Goal: Task Accomplishment & Management: Manage account settings

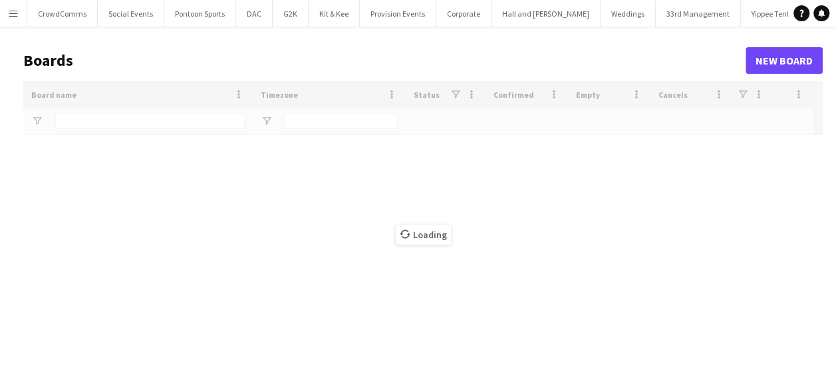
type input "*"
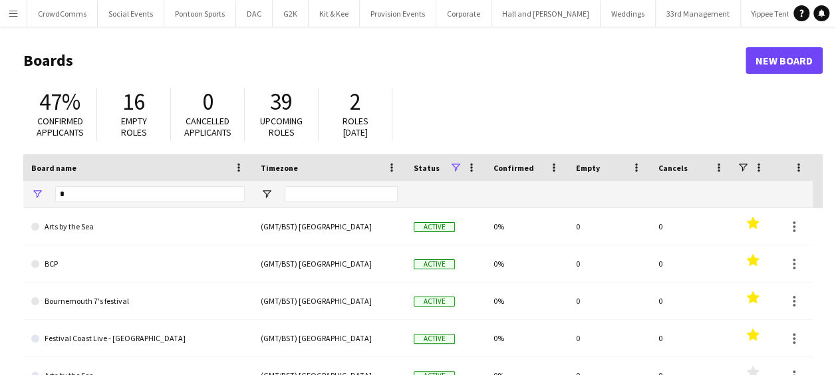
click at [10, 19] on button "Menu" at bounding box center [13, 13] width 27 height 27
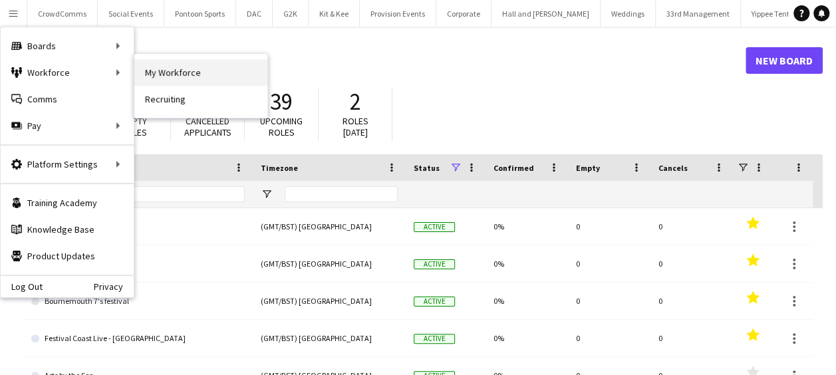
click at [153, 74] on link "My Workforce" at bounding box center [200, 72] width 133 height 27
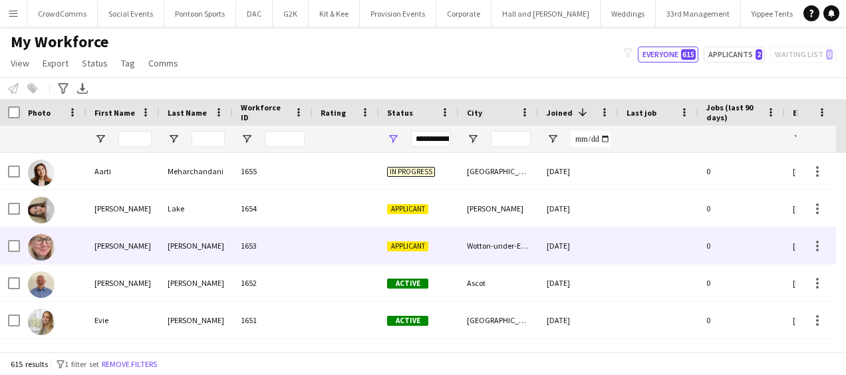
click at [416, 245] on span "Applicant" at bounding box center [407, 246] width 41 height 10
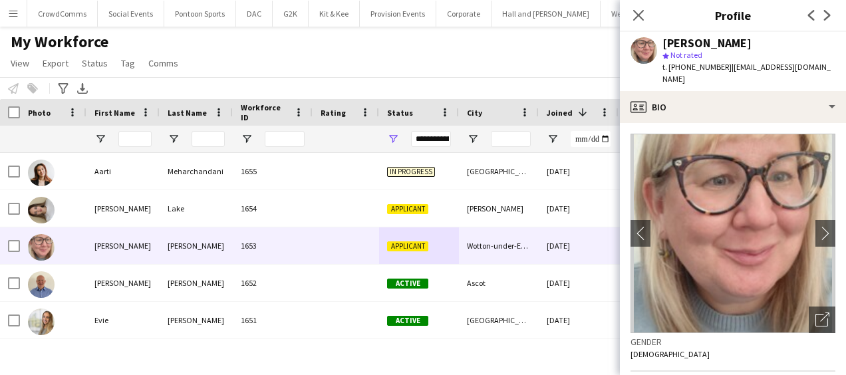
drag, startPoint x: 727, startPoint y: 68, endPoint x: 828, endPoint y: 68, distance: 100.4
click at [828, 68] on div "Holly Griffiths star Not rated t. +4407792981393 | hollycheshire@hotmail.co.uk" at bounding box center [733, 61] width 226 height 59
copy span "hollycheshire@hotmail.co.uk"
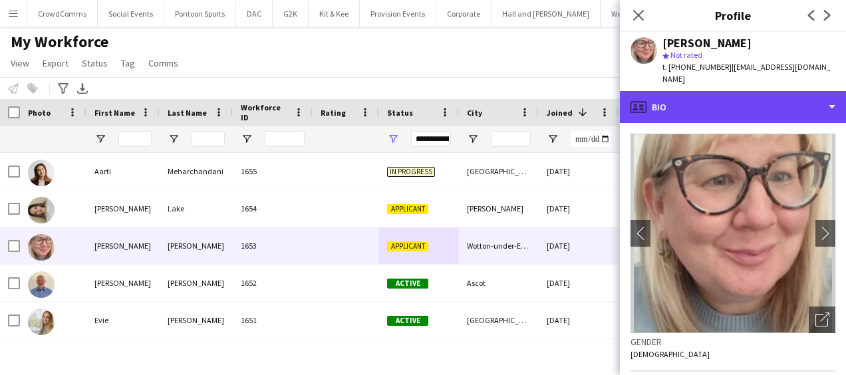
click at [785, 102] on div "profile Bio" at bounding box center [733, 107] width 226 height 32
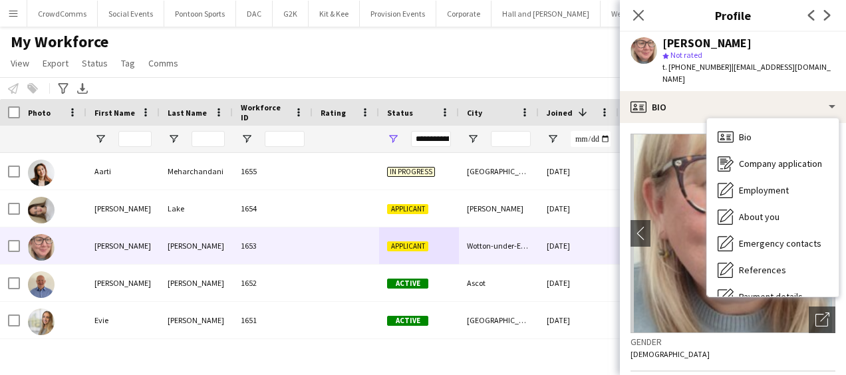
click at [795, 158] on span "Company application" at bounding box center [780, 164] width 83 height 12
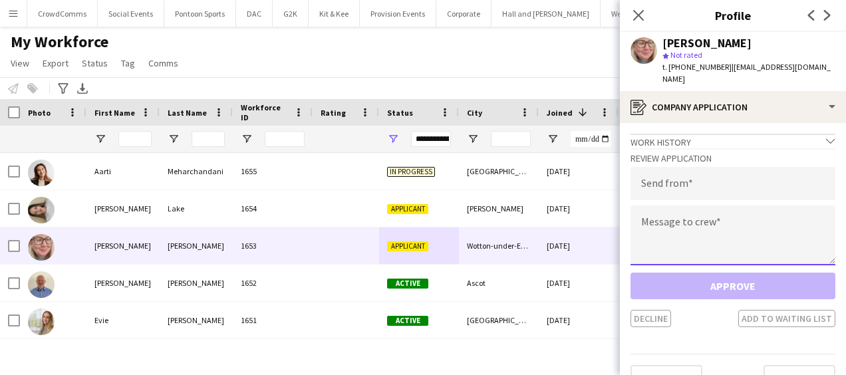
click at [724, 229] on textarea at bounding box center [732, 235] width 205 height 60
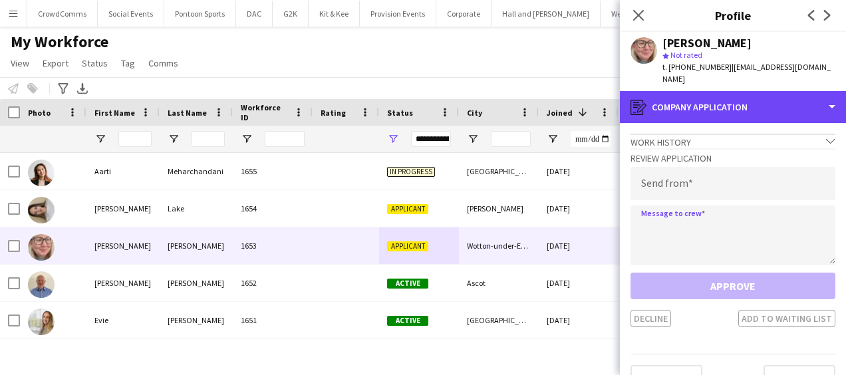
click at [794, 91] on div "register Company application" at bounding box center [733, 107] width 226 height 32
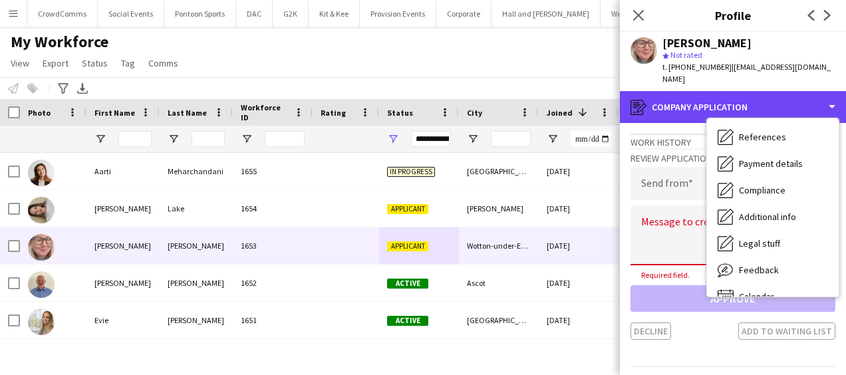
scroll to position [152, 0]
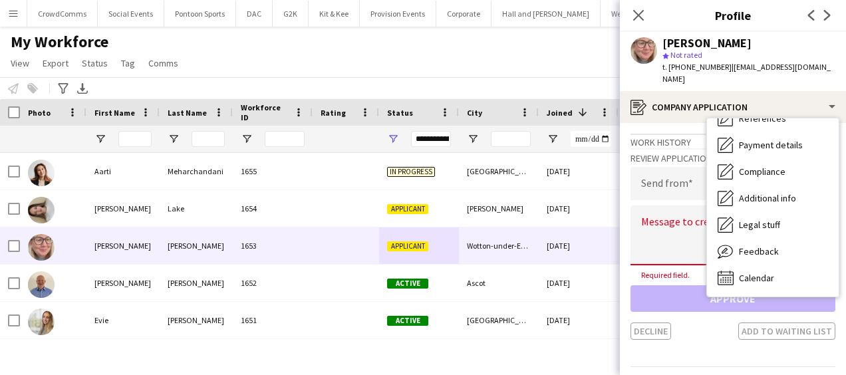
click at [783, 248] on div "Feedback Feedback" at bounding box center [773, 251] width 132 height 27
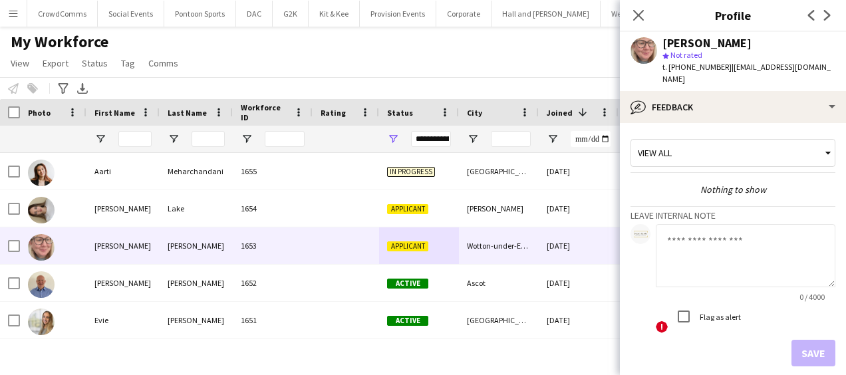
click at [626, 227] on app-crew-profile-feedback-tab "View all Nothing to show Leave internal note 0 / 4000 ! Flag as alert Save Prev…" at bounding box center [733, 249] width 226 height 252
click at [693, 236] on textarea at bounding box center [746, 255] width 180 height 63
paste textarea "**********"
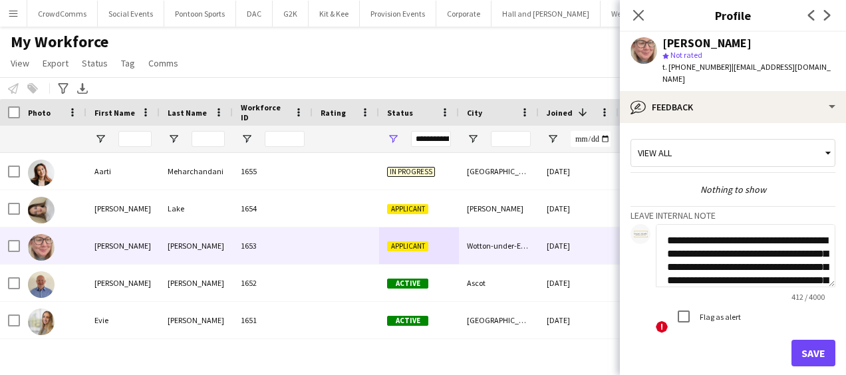
scroll to position [146, 0]
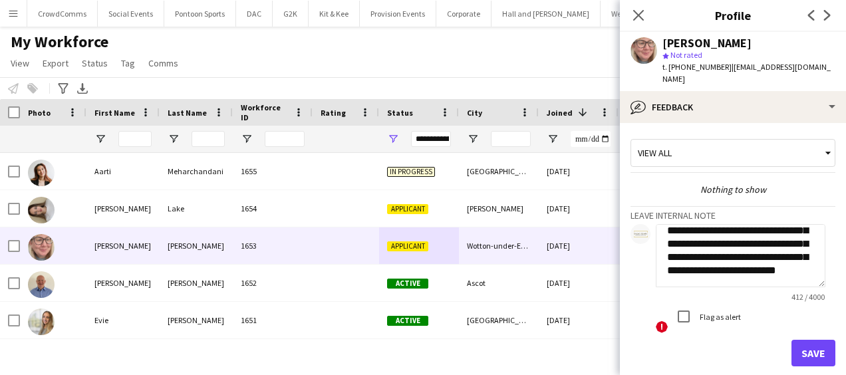
click at [753, 224] on textarea "**********" at bounding box center [741, 255] width 170 height 63
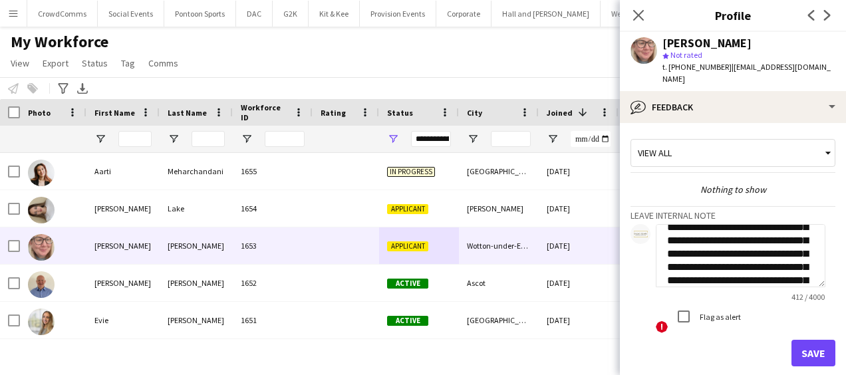
scroll to position [0, 0]
click at [665, 224] on textarea "**********" at bounding box center [741, 255] width 170 height 63
type textarea "**********"
click at [797, 340] on button "Save" at bounding box center [813, 353] width 44 height 27
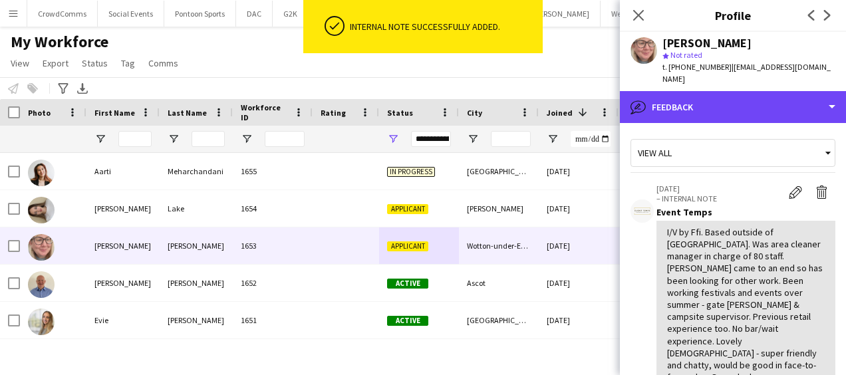
click at [786, 94] on div "bubble-pencil Feedback" at bounding box center [733, 107] width 226 height 32
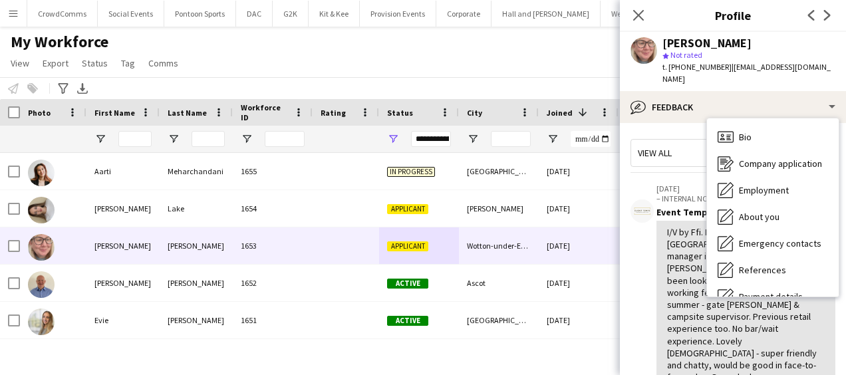
click at [794, 124] on div "Bio Bio" at bounding box center [773, 137] width 132 height 27
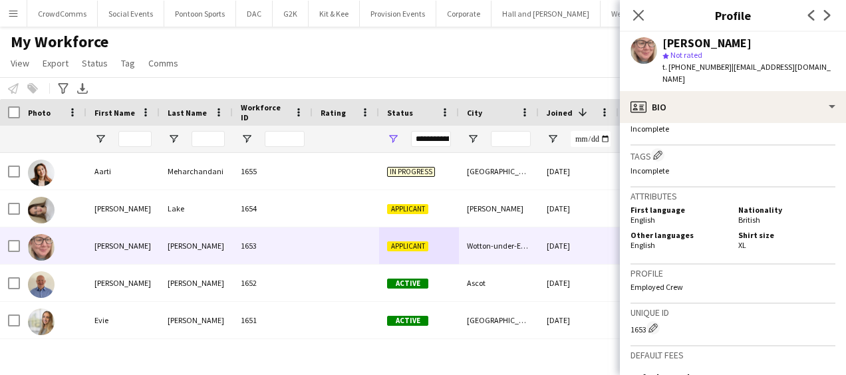
scroll to position [493, 0]
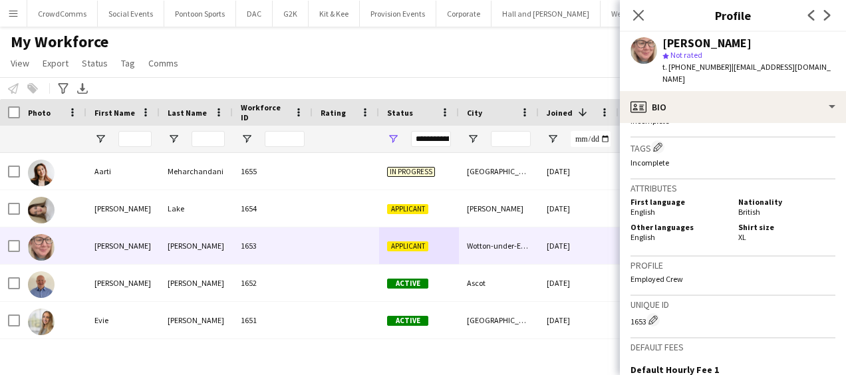
click at [638, 12] on icon "Close pop-in" at bounding box center [638, 15] width 11 height 11
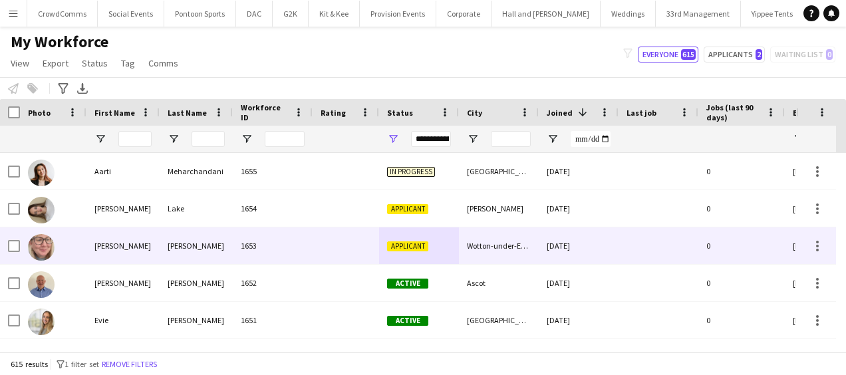
click at [630, 255] on div at bounding box center [658, 245] width 80 height 37
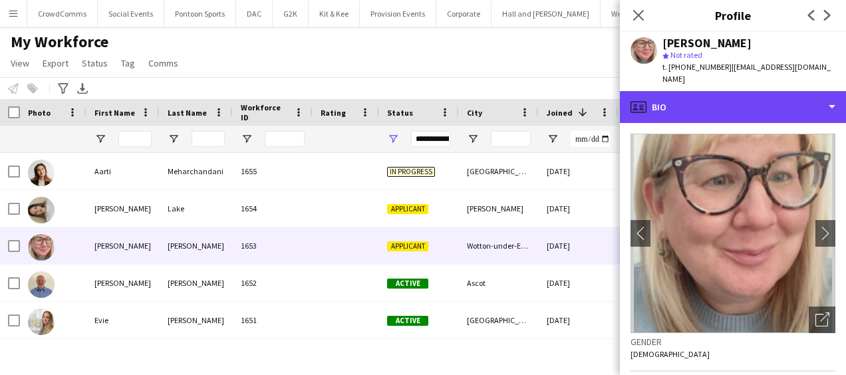
click at [765, 91] on div "profile Bio" at bounding box center [733, 107] width 226 height 32
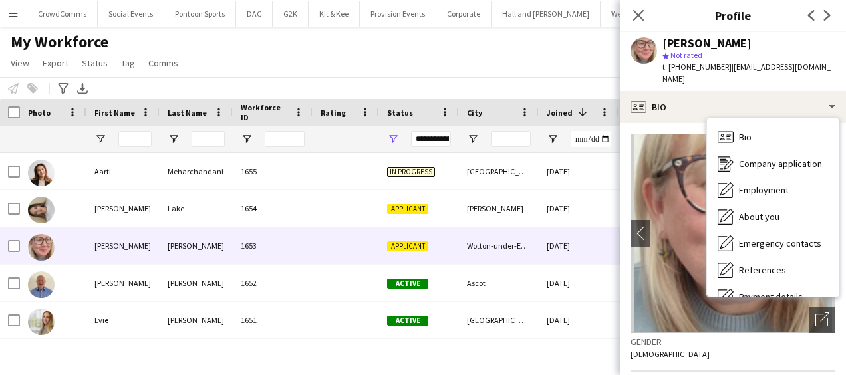
click at [776, 158] on span "Company application" at bounding box center [780, 164] width 83 height 12
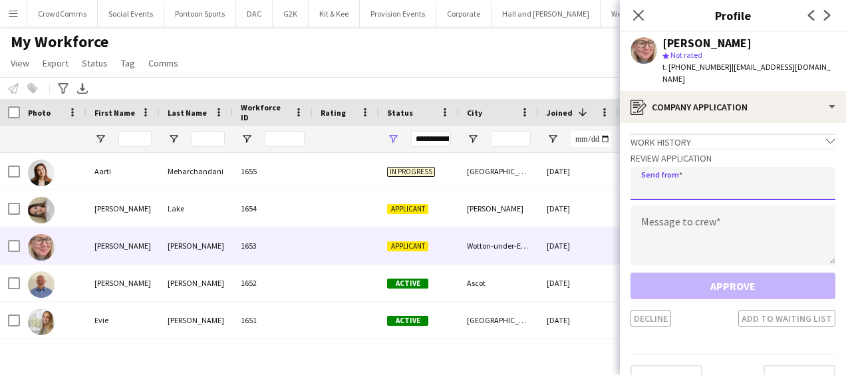
click at [729, 179] on input "email" at bounding box center [732, 183] width 205 height 33
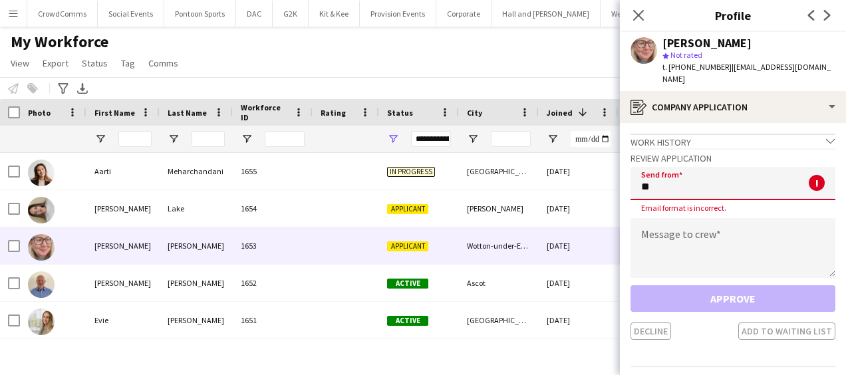
type input "*"
type input "**********"
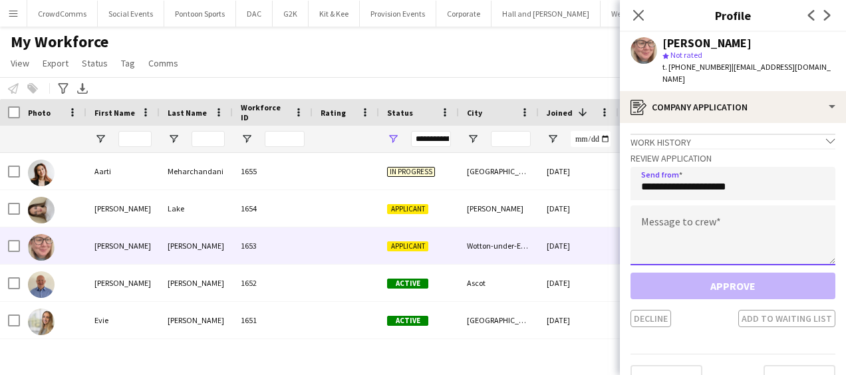
click at [719, 226] on textarea at bounding box center [732, 235] width 205 height 60
paste textarea "**********"
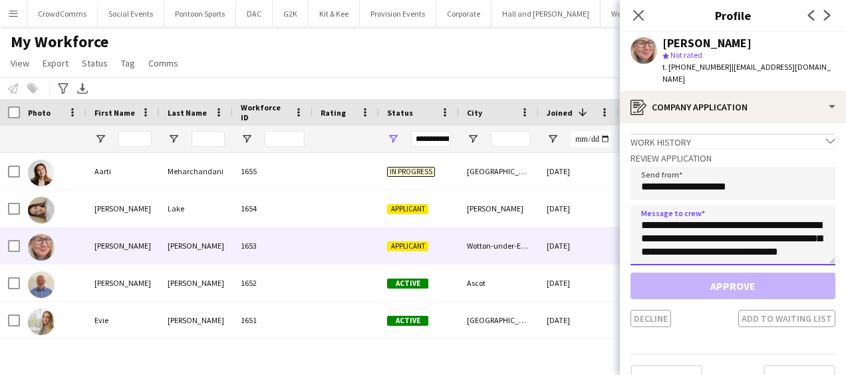
scroll to position [21, 0]
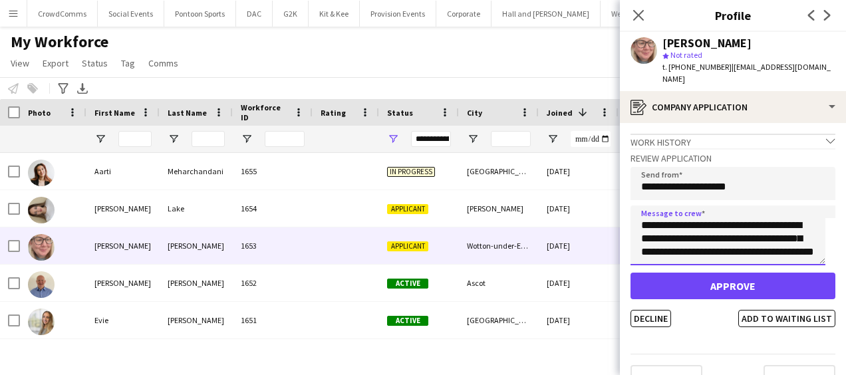
type textarea "**********"
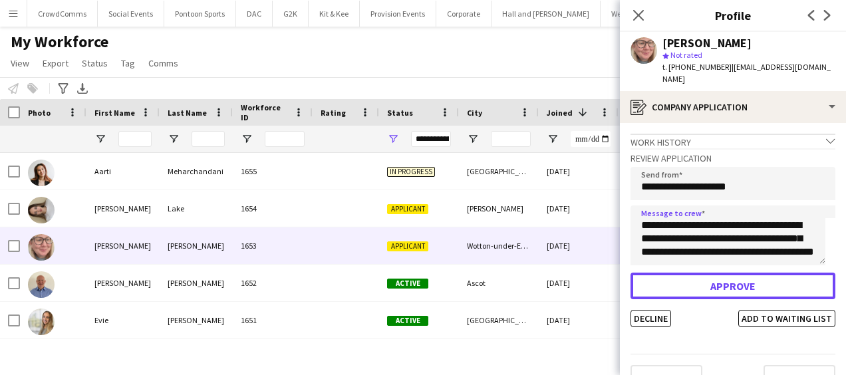
click at [729, 273] on button "Approve" at bounding box center [732, 286] width 205 height 27
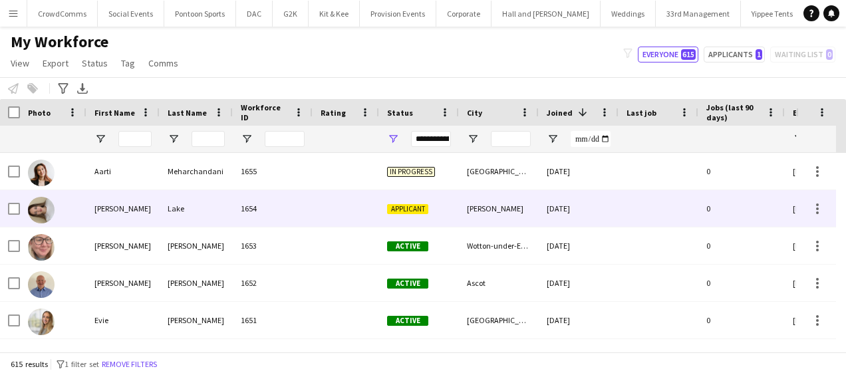
click at [300, 215] on div "1654" at bounding box center [273, 208] width 80 height 37
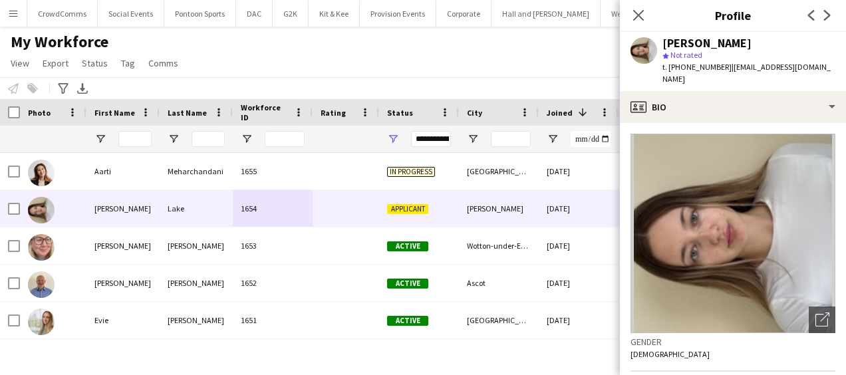
click at [644, 13] on icon "Close pop-in" at bounding box center [638, 15] width 11 height 11
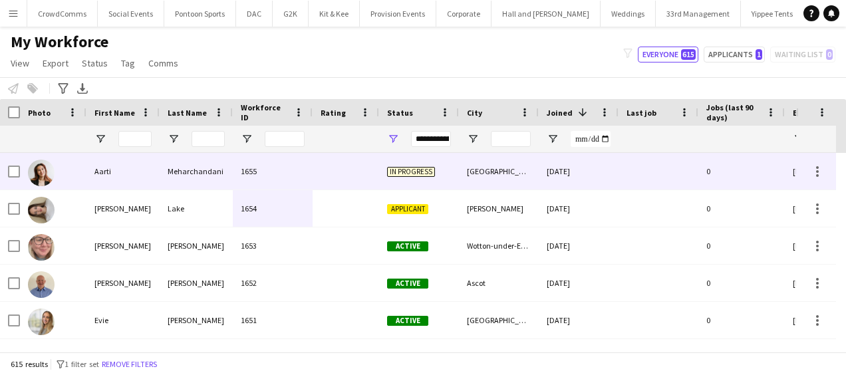
click at [610, 173] on div "[DATE]" at bounding box center [579, 171] width 80 height 37
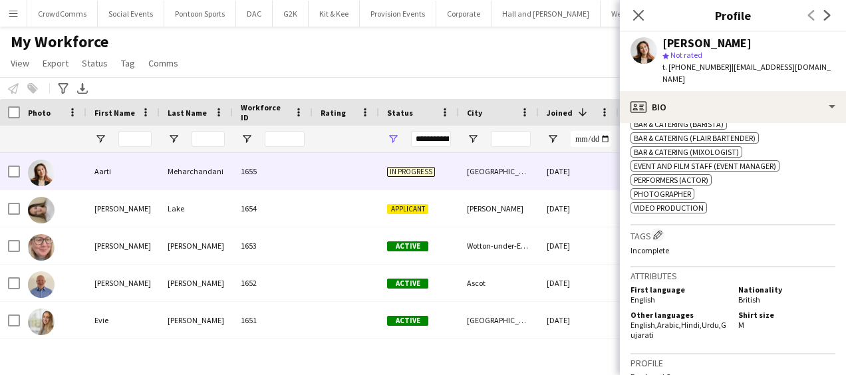
scroll to position [0, 0]
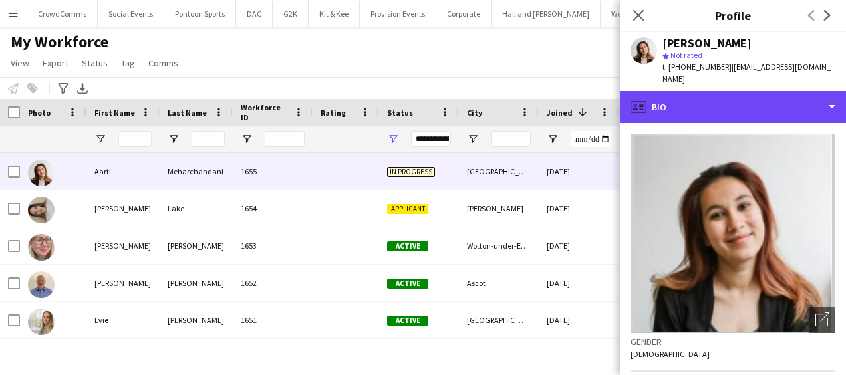
click at [783, 91] on div "profile Bio" at bounding box center [733, 107] width 226 height 32
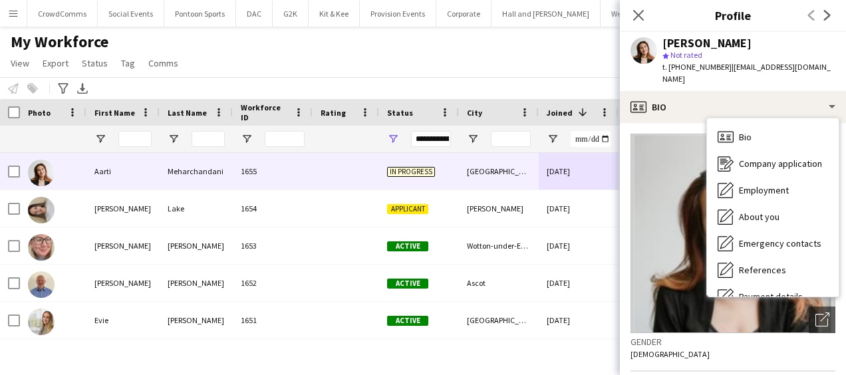
click at [789, 158] on span "Company application" at bounding box center [780, 164] width 83 height 12
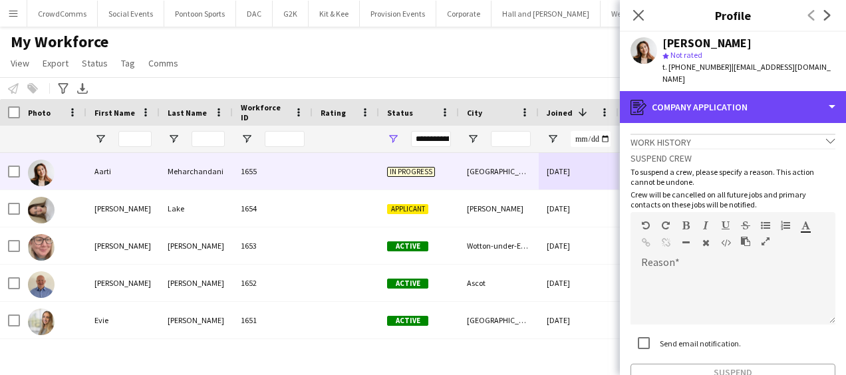
click at [791, 98] on div "register Company application" at bounding box center [733, 107] width 226 height 32
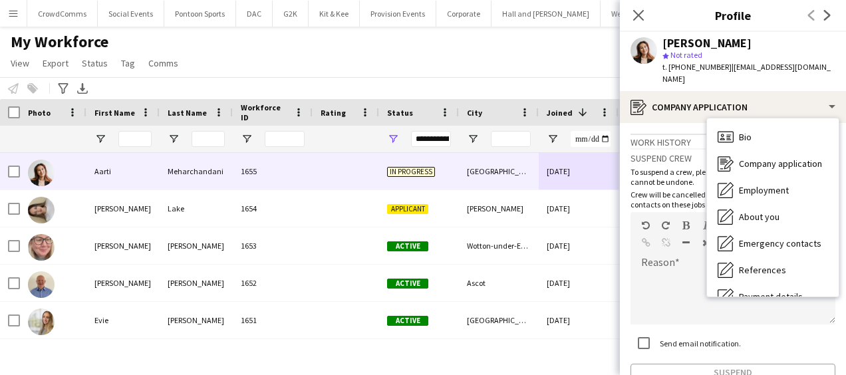
click at [779, 184] on span "Employment" at bounding box center [764, 190] width 50 height 12
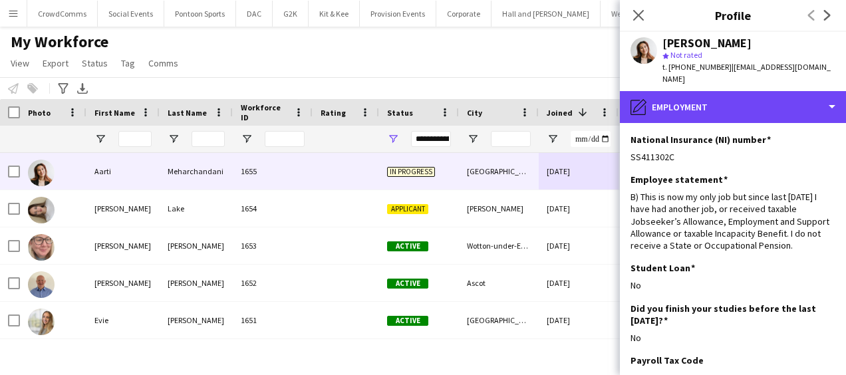
click at [786, 100] on div "pencil4 Employment" at bounding box center [733, 107] width 226 height 32
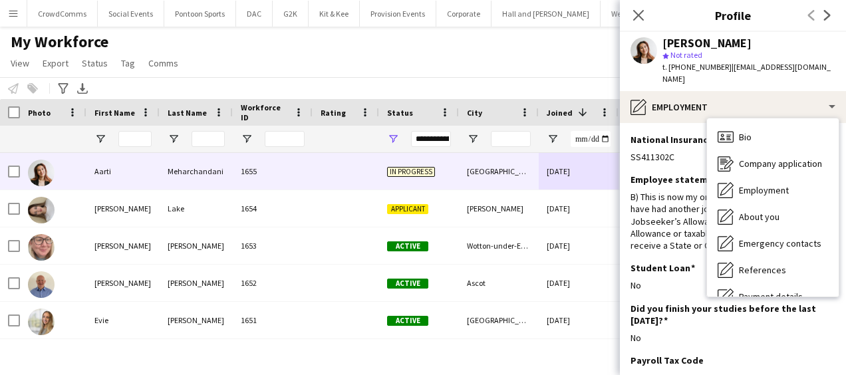
click at [779, 203] on div "About you About you" at bounding box center [773, 216] width 132 height 27
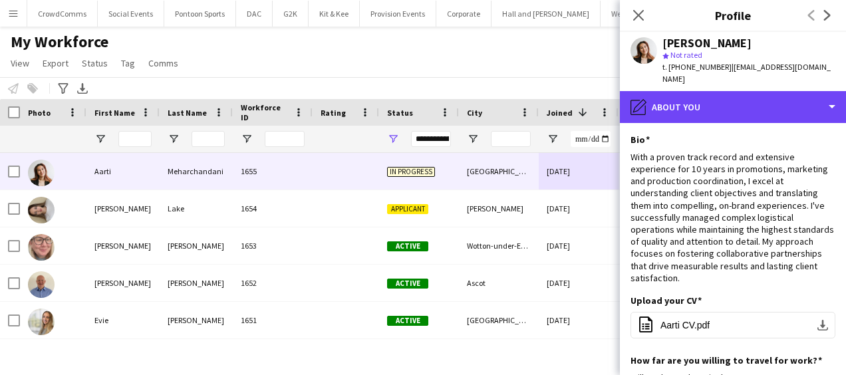
click at [788, 91] on div "pencil4 About you" at bounding box center [733, 107] width 226 height 32
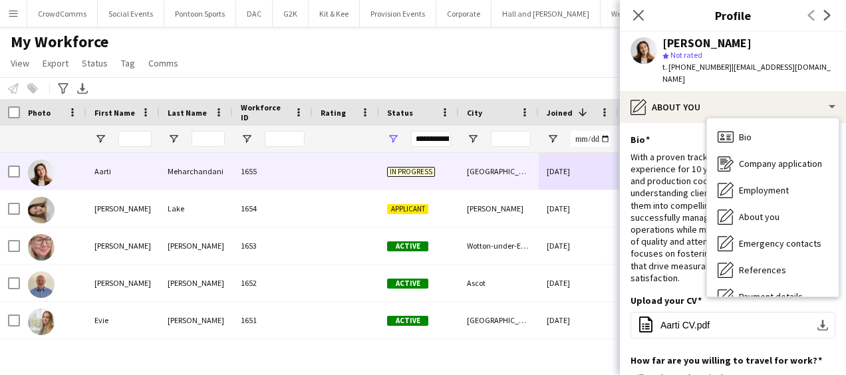
click at [790, 237] on span "Emergency contacts" at bounding box center [780, 243] width 82 height 12
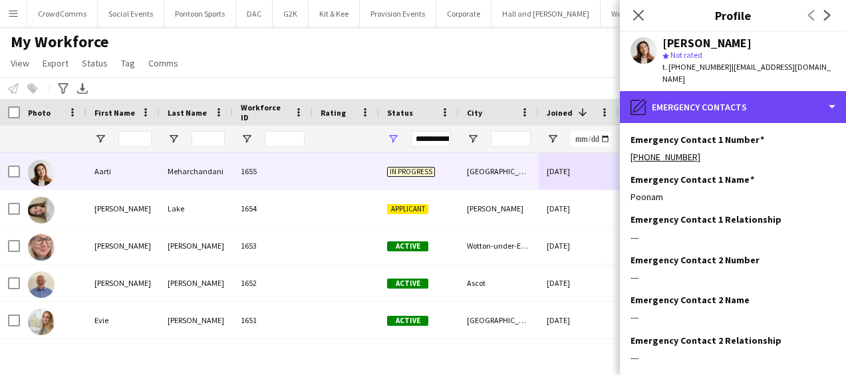
click at [787, 91] on div "pencil4 Emergency contacts" at bounding box center [733, 107] width 226 height 32
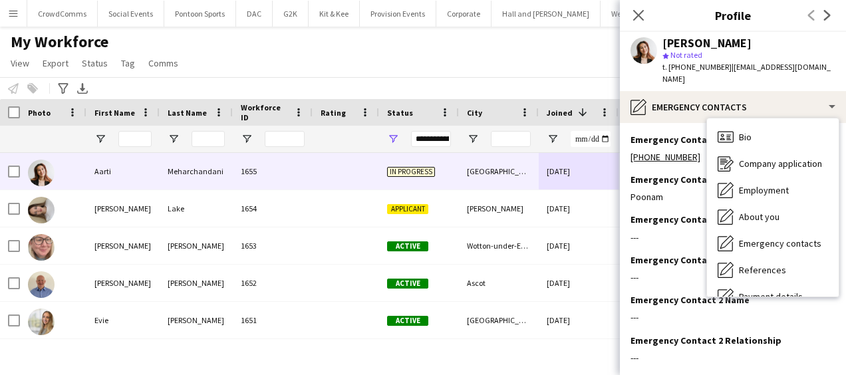
click at [796, 257] on div "References References" at bounding box center [773, 270] width 132 height 27
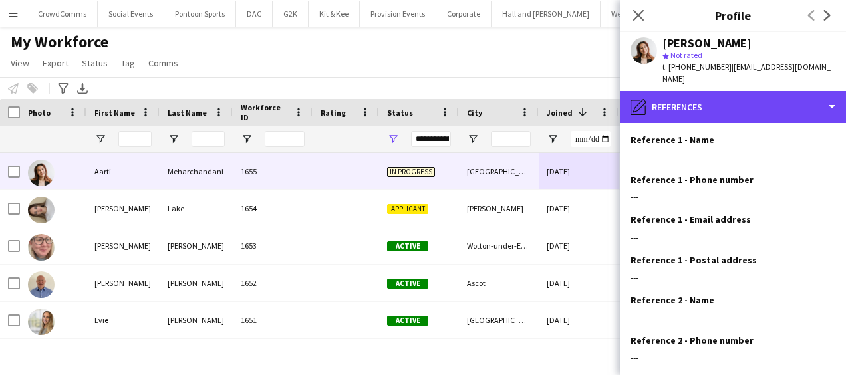
click at [779, 100] on div "pencil4 References" at bounding box center [733, 107] width 226 height 32
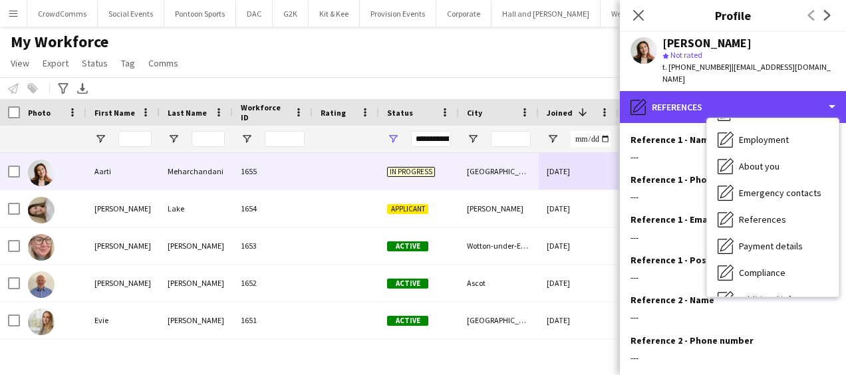
scroll to position [56, 0]
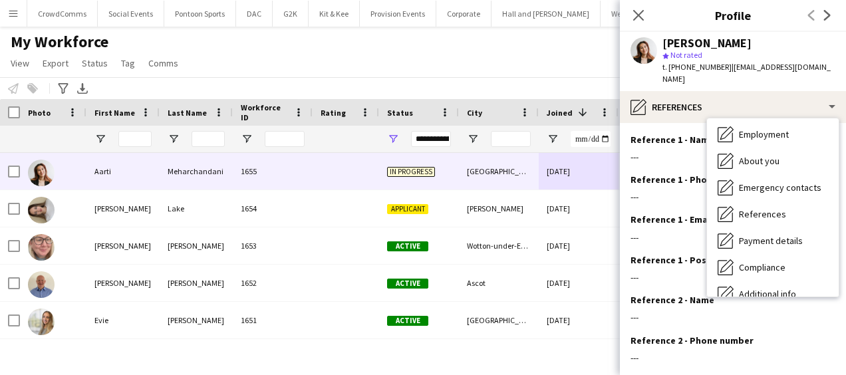
click at [797, 235] on span "Payment details" at bounding box center [771, 241] width 64 height 12
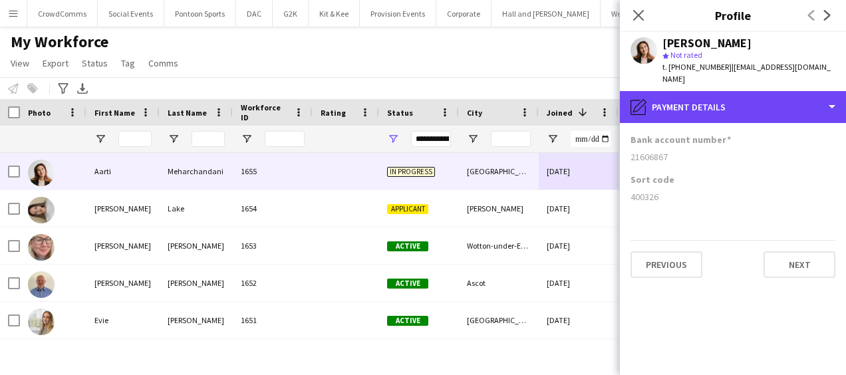
click at [785, 91] on div "pencil4 Payment details" at bounding box center [733, 107] width 226 height 32
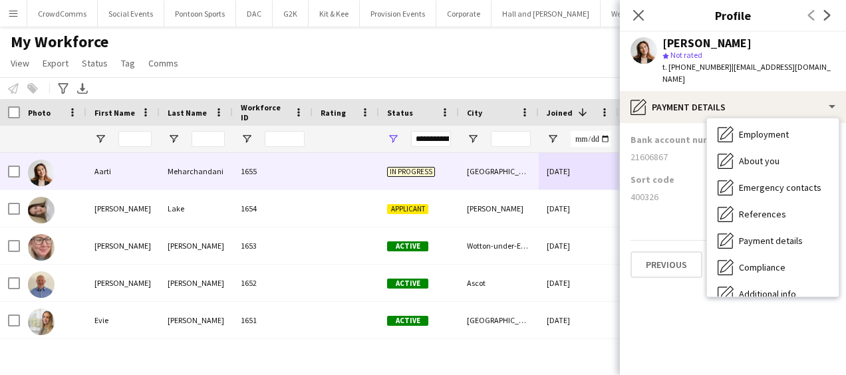
click at [784, 261] on span "Compliance" at bounding box center [762, 267] width 47 height 12
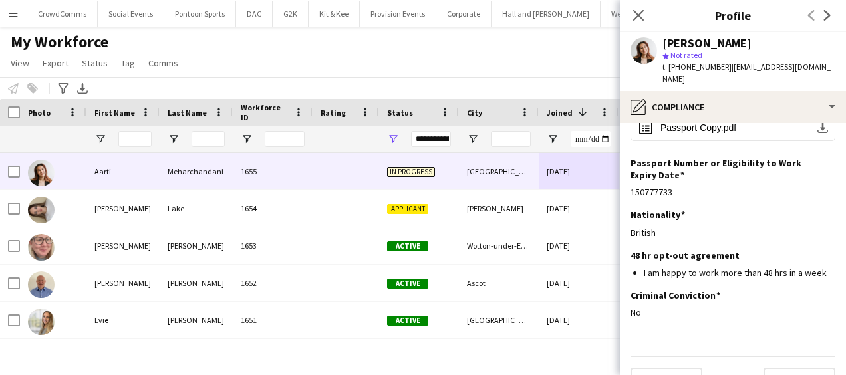
scroll to position [134, 0]
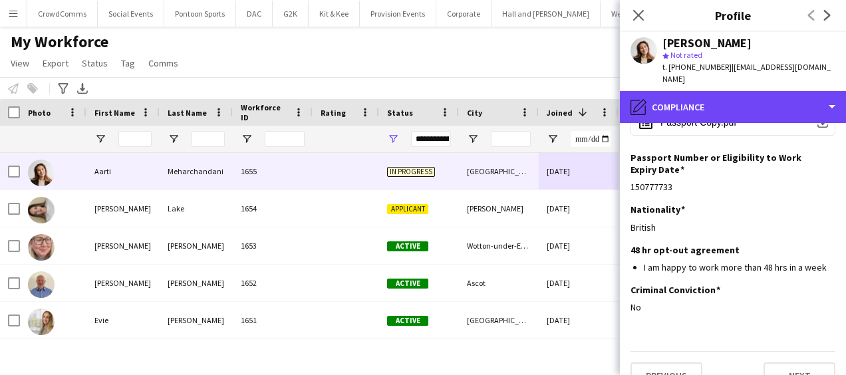
click at [781, 98] on div "pencil4 Compliance" at bounding box center [733, 107] width 226 height 32
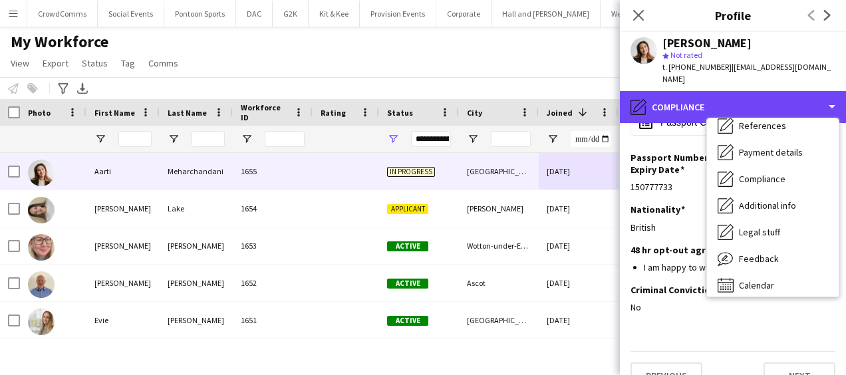
scroll to position [145, 0]
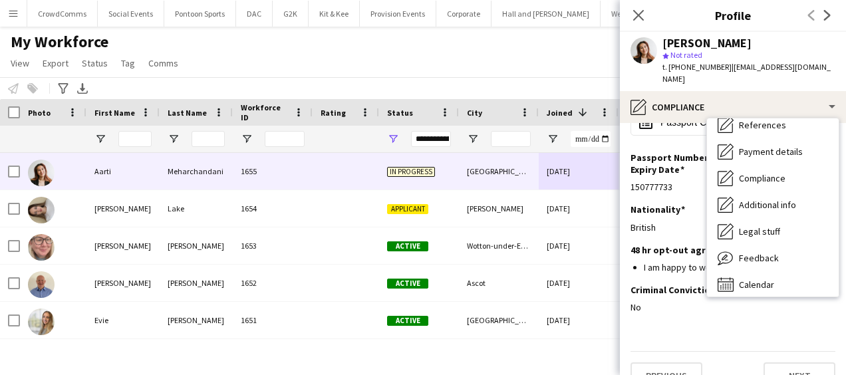
click at [799, 197] on div "Additional info Additional info" at bounding box center [773, 205] width 132 height 27
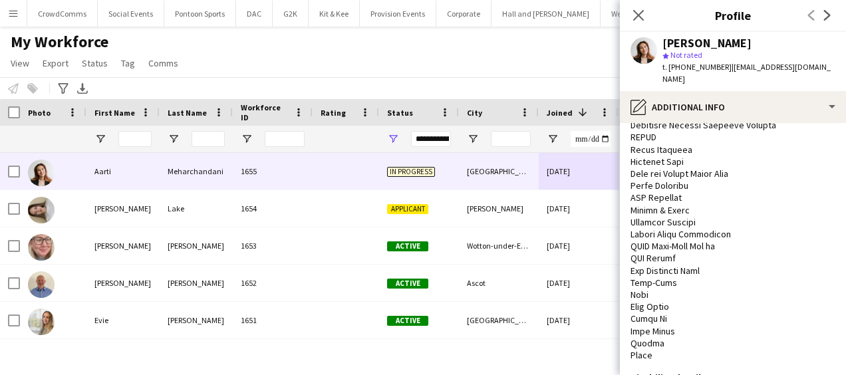
scroll to position [731, 0]
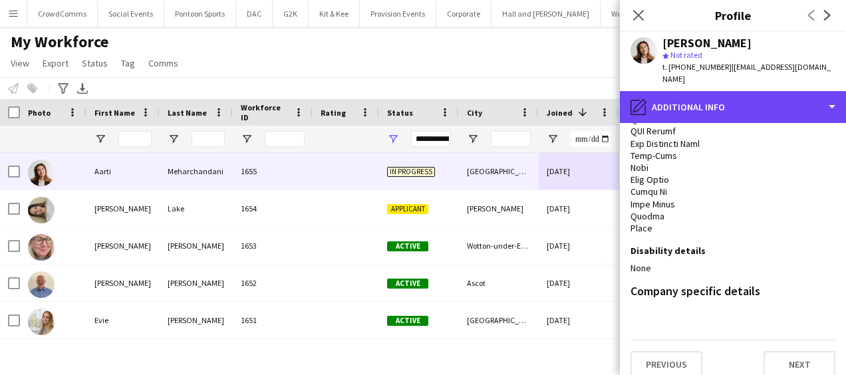
click at [778, 95] on div "pencil4 Additional info" at bounding box center [733, 107] width 226 height 32
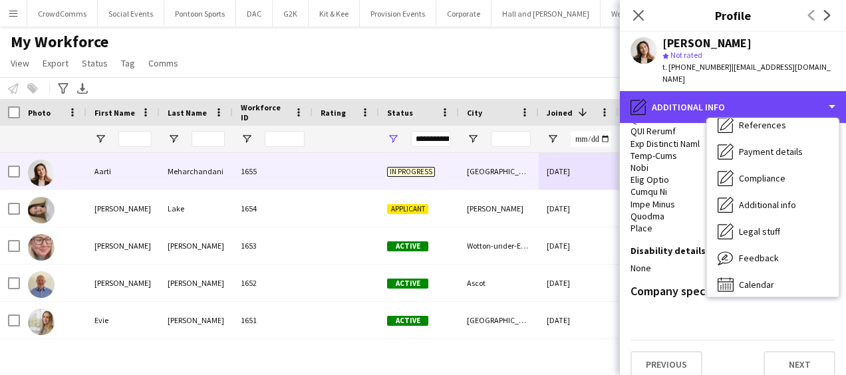
scroll to position [152, 0]
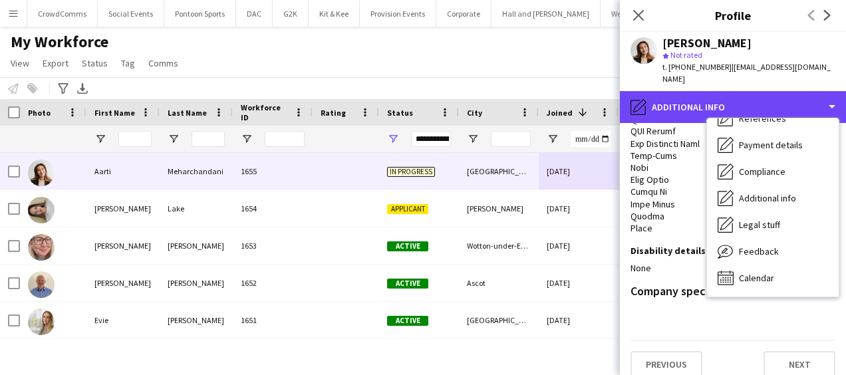
click at [642, 16] on icon "Close pop-in" at bounding box center [638, 15] width 11 height 11
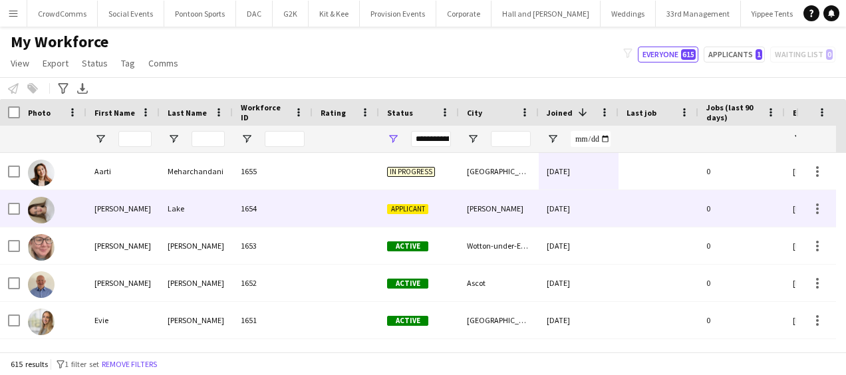
click at [629, 199] on div at bounding box center [658, 208] width 80 height 37
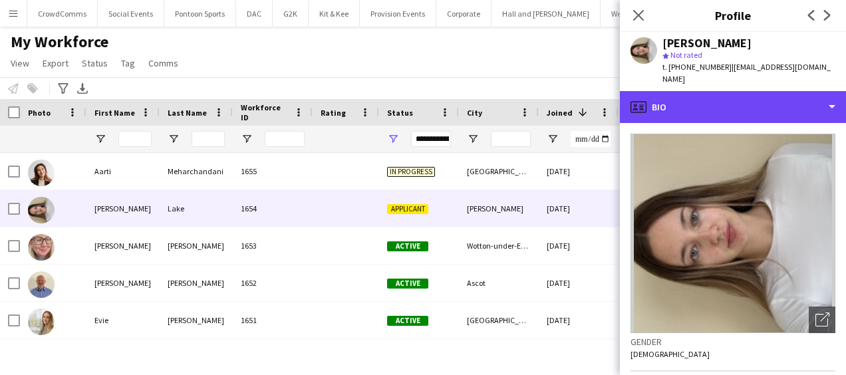
click at [740, 106] on div "profile Bio" at bounding box center [733, 107] width 226 height 32
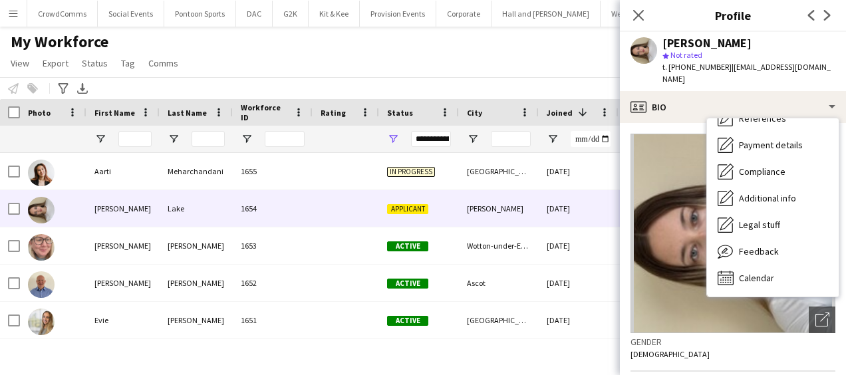
click at [788, 242] on div "Feedback Feedback" at bounding box center [773, 251] width 132 height 27
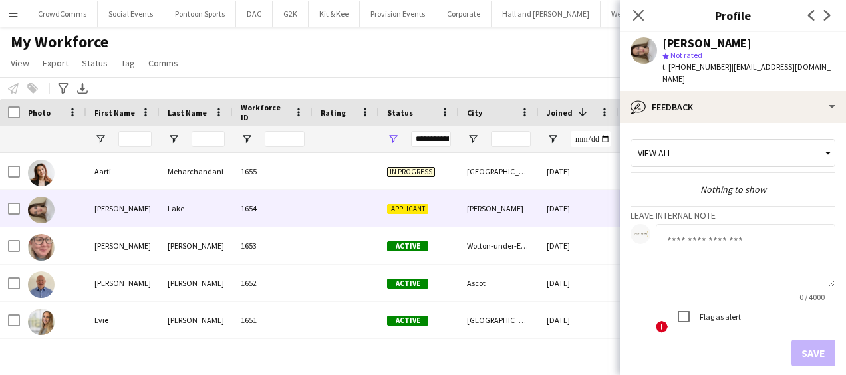
click at [754, 247] on textarea at bounding box center [746, 255] width 180 height 63
paste textarea "**********"
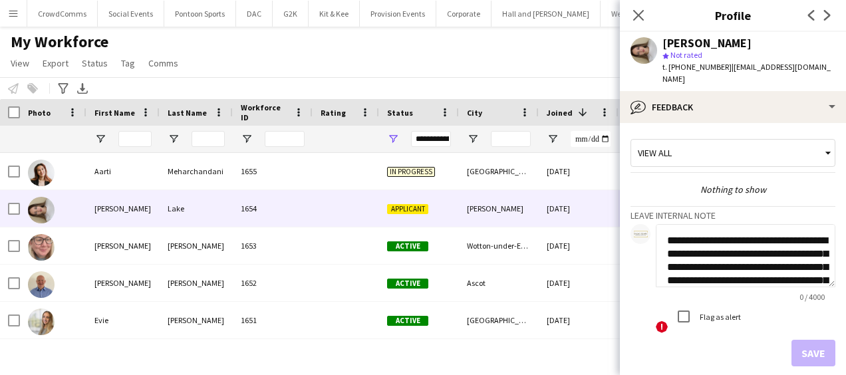
scroll to position [106, 0]
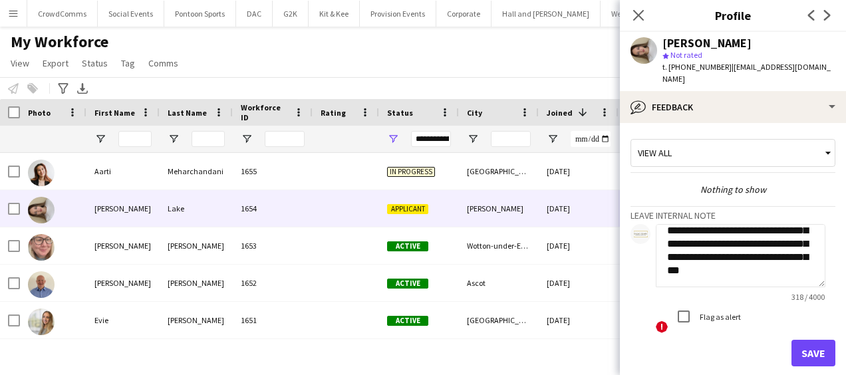
click at [735, 209] on h3 "Leave internal note" at bounding box center [732, 215] width 205 height 12
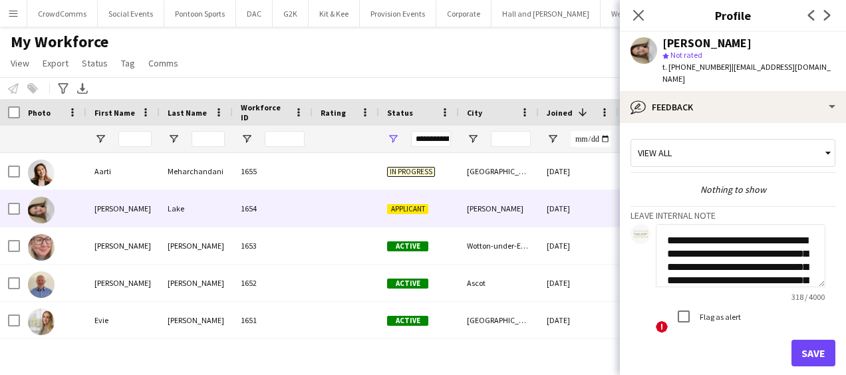
click at [668, 229] on textarea "**********" at bounding box center [741, 255] width 170 height 63
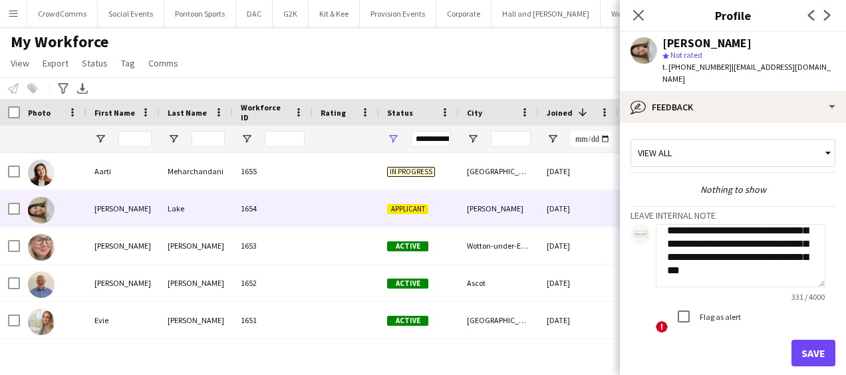
scroll to position [129, 0]
type textarea "**********"
click at [793, 345] on button "Save" at bounding box center [813, 353] width 44 height 27
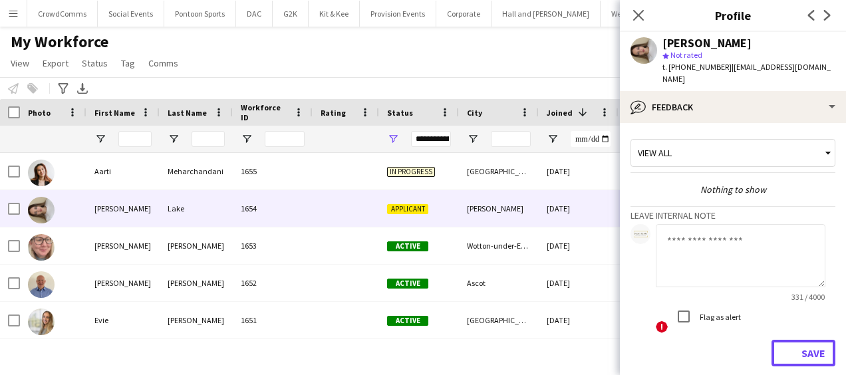
scroll to position [0, 0]
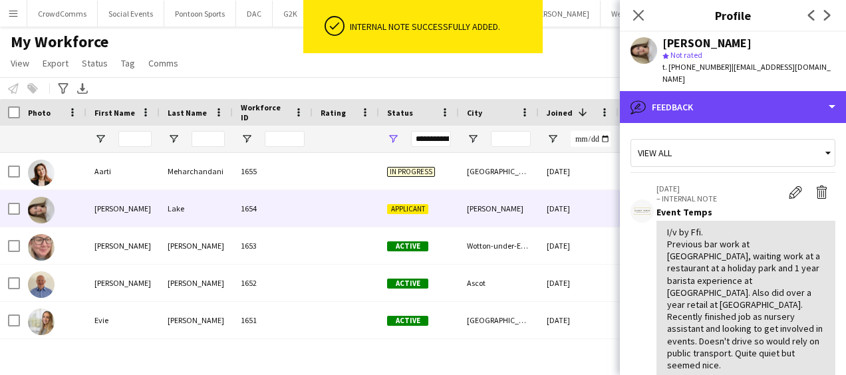
click at [724, 95] on div "bubble-pencil Feedback" at bounding box center [733, 107] width 226 height 32
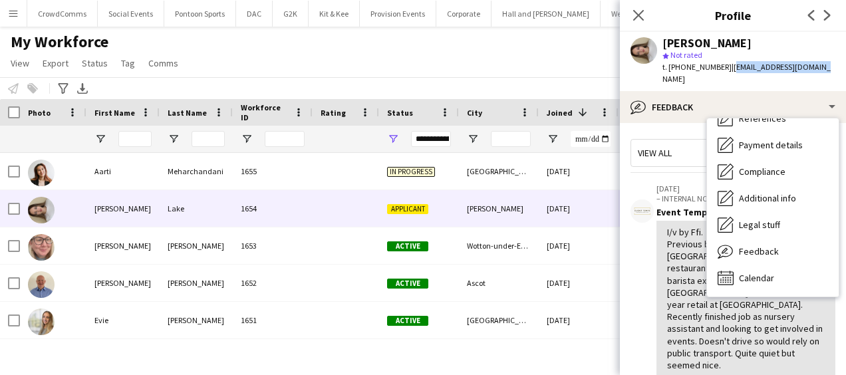
drag, startPoint x: 725, startPoint y: 69, endPoint x: 822, endPoint y: 68, distance: 97.1
click at [822, 68] on app-profile-header "Cleo Lake star Not rated t. +447496249671 | cleolake123@icloud.com" at bounding box center [733, 61] width 226 height 59
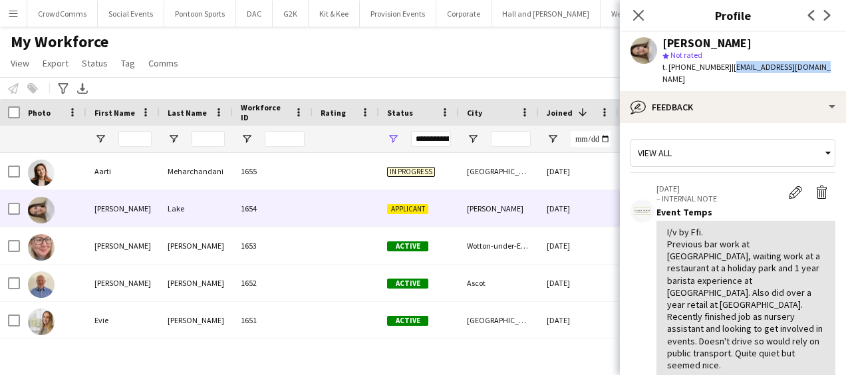
copy span "cleolake123@icloud.com"
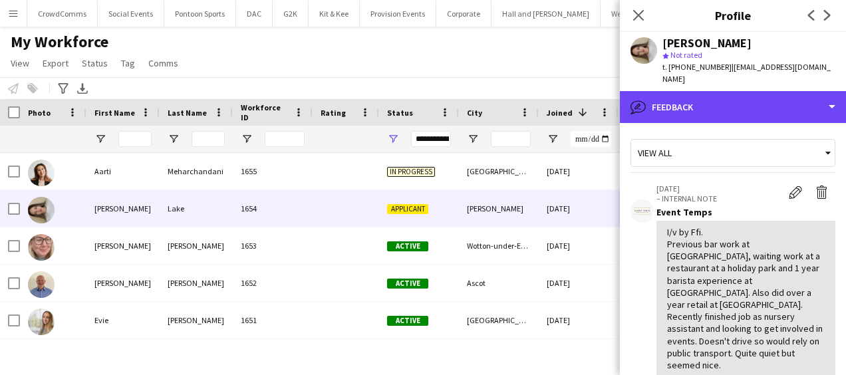
click at [721, 97] on div "bubble-pencil Feedback" at bounding box center [733, 107] width 226 height 32
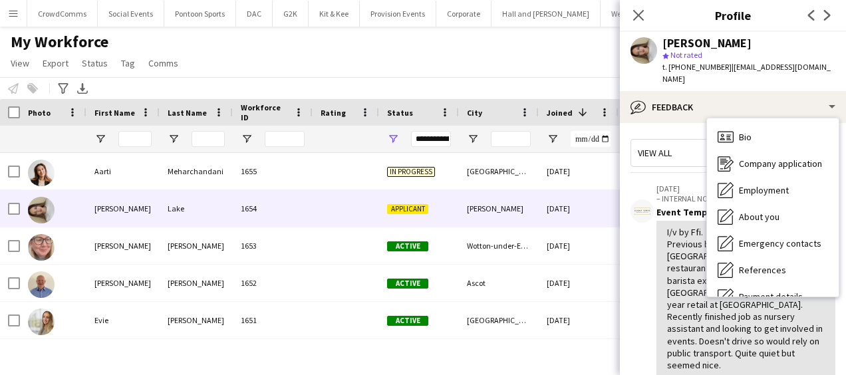
click at [779, 158] on span "Company application" at bounding box center [780, 164] width 83 height 12
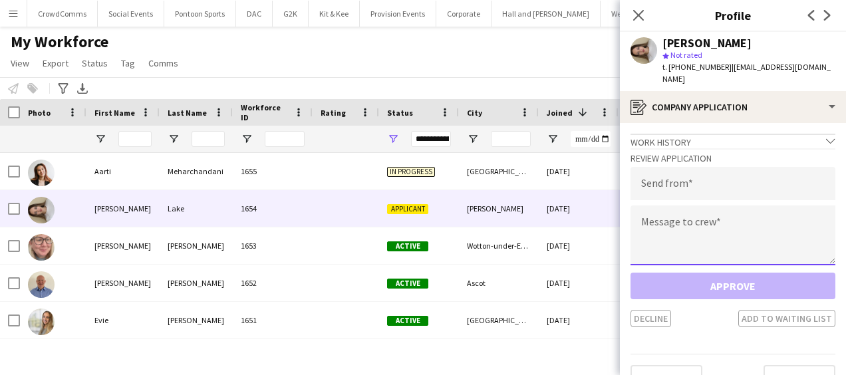
click at [729, 215] on textarea at bounding box center [732, 235] width 205 height 60
paste textarea "**********"
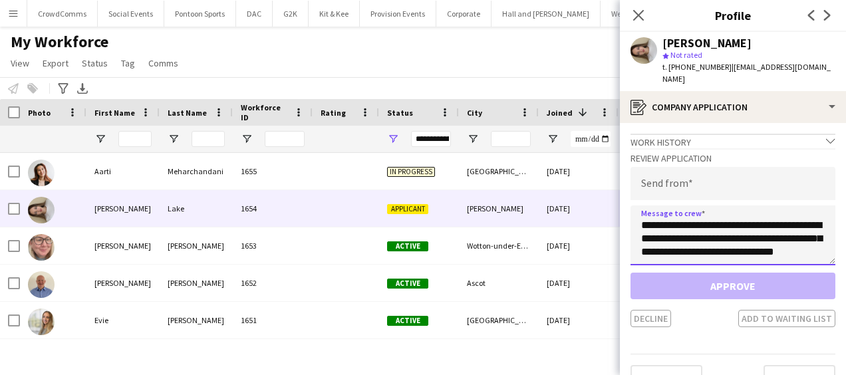
scroll to position [8, 0]
type textarea "**********"
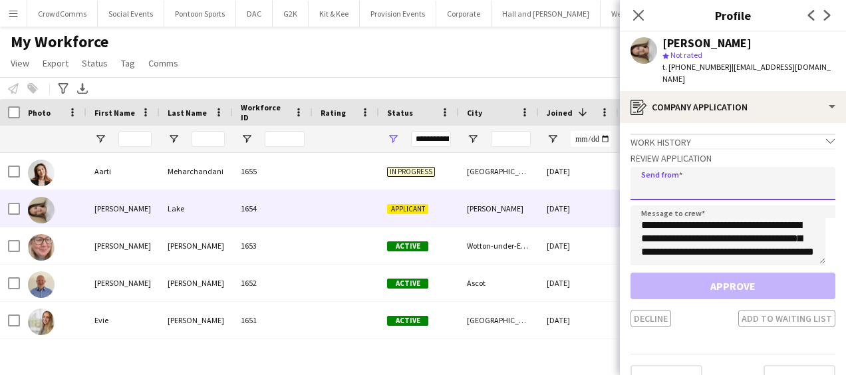
click at [706, 167] on input "email" at bounding box center [732, 183] width 205 height 33
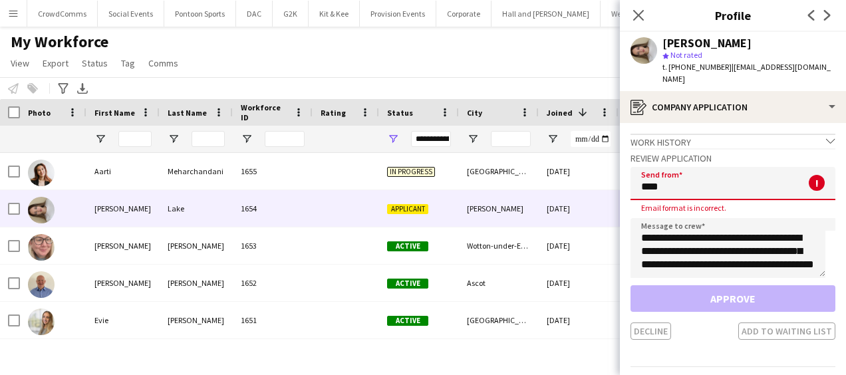
type input "**********"
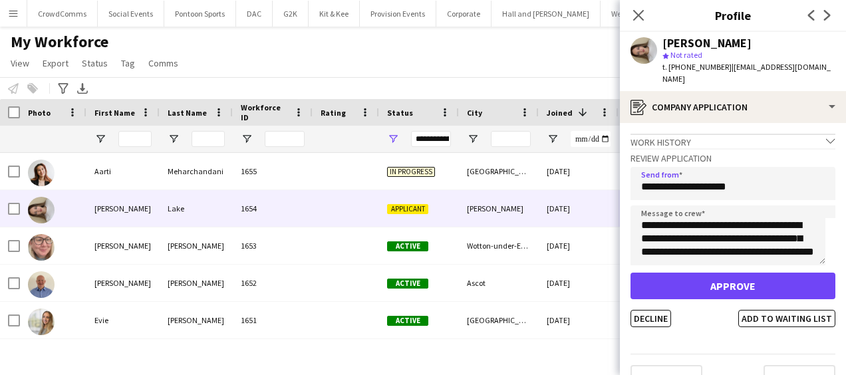
click at [754, 279] on button "Approve" at bounding box center [732, 286] width 205 height 27
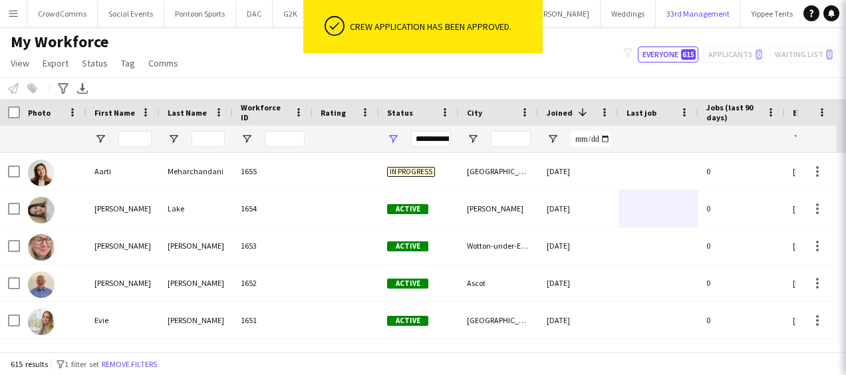
click at [656, 15] on button "33rd Management Close" at bounding box center [698, 14] width 85 height 26
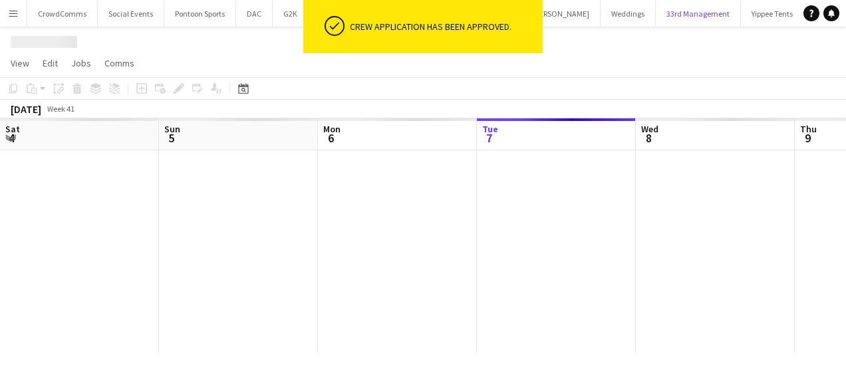
scroll to position [0, 318]
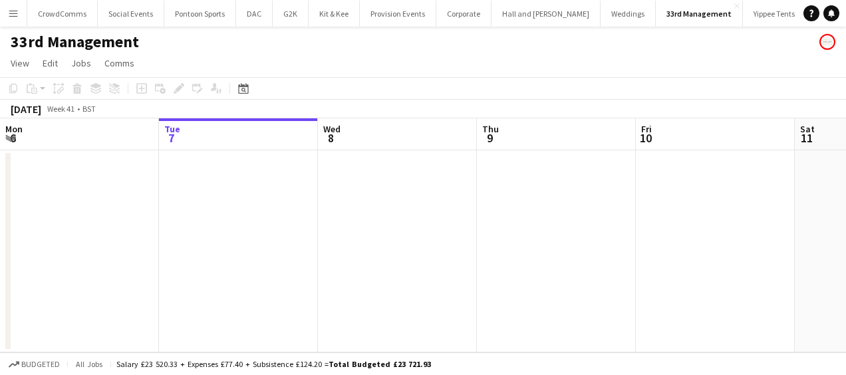
click at [13, 11] on app-icon "Menu" at bounding box center [13, 13] width 11 height 11
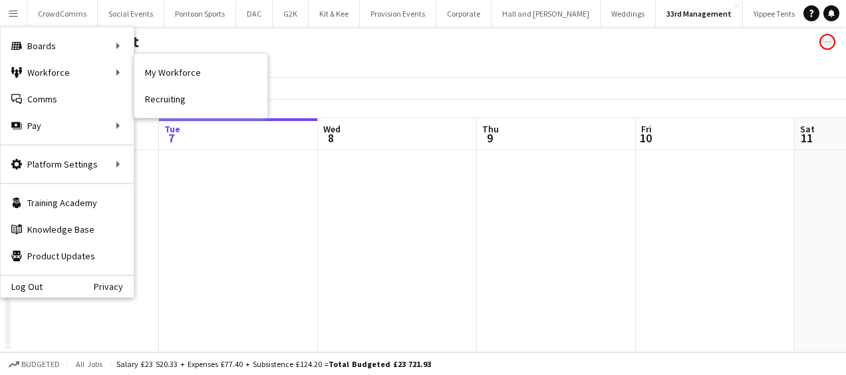
click at [156, 72] on link "My Workforce" at bounding box center [200, 72] width 133 height 27
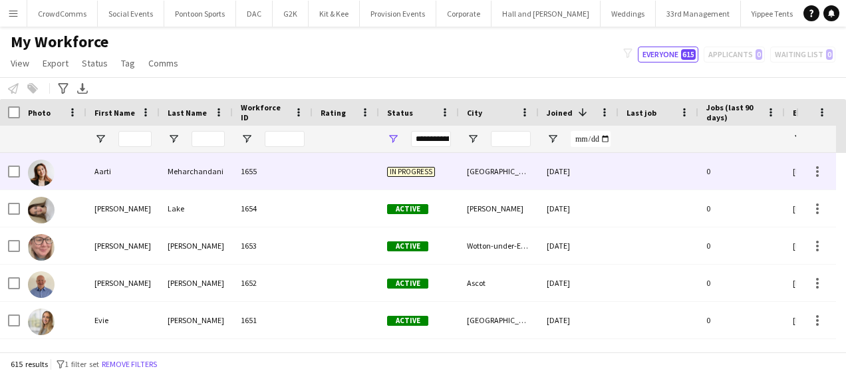
click at [521, 177] on div "[GEOGRAPHIC_DATA]" at bounding box center [499, 171] width 80 height 37
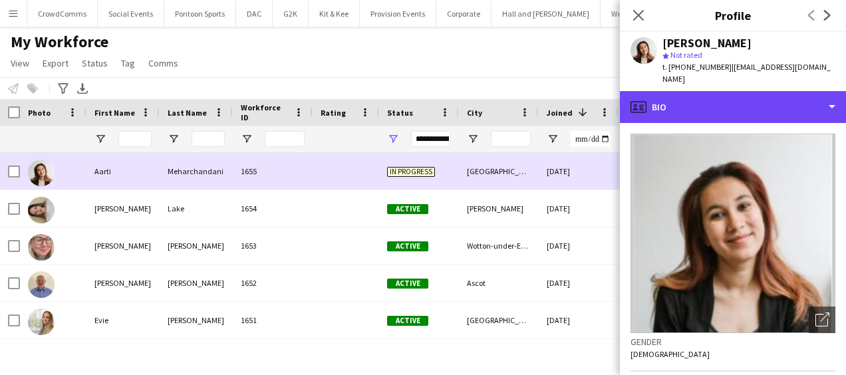
click at [790, 94] on div "profile Bio" at bounding box center [733, 107] width 226 height 32
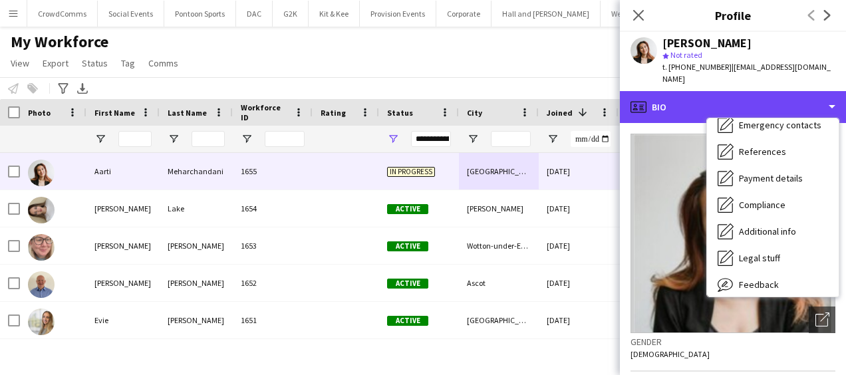
scroll to position [152, 0]
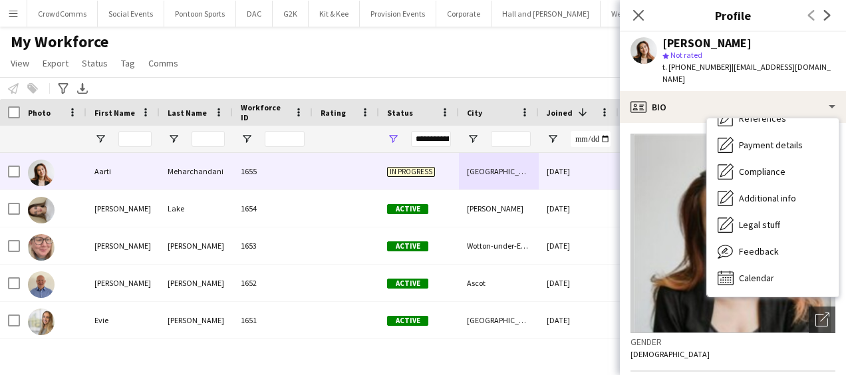
click at [785, 244] on div "Feedback Feedback" at bounding box center [773, 251] width 132 height 27
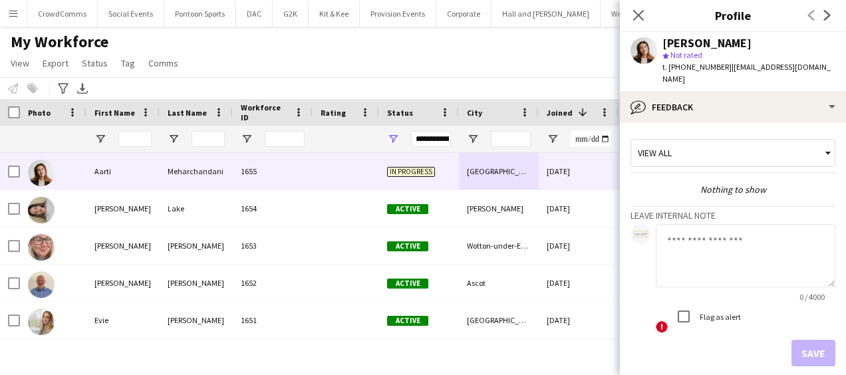
click at [710, 233] on textarea at bounding box center [746, 255] width 180 height 63
paste textarea "**********"
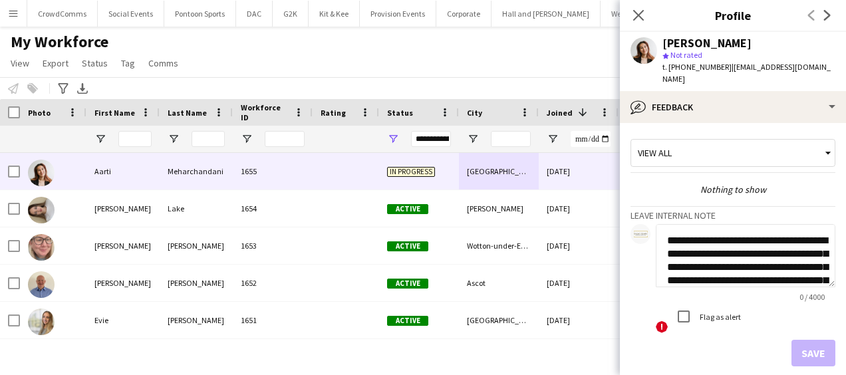
scroll to position [93, 0]
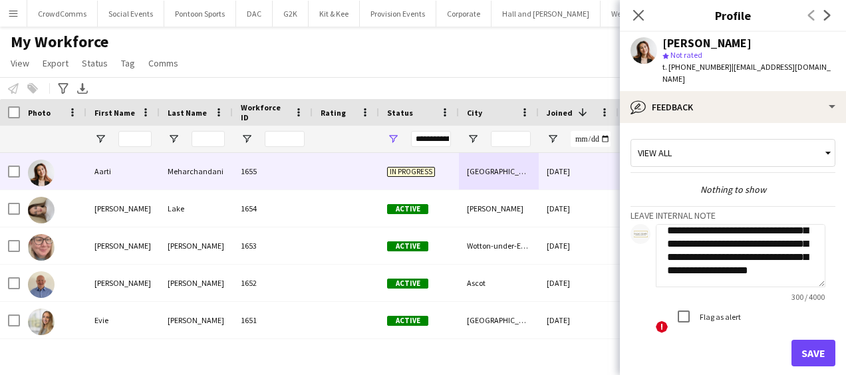
click at [730, 224] on textarea "**********" at bounding box center [741, 255] width 170 height 63
click at [725, 243] on textarea "**********" at bounding box center [741, 255] width 170 height 63
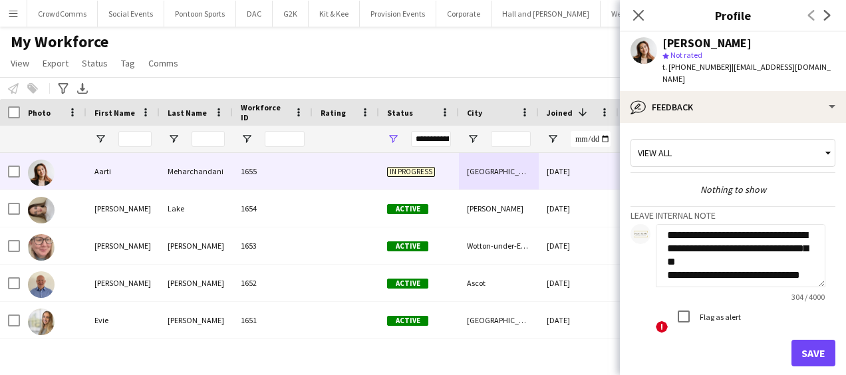
scroll to position [0, 0]
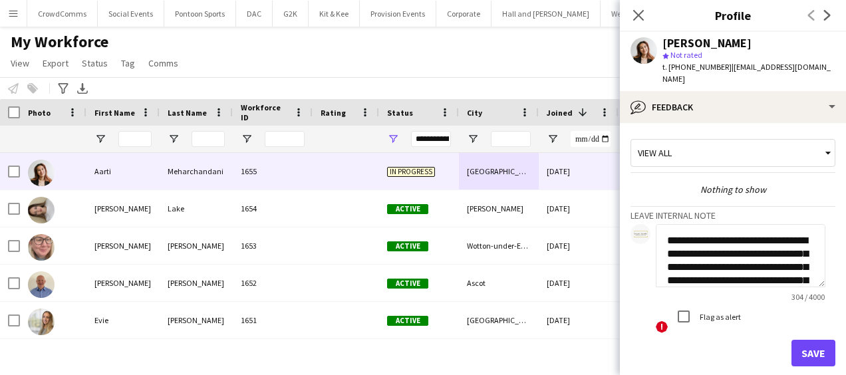
click at [664, 230] on textarea "**********" at bounding box center [741, 255] width 170 height 63
paste textarea "**********"
click at [675, 229] on textarea "**********" at bounding box center [741, 255] width 170 height 63
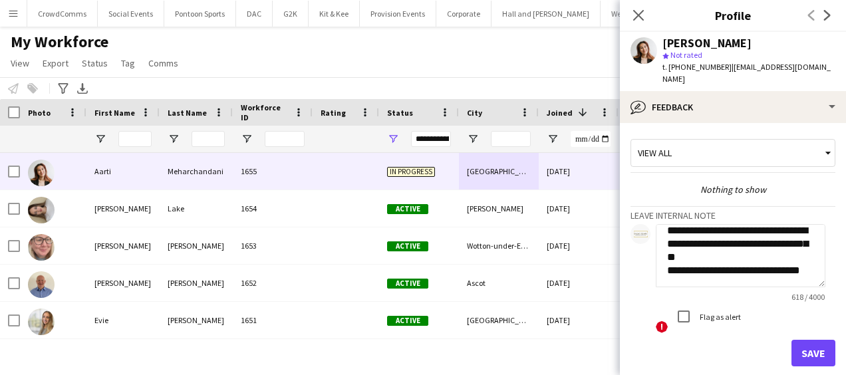
type textarea "**********"
click at [803, 342] on button "Save" at bounding box center [813, 353] width 44 height 27
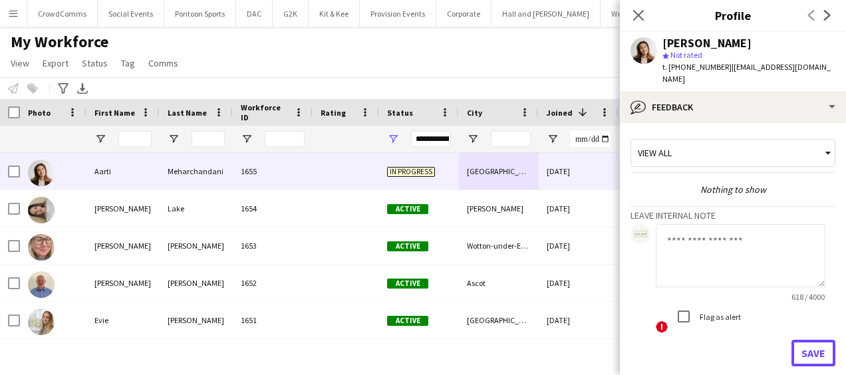
scroll to position [0, 0]
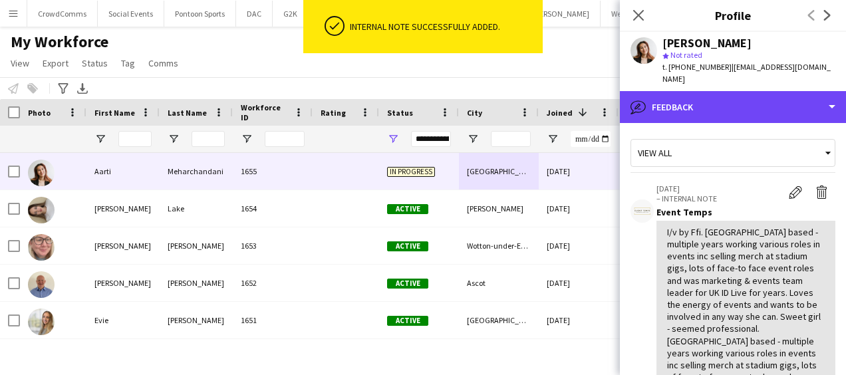
click at [741, 102] on div "bubble-pencil Feedback" at bounding box center [733, 107] width 226 height 32
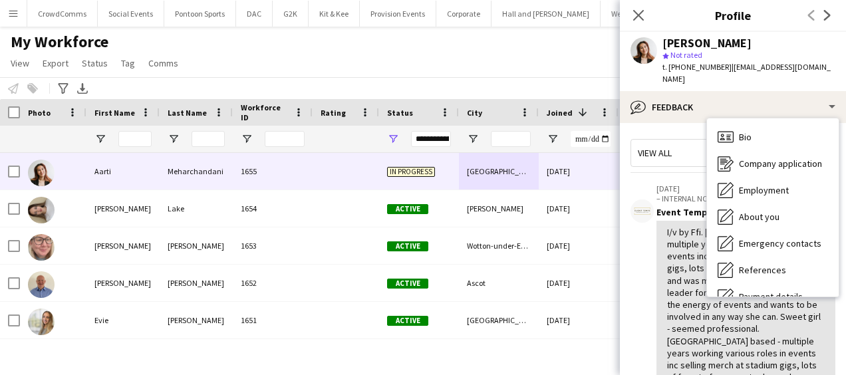
click at [787, 158] on span "Company application" at bounding box center [780, 164] width 83 height 12
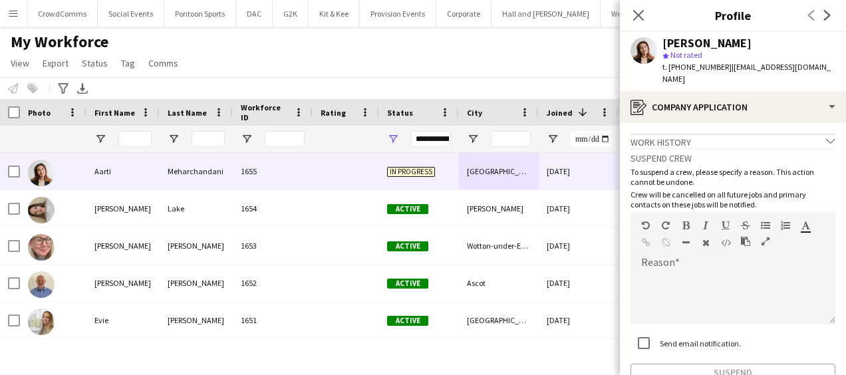
click at [641, 3] on div "Close pop-in" at bounding box center [638, 15] width 37 height 31
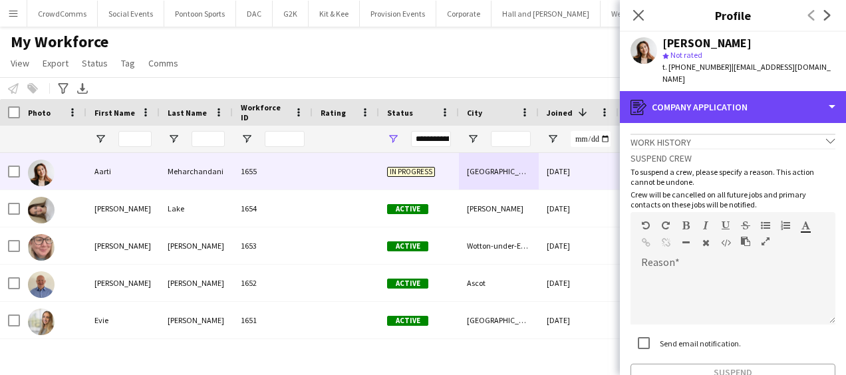
click at [672, 93] on div "register Company application" at bounding box center [733, 107] width 226 height 32
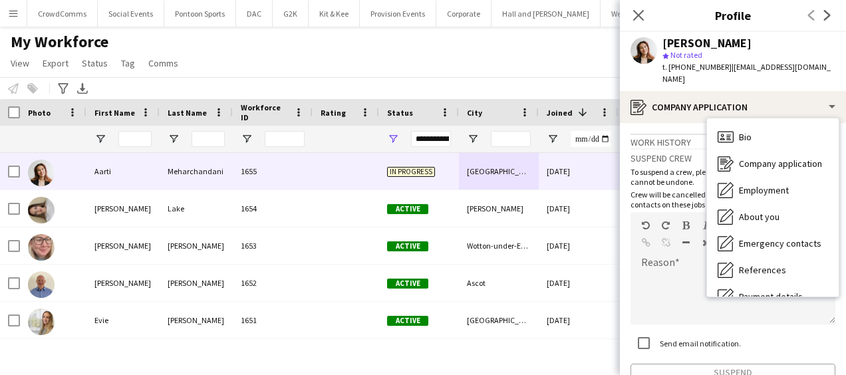
click at [766, 124] on div "Bio Bio" at bounding box center [773, 137] width 132 height 27
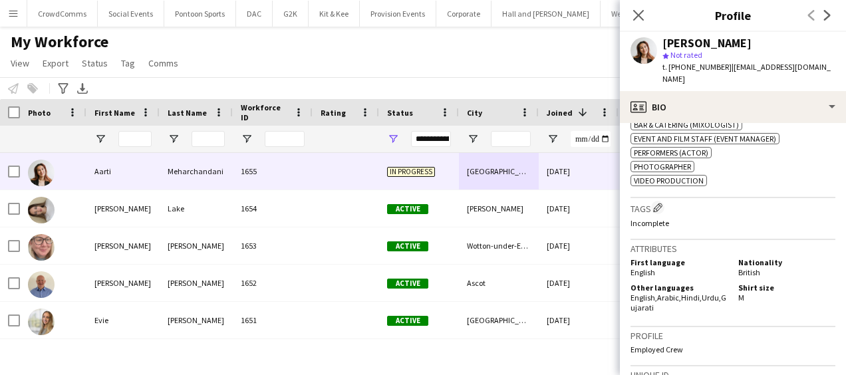
scroll to position [825, 0]
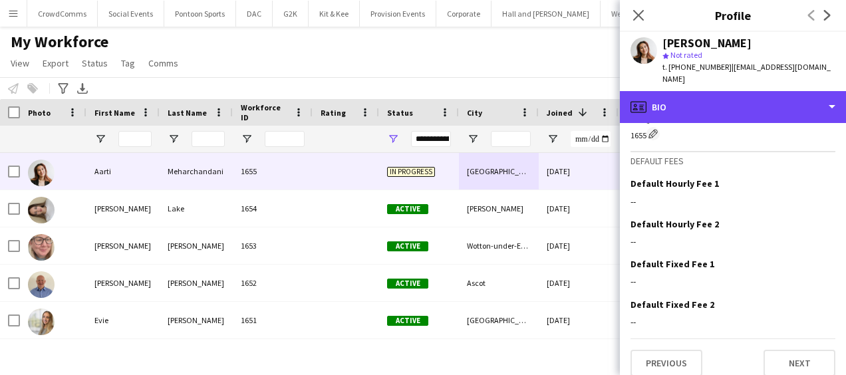
click at [774, 93] on div "profile Bio" at bounding box center [733, 107] width 226 height 32
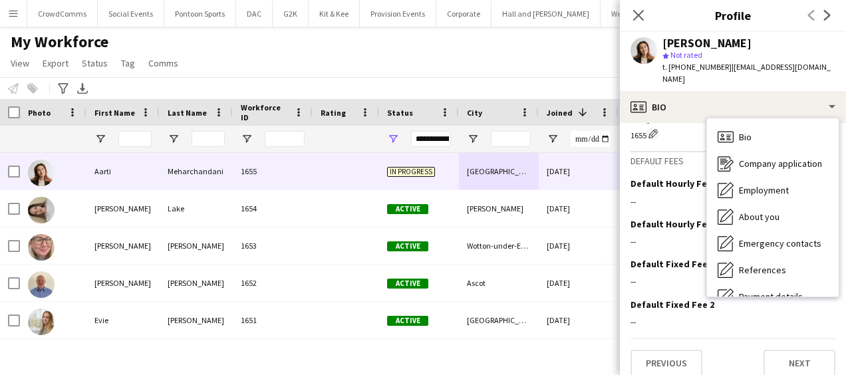
click at [793, 158] on span "Company application" at bounding box center [780, 164] width 83 height 12
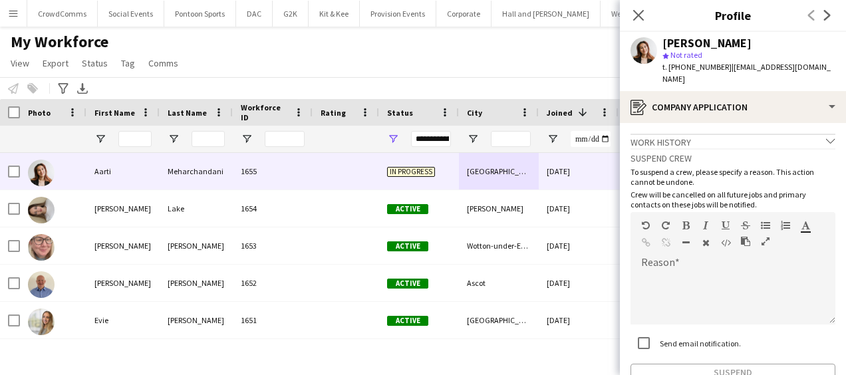
scroll to position [68, 0]
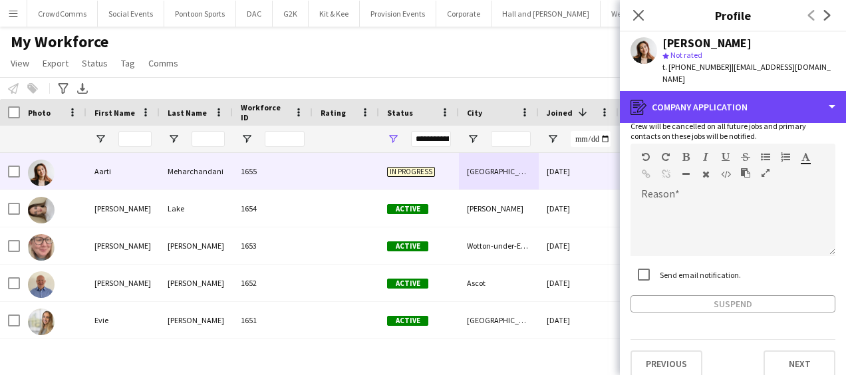
click at [791, 97] on div "register Company application" at bounding box center [733, 107] width 226 height 32
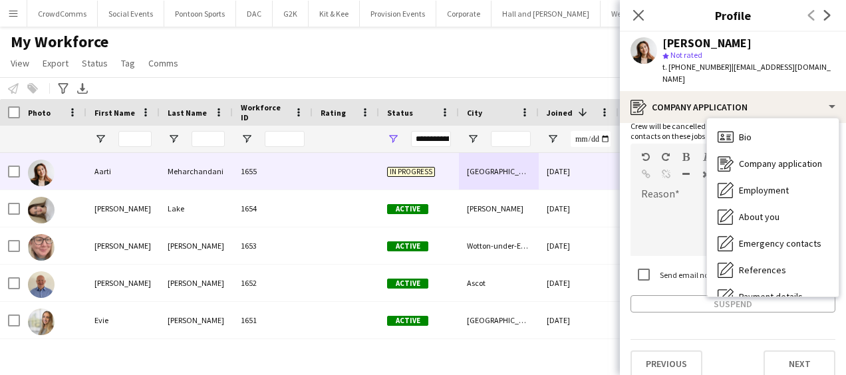
click at [782, 206] on div "About you About you" at bounding box center [773, 216] width 132 height 27
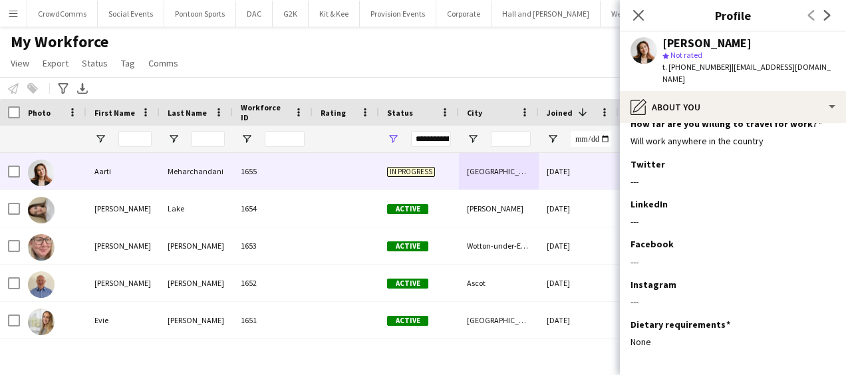
scroll to position [283, 0]
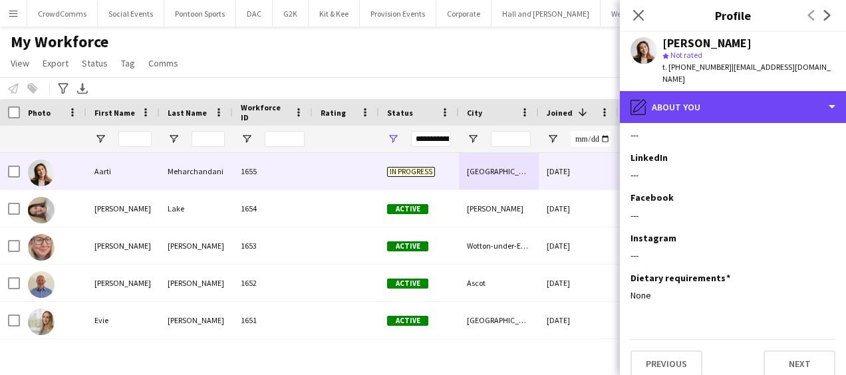
click at [775, 98] on div "pencil4 About you" at bounding box center [733, 107] width 226 height 32
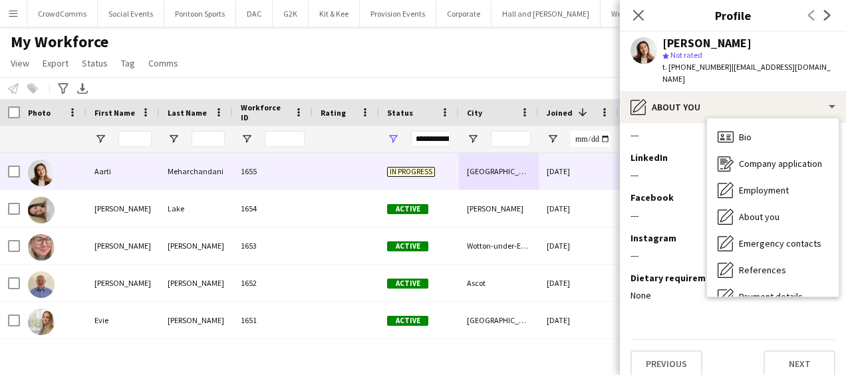
click at [795, 237] on span "Emergency contacts" at bounding box center [780, 243] width 82 height 12
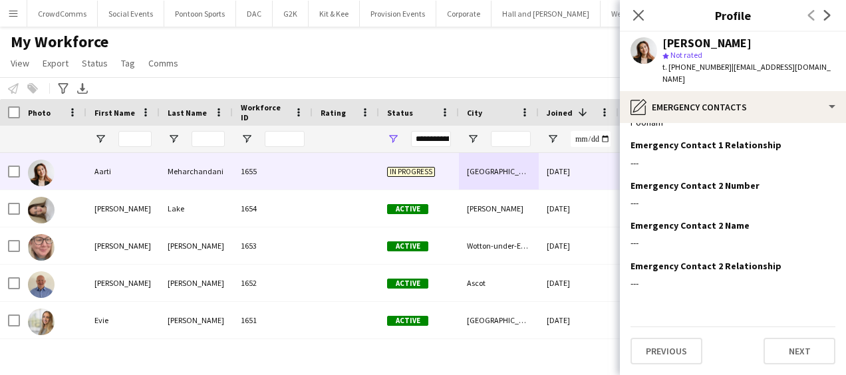
scroll to position [0, 0]
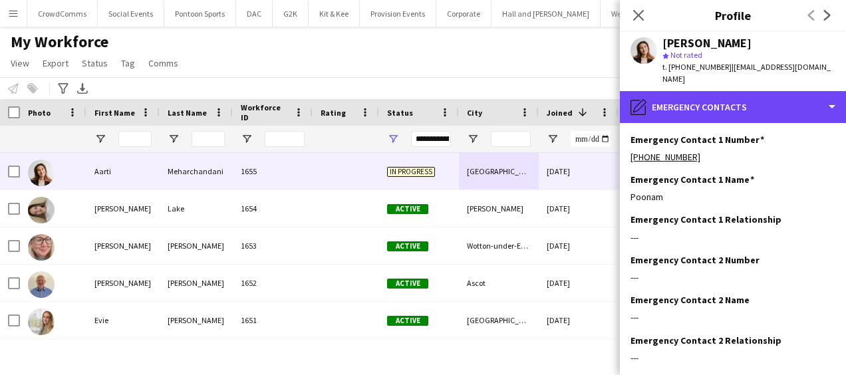
click at [792, 96] on div "pencil4 Emergency contacts" at bounding box center [733, 107] width 226 height 32
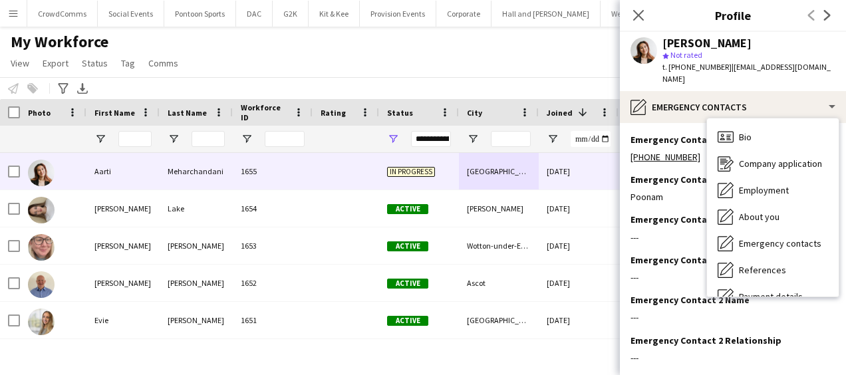
click at [790, 206] on div "About you About you" at bounding box center [773, 216] width 132 height 27
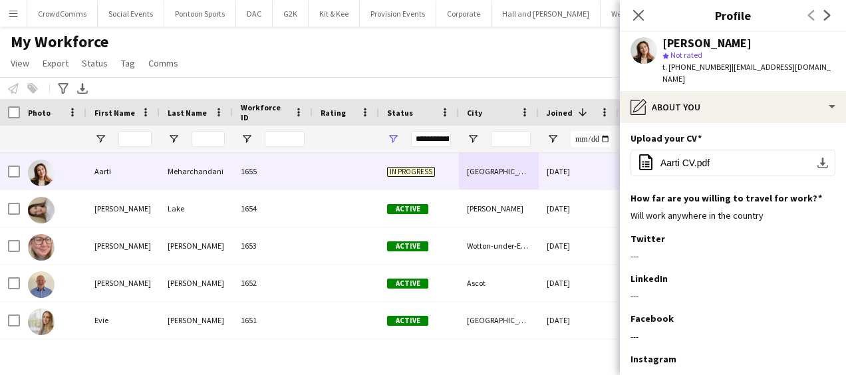
scroll to position [283, 0]
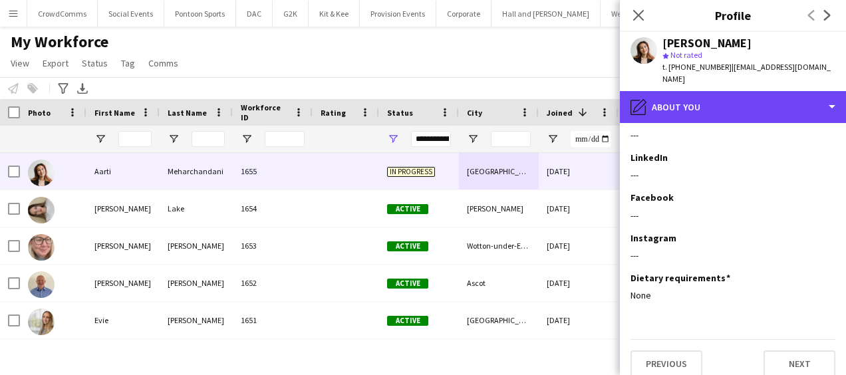
click at [780, 100] on div "pencil4 About you" at bounding box center [733, 107] width 226 height 32
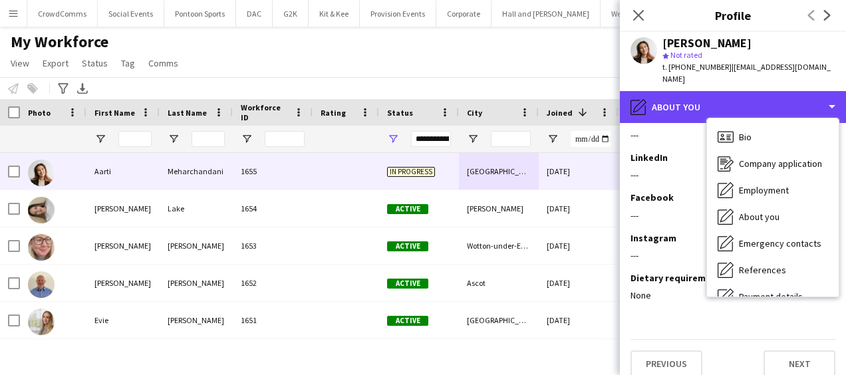
scroll to position [152, 0]
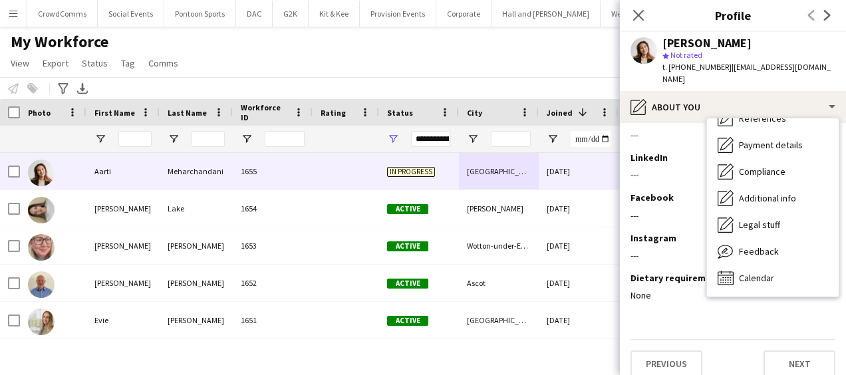
click at [640, 13] on icon at bounding box center [638, 15] width 11 height 11
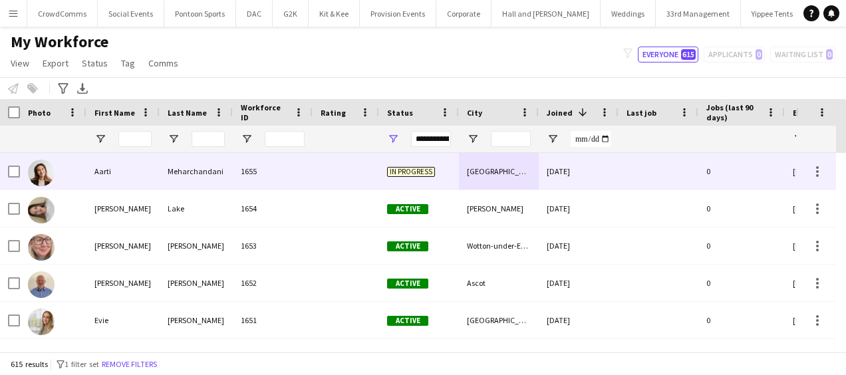
click at [347, 159] on div at bounding box center [346, 171] width 66 height 37
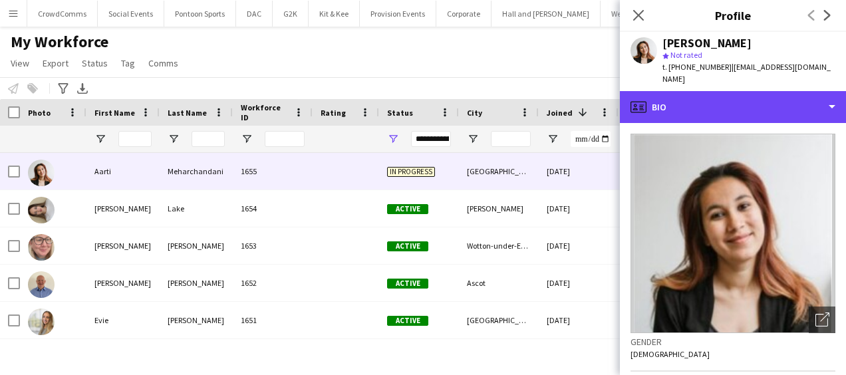
click at [741, 97] on div "profile Bio" at bounding box center [733, 107] width 226 height 32
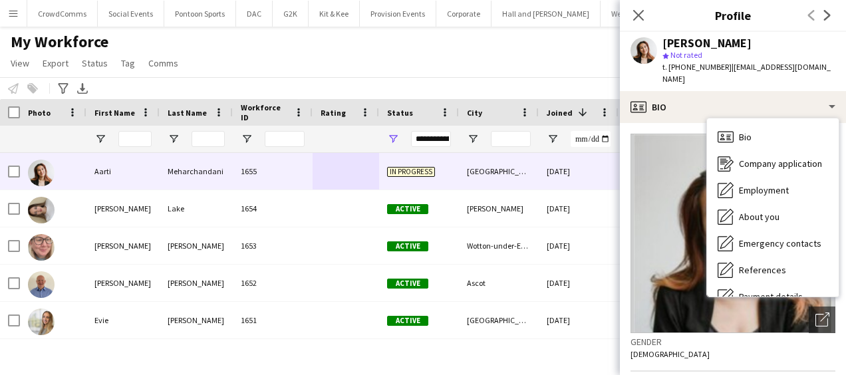
click at [757, 158] on span "Company application" at bounding box center [780, 164] width 83 height 12
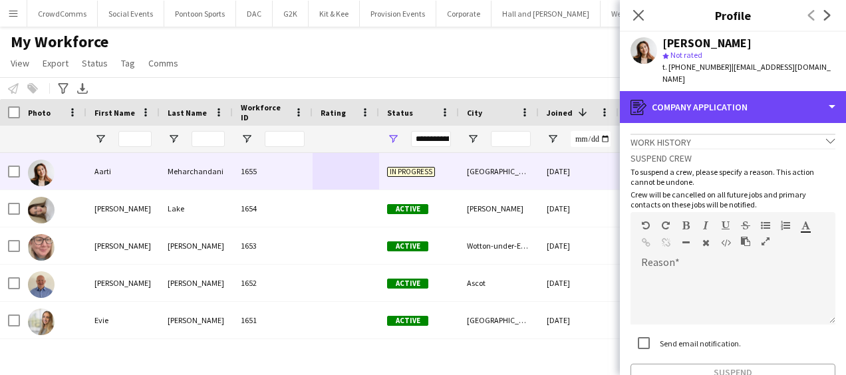
click at [708, 91] on div "register Company application" at bounding box center [733, 107] width 226 height 32
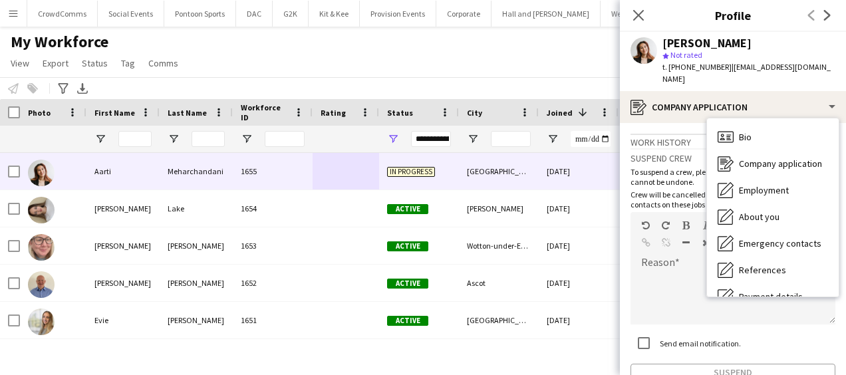
click at [786, 158] on span "Company application" at bounding box center [780, 164] width 83 height 12
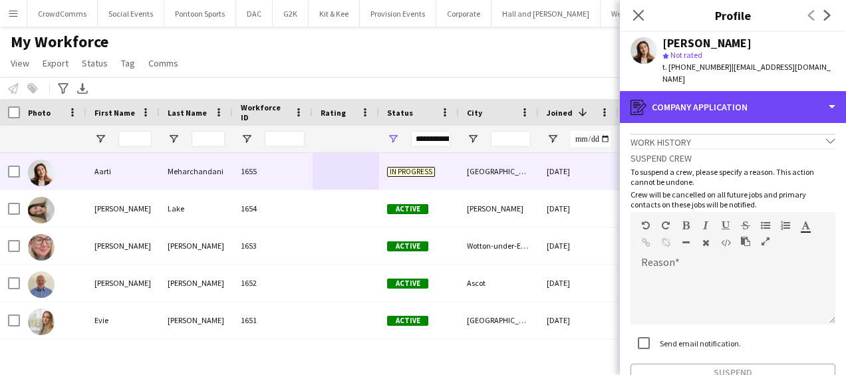
click at [787, 106] on div "register Company application" at bounding box center [733, 107] width 226 height 32
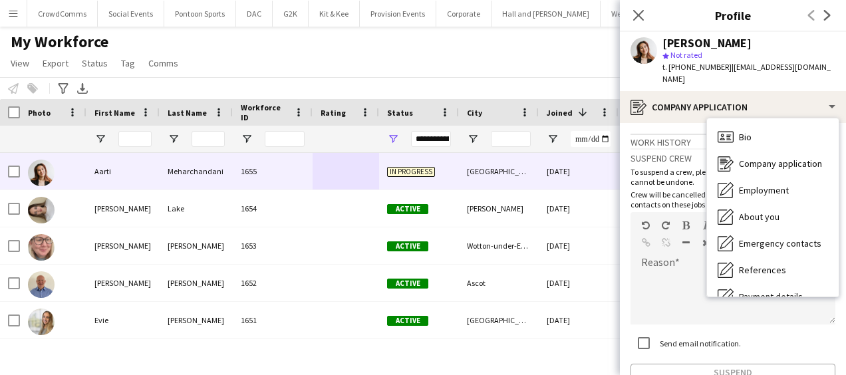
click at [793, 181] on div "Employment Employment" at bounding box center [773, 190] width 132 height 27
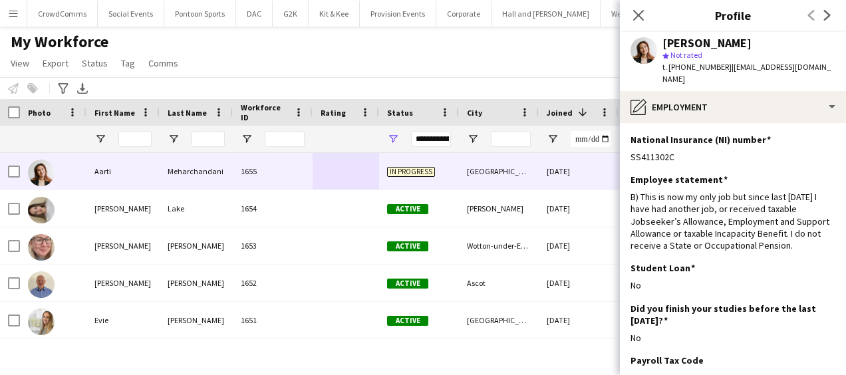
click at [642, 15] on icon "Close pop-in" at bounding box center [638, 15] width 11 height 11
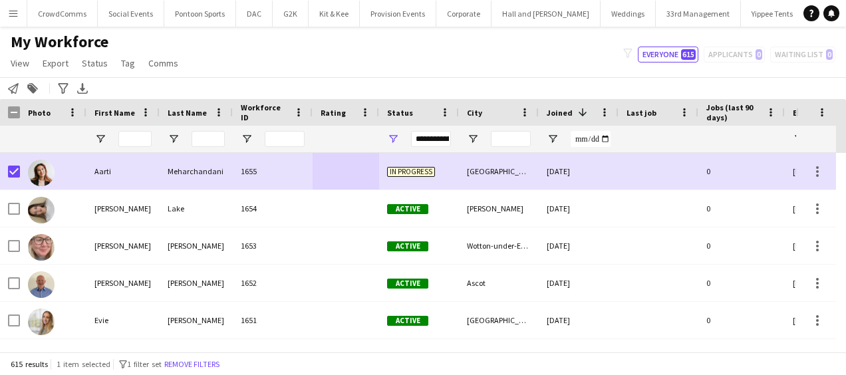
click at [101, 59] on span "Status" at bounding box center [95, 63] width 26 height 12
click at [108, 85] on link "Edit" at bounding box center [122, 92] width 93 height 28
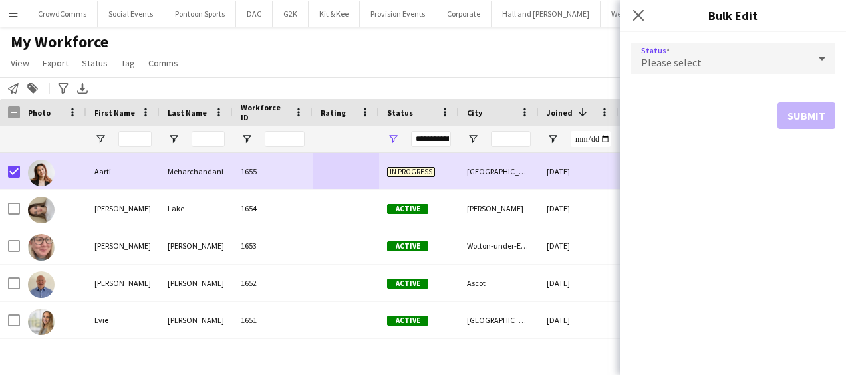
click at [709, 57] on div "Please select" at bounding box center [719, 59] width 178 height 32
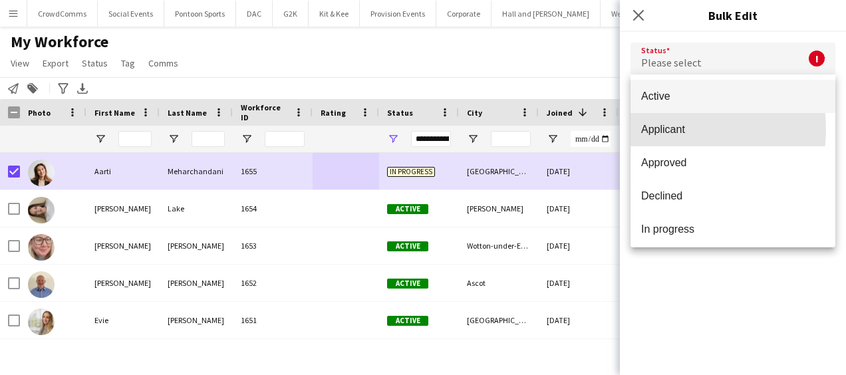
click at [678, 129] on span "Applicant" at bounding box center [733, 129] width 184 height 13
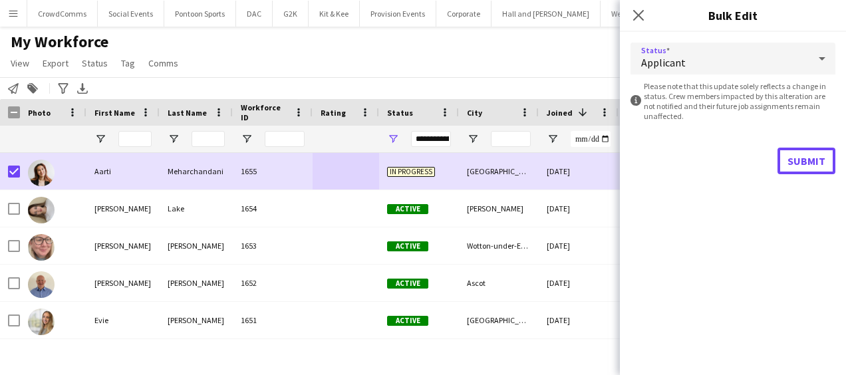
click at [803, 162] on button "Submit" at bounding box center [806, 161] width 58 height 27
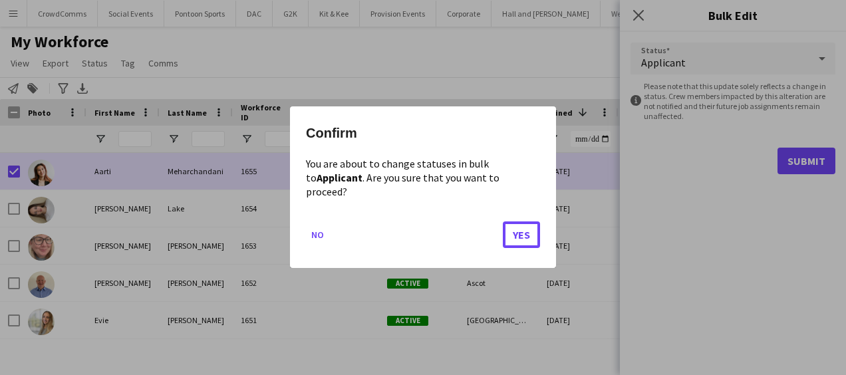
click at [521, 227] on button "Yes" at bounding box center [521, 235] width 37 height 27
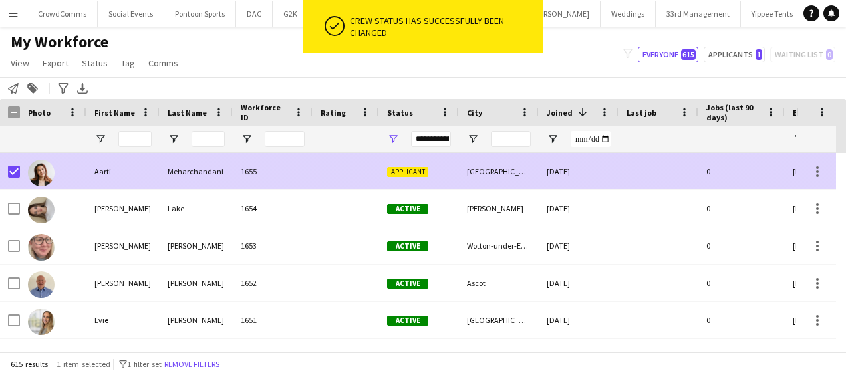
click at [656, 171] on div at bounding box center [658, 171] width 80 height 37
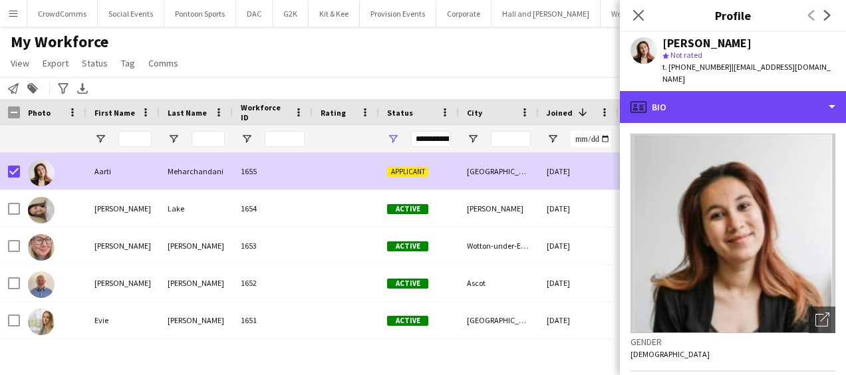
click at [781, 98] on div "profile Bio" at bounding box center [733, 107] width 226 height 32
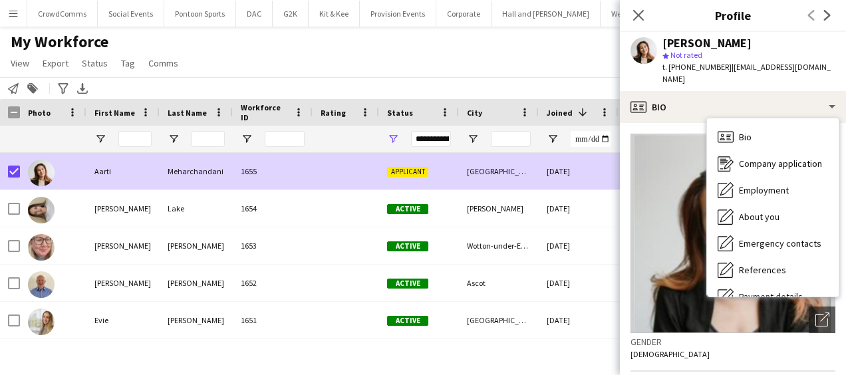
click at [770, 158] on span "Company application" at bounding box center [780, 164] width 83 height 12
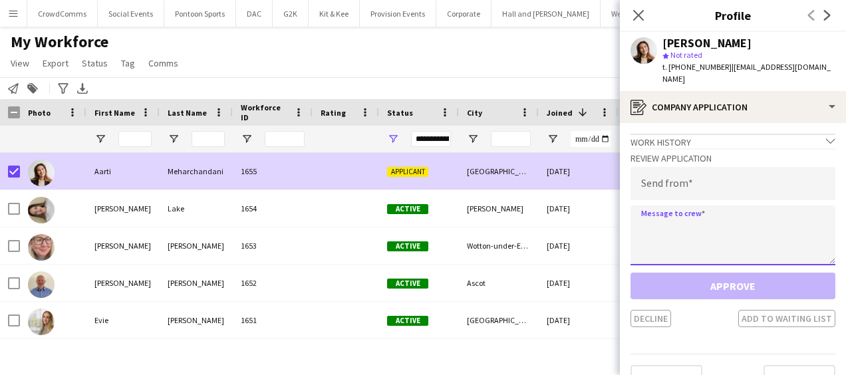
click at [713, 206] on textarea at bounding box center [732, 235] width 205 height 60
paste textarea "**********"
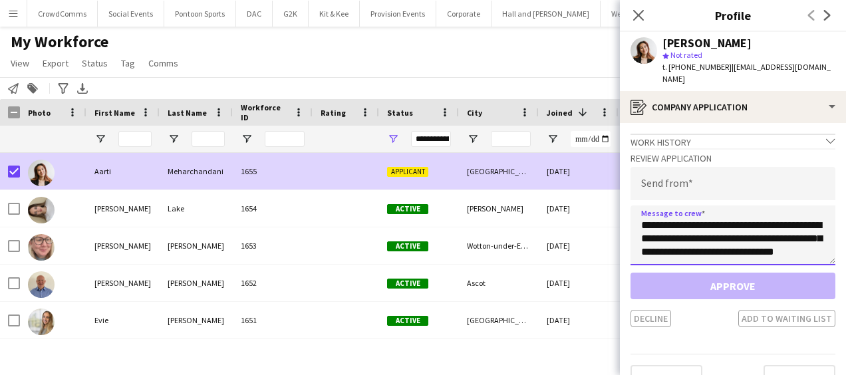
scroll to position [8, 0]
type textarea "**********"
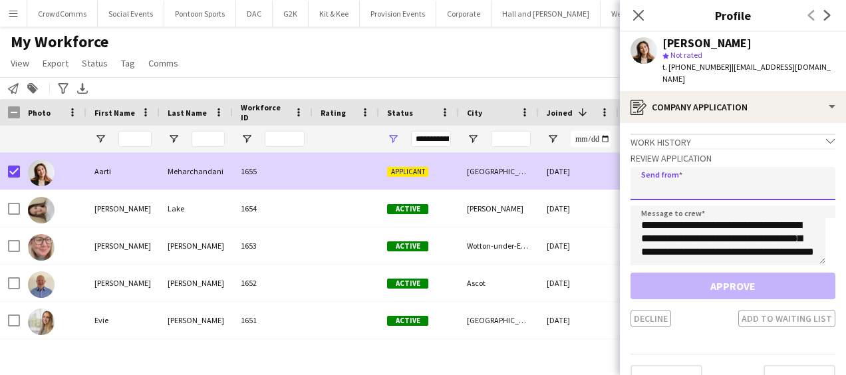
click at [704, 175] on input "email" at bounding box center [732, 183] width 205 height 33
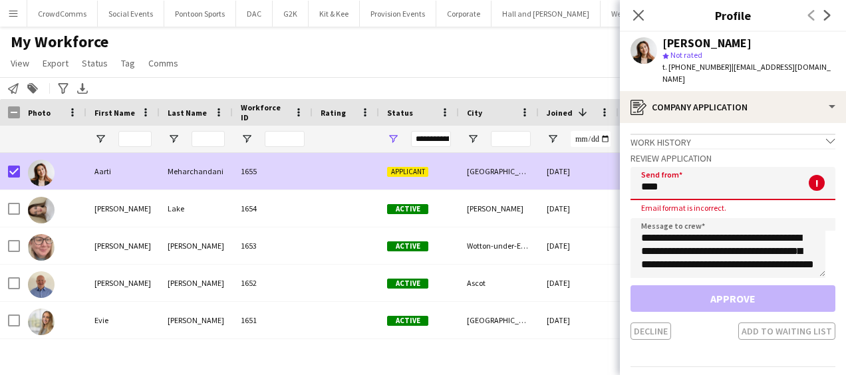
type input "**********"
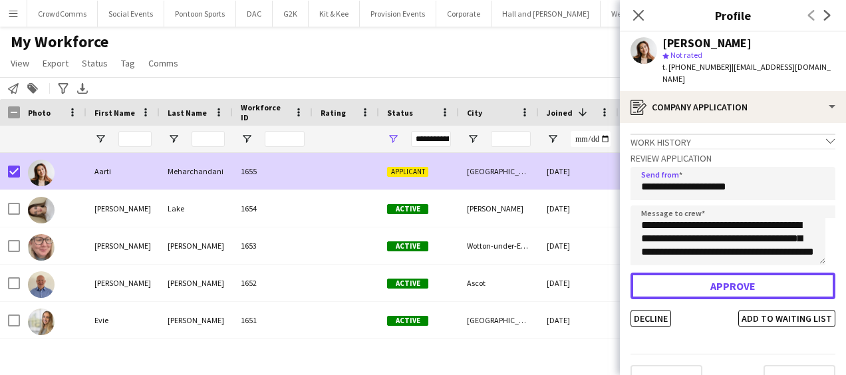
click at [757, 278] on button "Approve" at bounding box center [732, 286] width 205 height 27
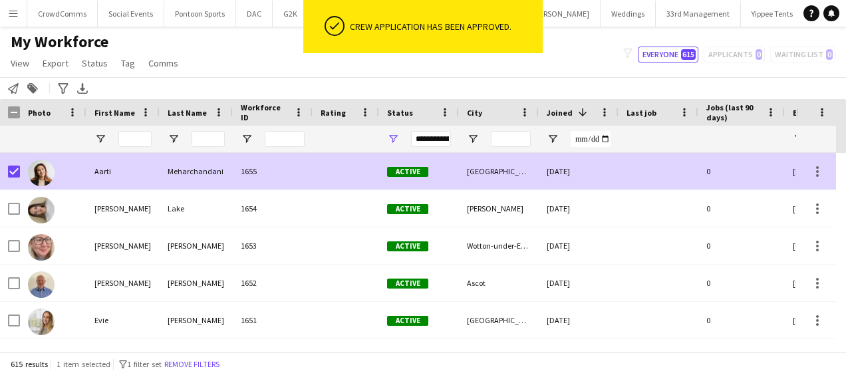
click at [600, 174] on div "[DATE]" at bounding box center [579, 171] width 80 height 37
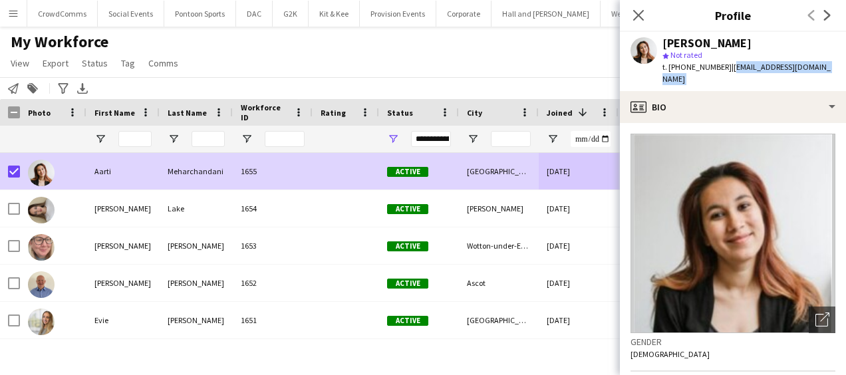
drag, startPoint x: 727, startPoint y: 68, endPoint x: 814, endPoint y: 80, distance: 87.9
click at [814, 80] on app-crew-profile "Close pop-in Profile Previous Next Aarti Meharchandani star Not rated t. +44788…" at bounding box center [733, 187] width 226 height 375
copy app-crew-profile "meharaarti19@gmail.com profile"
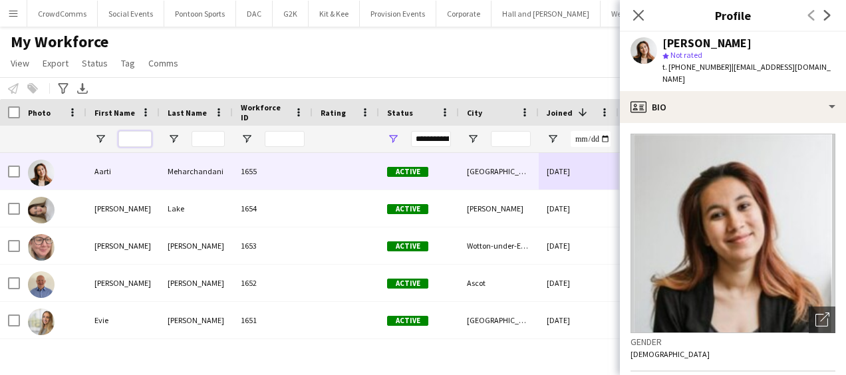
click at [123, 138] on input "First Name Filter Input" at bounding box center [134, 139] width 33 height 16
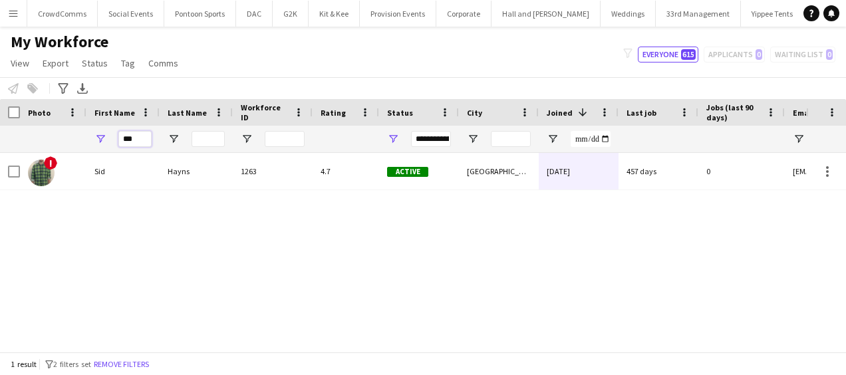
type input "***"
click at [199, 140] on input "Last Name Filter Input" at bounding box center [208, 139] width 33 height 16
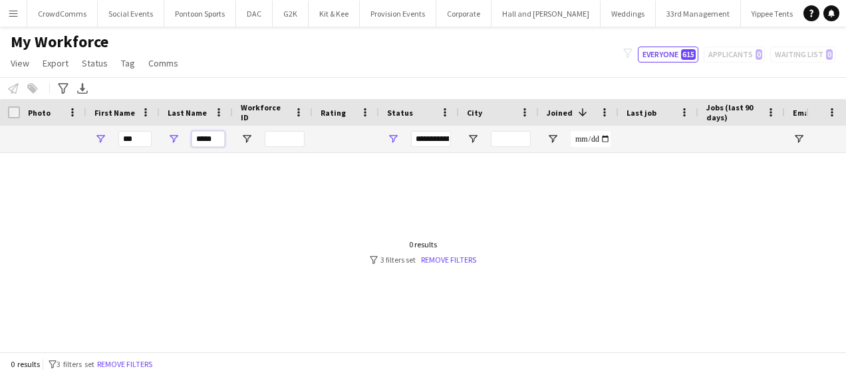
type input "*****"
click at [145, 139] on input "***" at bounding box center [134, 139] width 33 height 16
type input "*"
click at [219, 144] on input "*****" at bounding box center [208, 139] width 33 height 16
type input "*"
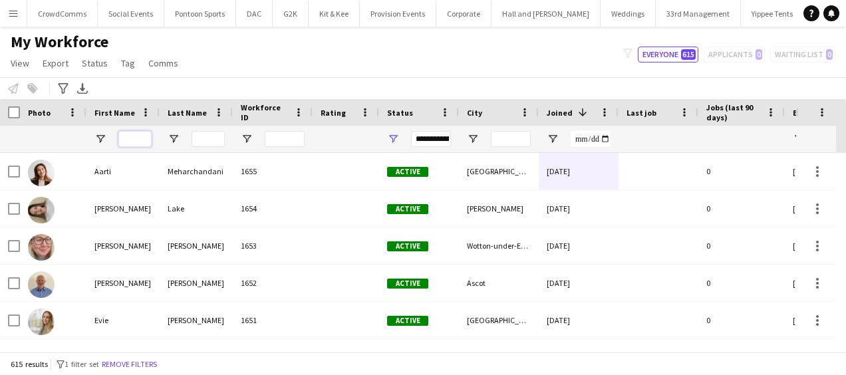
click at [127, 140] on input "First Name Filter Input" at bounding box center [134, 139] width 33 height 16
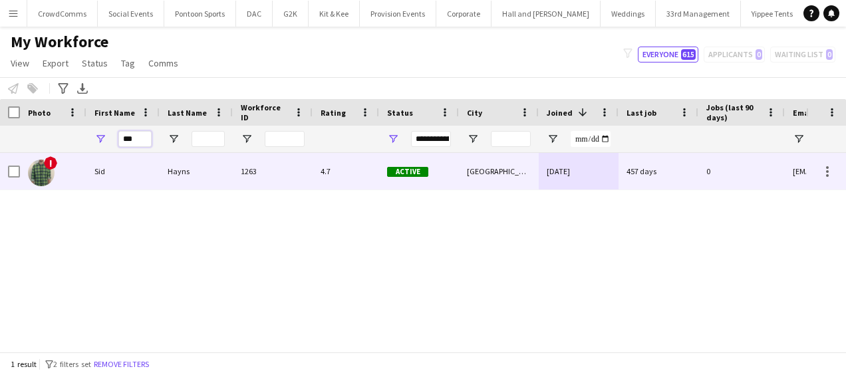
type input "***"
click at [149, 162] on div "Sid" at bounding box center [122, 171] width 73 height 37
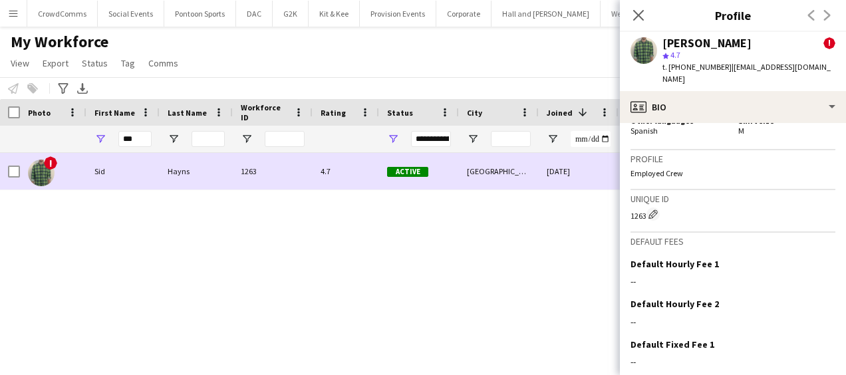
scroll to position [807, 0]
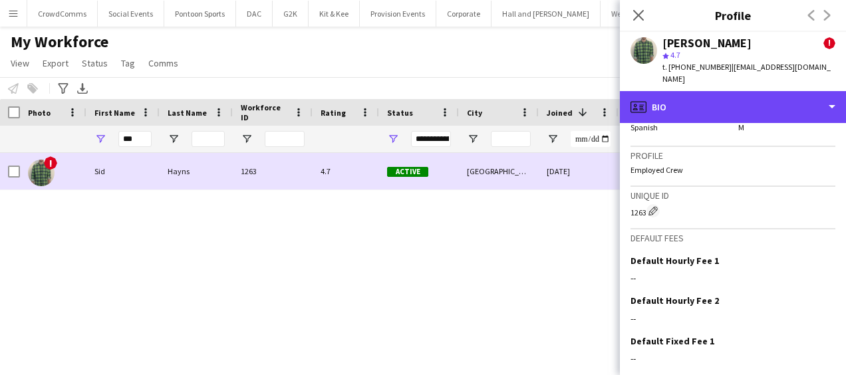
click at [791, 96] on div "profile Bio" at bounding box center [733, 107] width 226 height 32
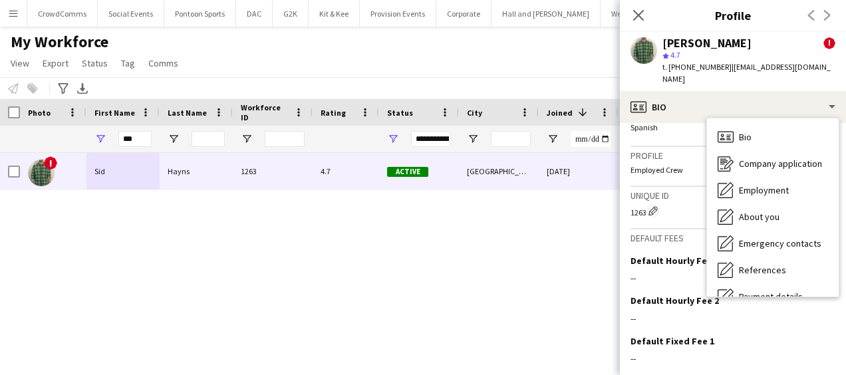
click at [783, 158] on span "Company application" at bounding box center [780, 164] width 83 height 12
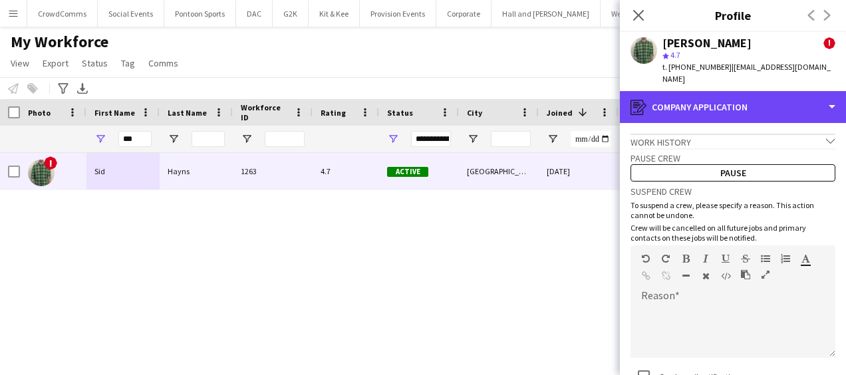
click at [797, 95] on div "register Company application" at bounding box center [733, 107] width 226 height 32
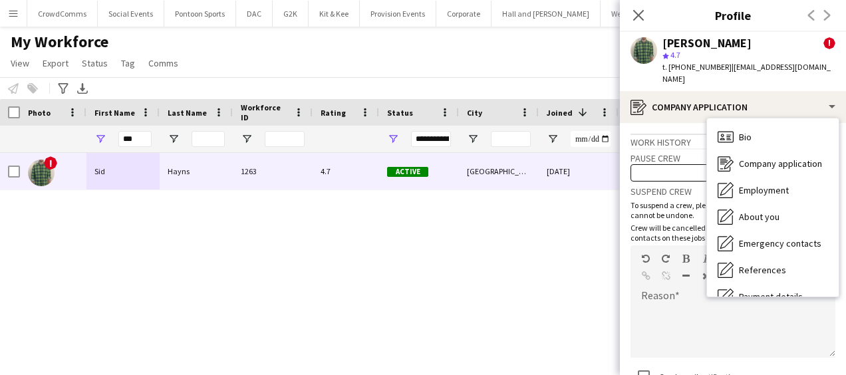
click at [795, 184] on div "Employment Employment" at bounding box center [773, 190] width 132 height 27
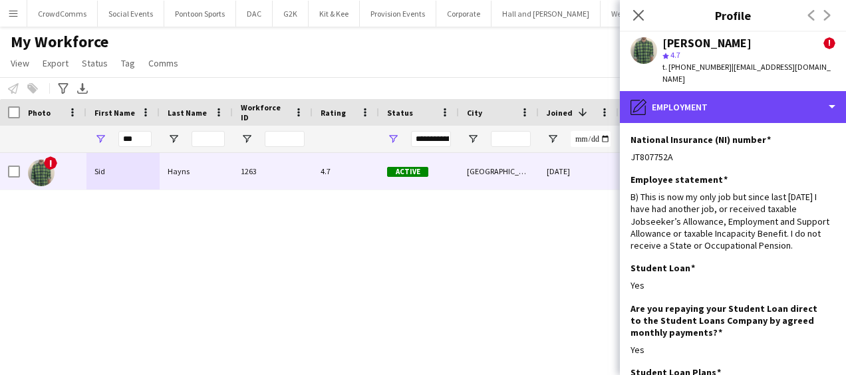
click at [788, 91] on div "pencil4 Employment" at bounding box center [733, 107] width 226 height 32
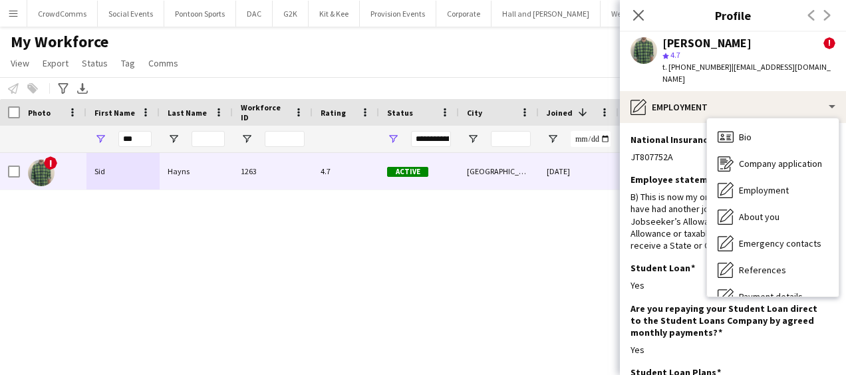
click at [794, 210] on div "About you About you" at bounding box center [773, 216] width 132 height 27
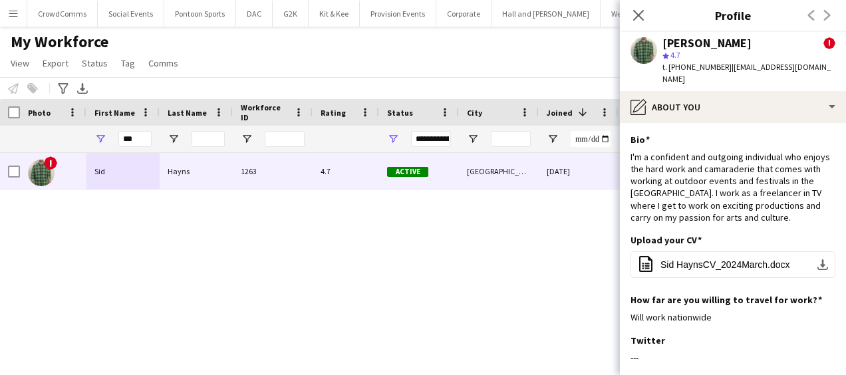
click at [748, 259] on span "Sid HaynsCV_2024March.docx" at bounding box center [725, 264] width 130 height 11
click at [637, 14] on icon at bounding box center [638, 15] width 11 height 11
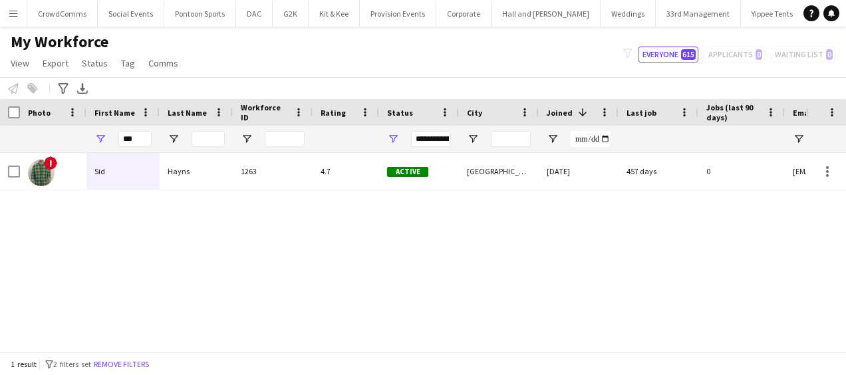
click at [15, 11] on app-icon "Menu" at bounding box center [13, 13] width 11 height 11
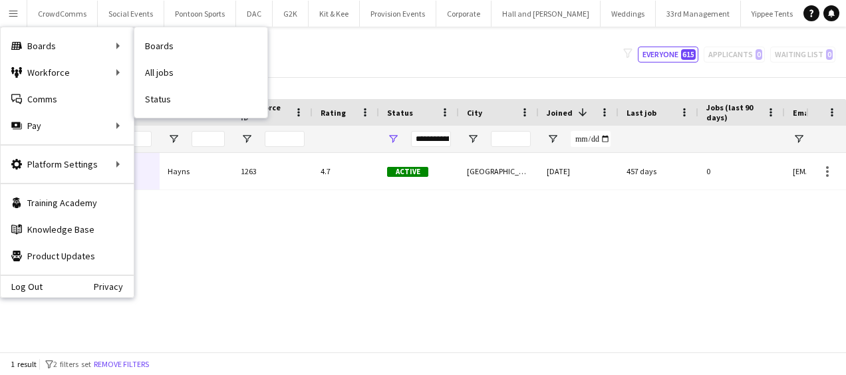
click at [153, 69] on link "All jobs" at bounding box center [200, 72] width 133 height 27
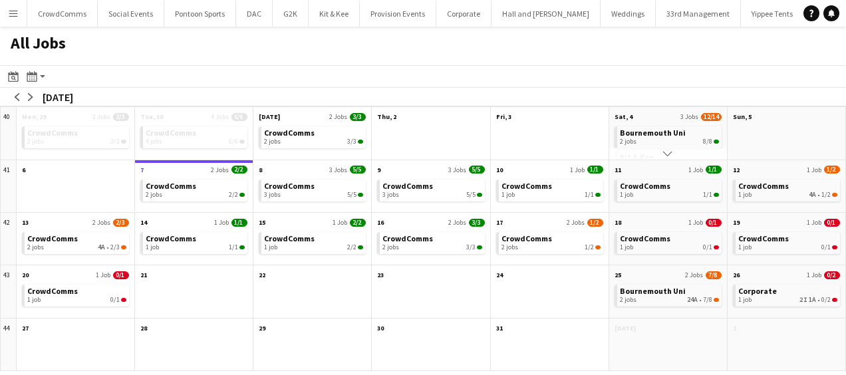
click at [32, 98] on app-icon "arrow-right" at bounding box center [31, 97] width 8 height 8
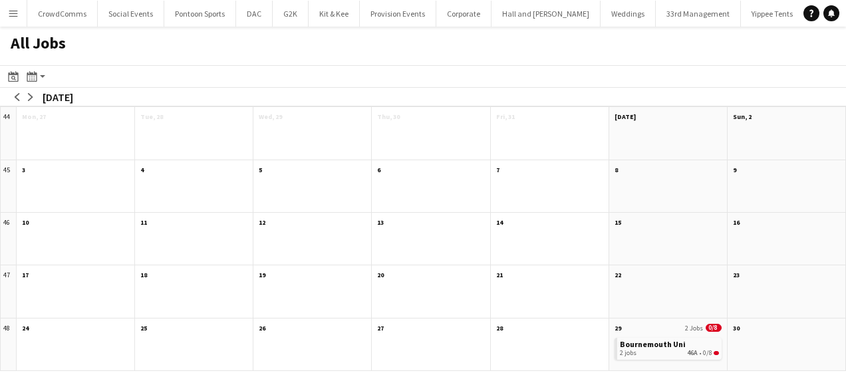
click at [28, 98] on app-icon "arrow-right" at bounding box center [31, 97] width 8 height 8
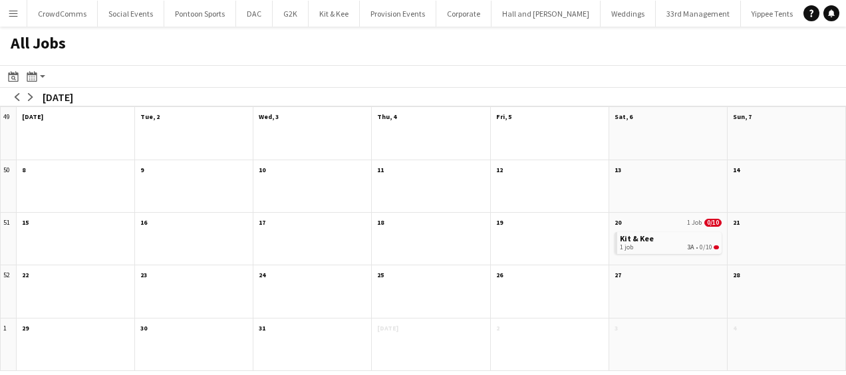
click at [644, 235] on span "Kit & Kee" at bounding box center [637, 238] width 34 height 10
click at [688, 243] on div "1 job 3A • 0/10" at bounding box center [669, 247] width 99 height 8
click at [17, 12] on app-icon "Menu" at bounding box center [13, 13] width 11 height 11
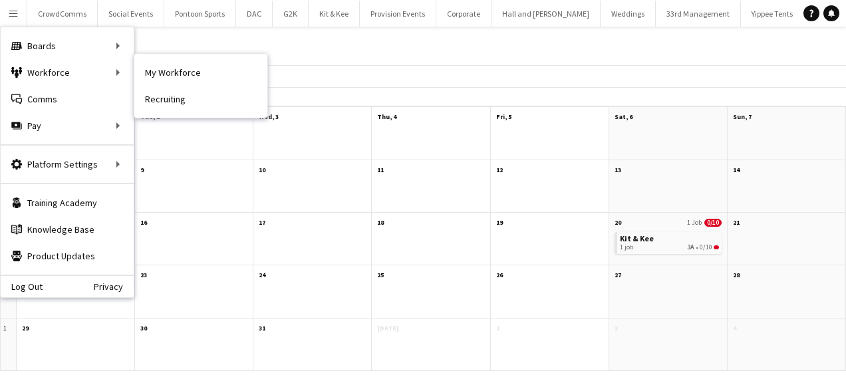
click at [145, 67] on link "My Workforce" at bounding box center [200, 72] width 133 height 27
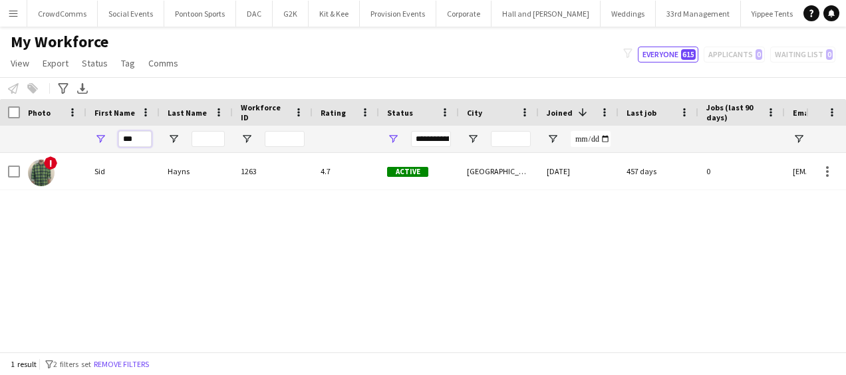
click at [140, 136] on input "***" at bounding box center [134, 139] width 33 height 16
type input "*"
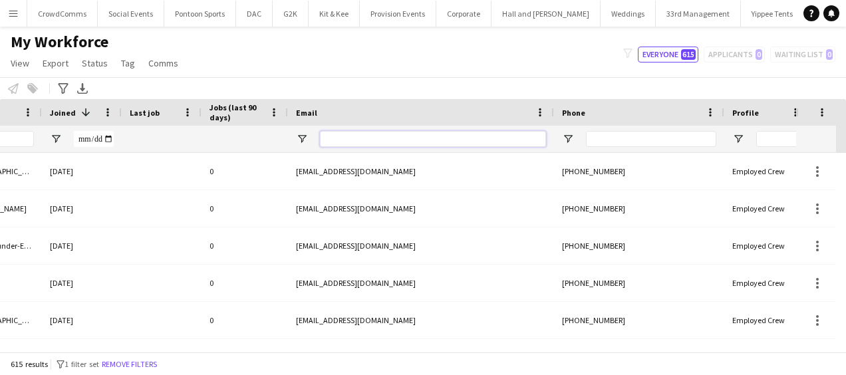
click at [433, 142] on input "Email Filter Input" at bounding box center [433, 139] width 226 height 16
paste input "**********"
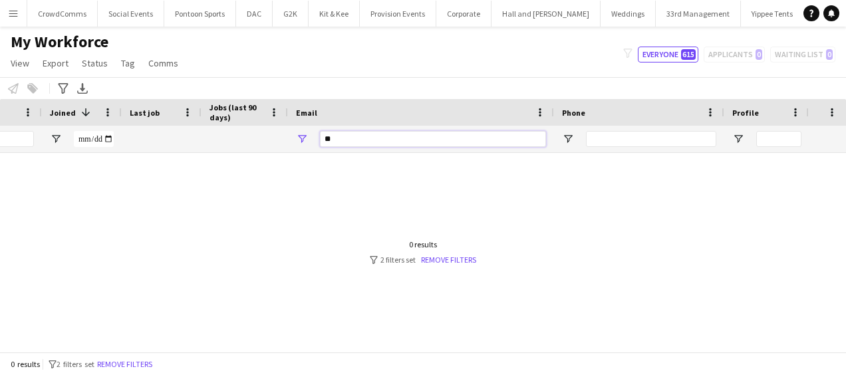
type input "*"
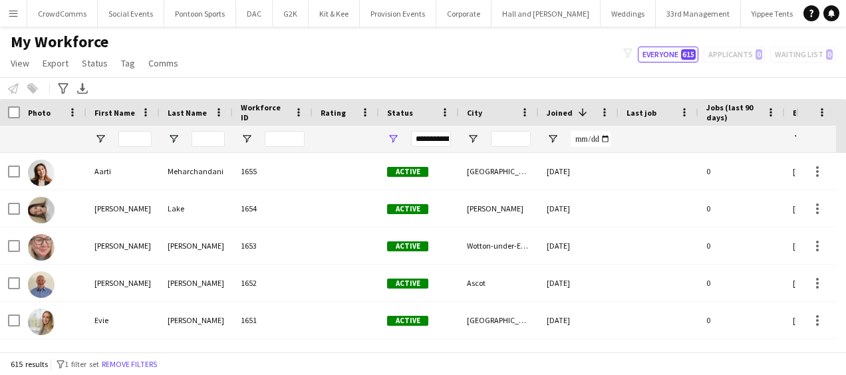
click at [834, 19] on link "Notifications" at bounding box center [831, 13] width 16 height 16
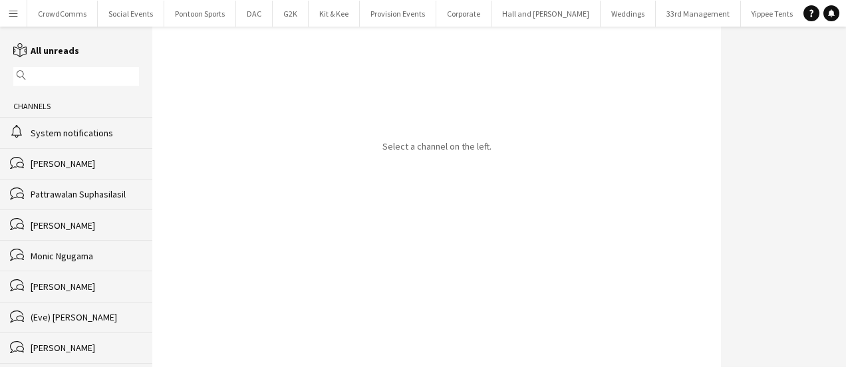
click at [815, 11] on link "Help" at bounding box center [811, 13] width 16 height 16
click at [9, 14] on app-icon "Menu" at bounding box center [13, 13] width 11 height 11
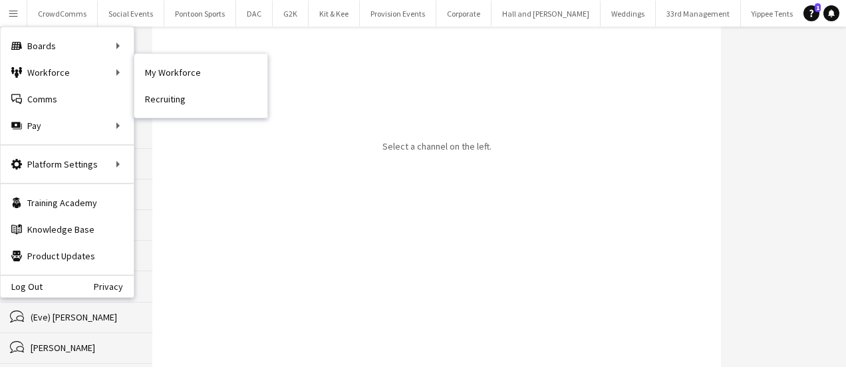
click at [145, 81] on link "My Workforce" at bounding box center [200, 72] width 133 height 27
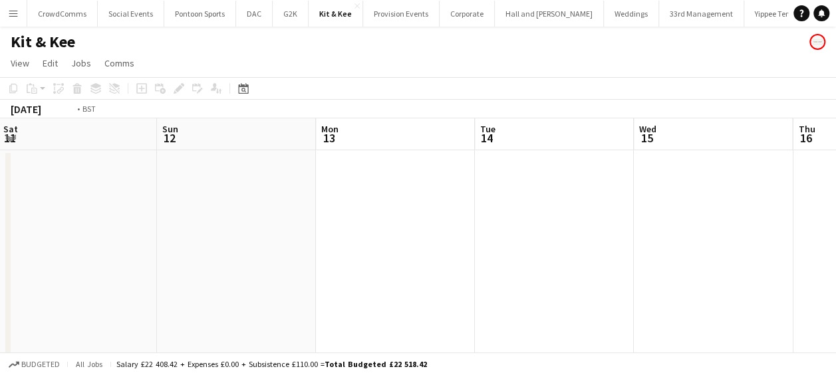
scroll to position [0, 372]
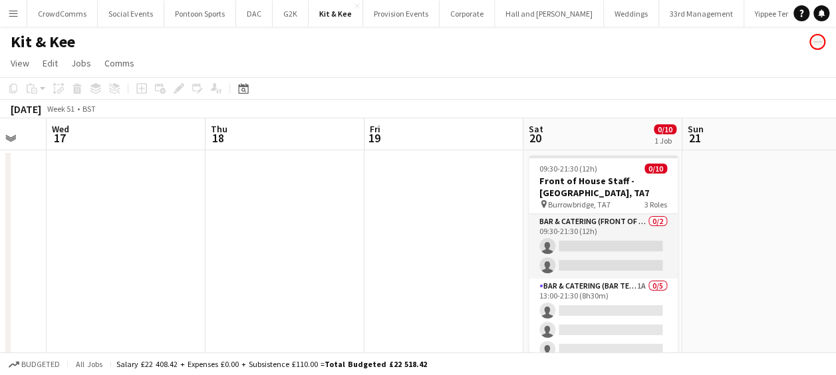
scroll to position [0, 432]
click at [618, 215] on app-card-role "Bar & Catering (Front of House) 0/2 09:30-21:30 (12h) single-neutral-actions si…" at bounding box center [601, 246] width 149 height 65
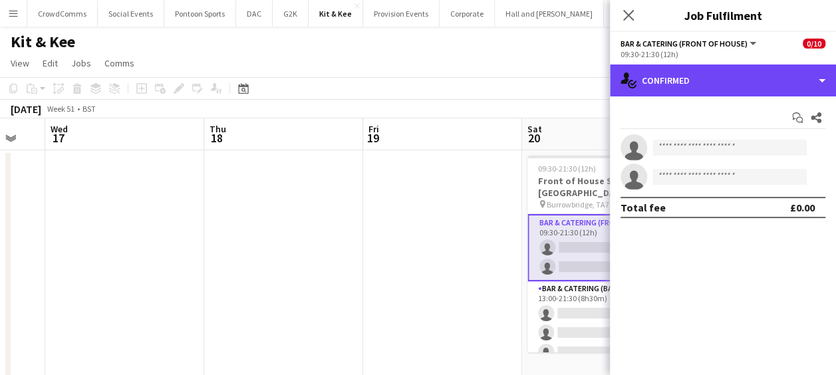
click at [775, 76] on div "single-neutral-actions-check-2 Confirmed" at bounding box center [723, 81] width 226 height 32
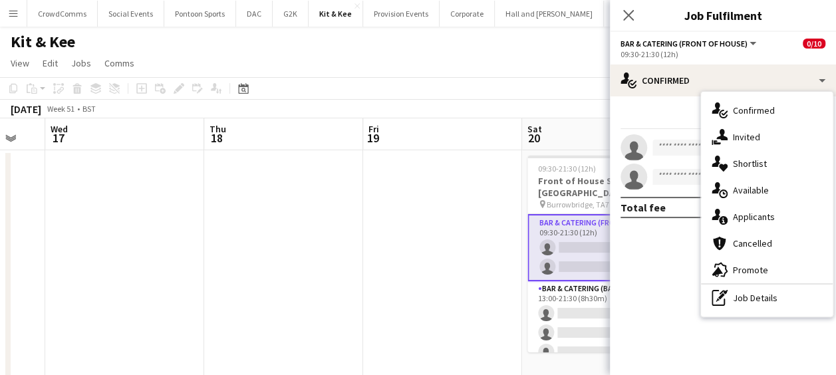
click at [767, 295] on div "pen-write Job Details" at bounding box center [767, 298] width 132 height 27
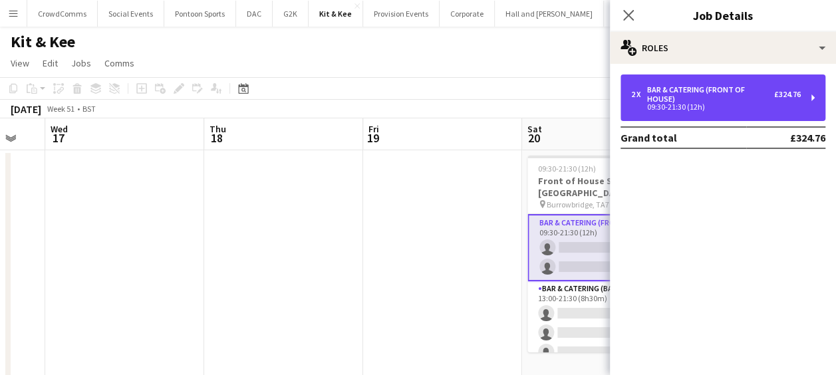
click at [680, 104] on div "09:30-21:30 (12h)" at bounding box center [716, 107] width 170 height 7
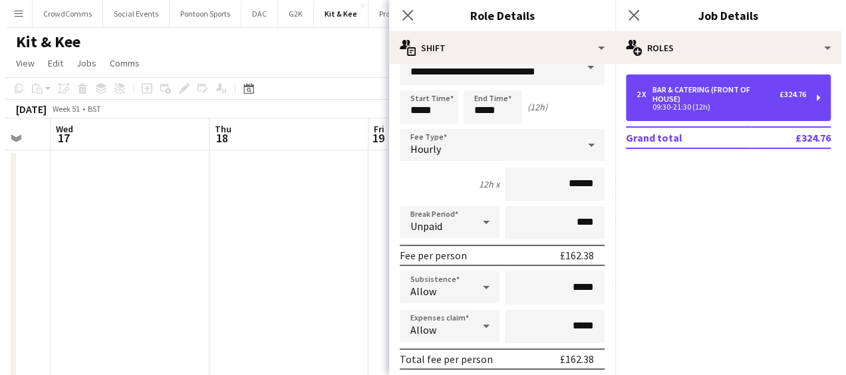
scroll to position [0, 0]
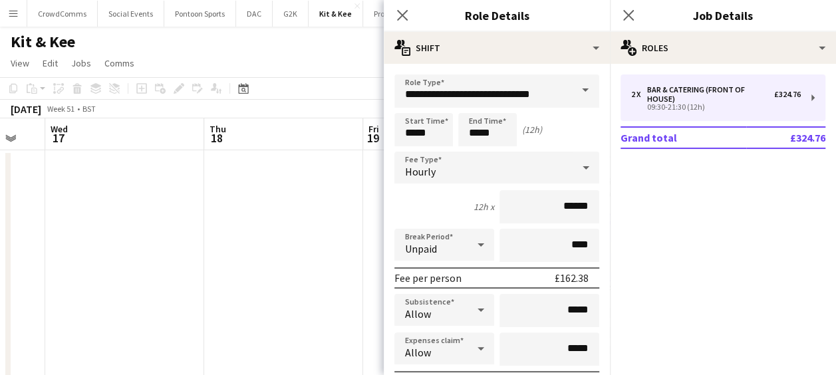
click at [400, 19] on icon "Close pop-in" at bounding box center [402, 15] width 11 height 11
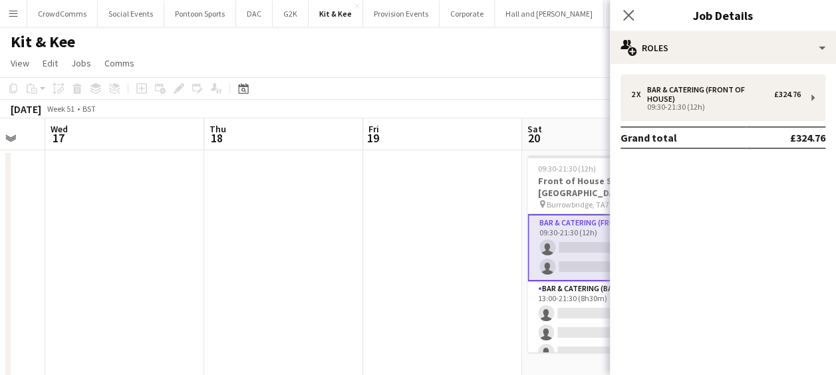
click at [14, 6] on button "Menu" at bounding box center [13, 13] width 27 height 27
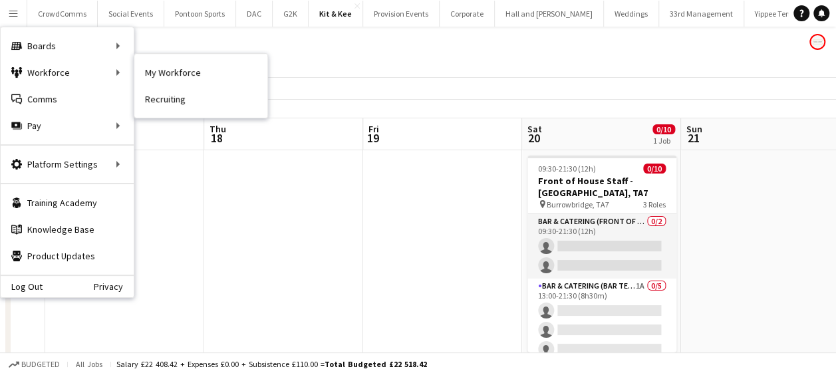
click at [150, 74] on link "My Workforce" at bounding box center [200, 72] width 133 height 27
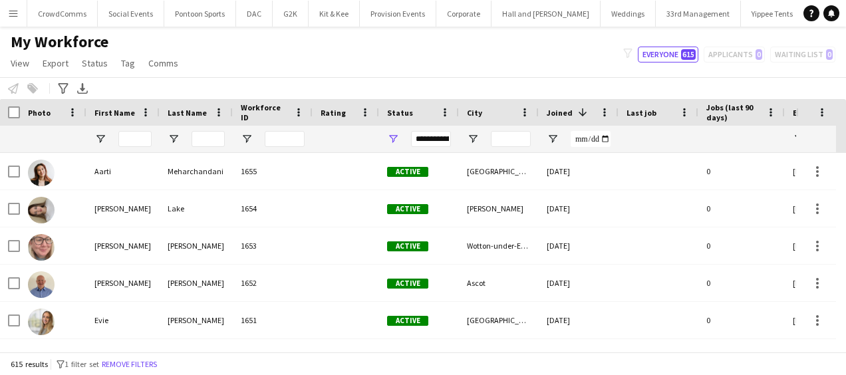
click at [439, 138] on div "**********" at bounding box center [431, 139] width 40 height 16
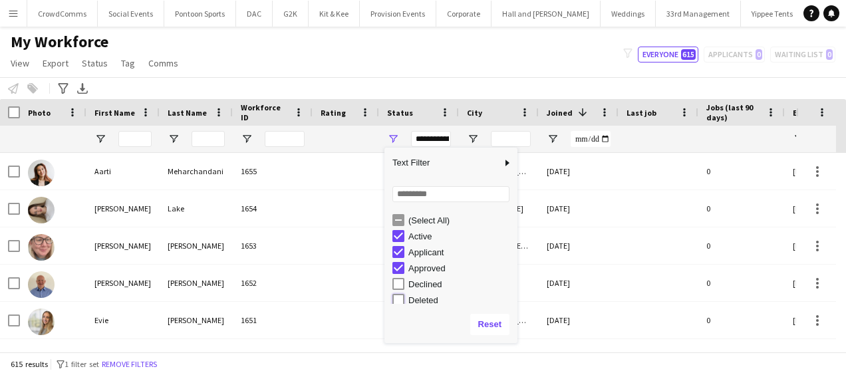
type input "**********"
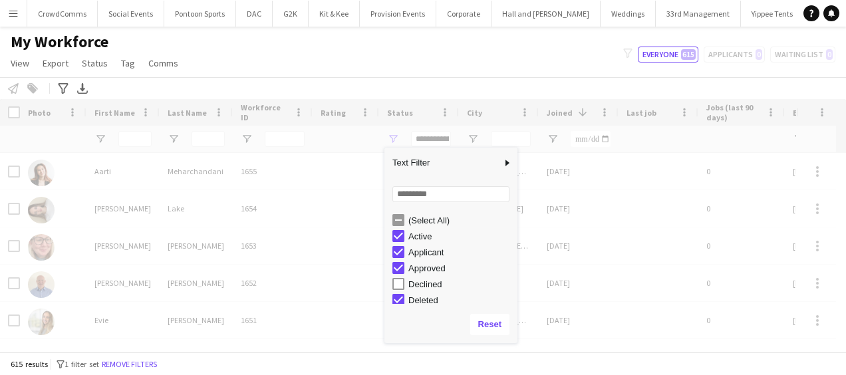
scroll to position [4, 0]
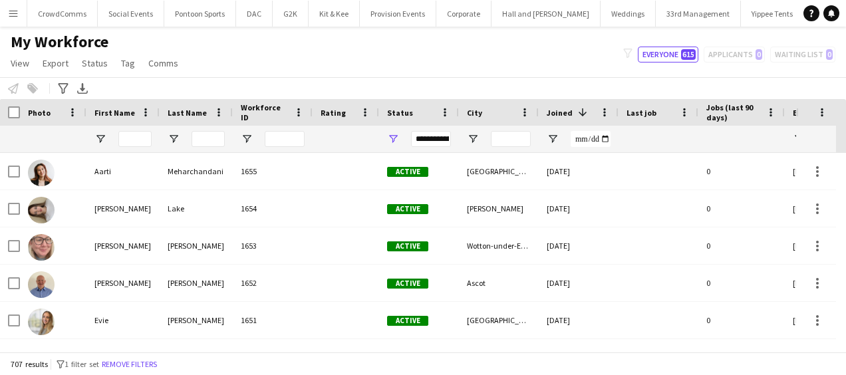
click at [479, 60] on div "My Workforce View Views Default view Language New view Update view Delete view …" at bounding box center [423, 54] width 846 height 45
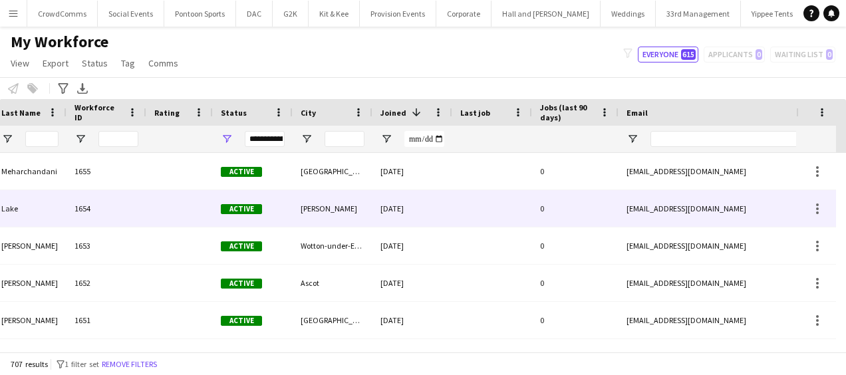
scroll to position [0, 256]
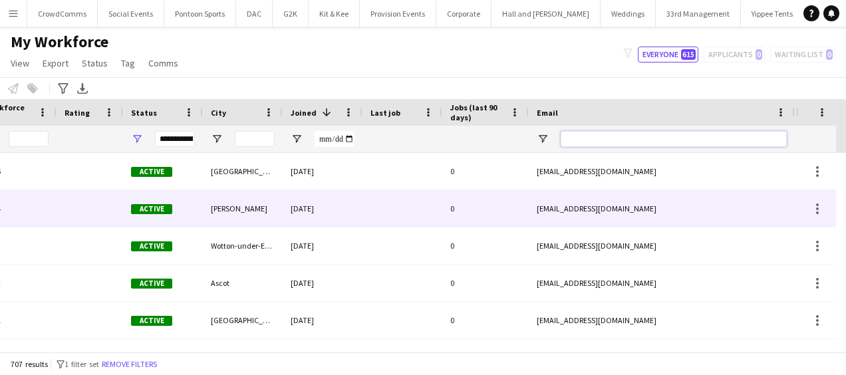
click at [614, 135] on input "Email Filter Input" at bounding box center [674, 139] width 226 height 16
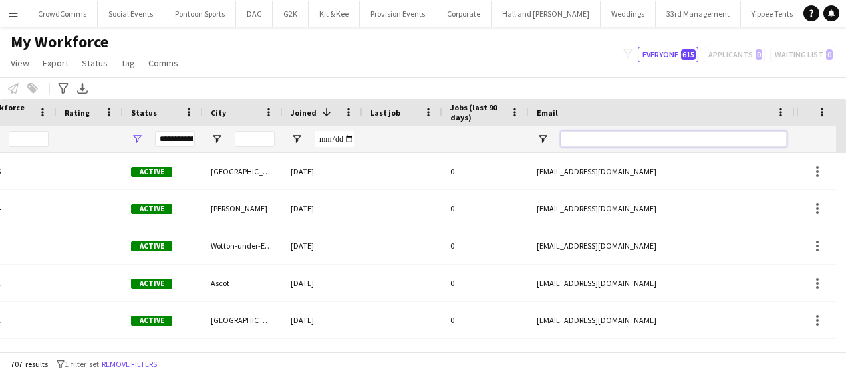
paste input "**********"
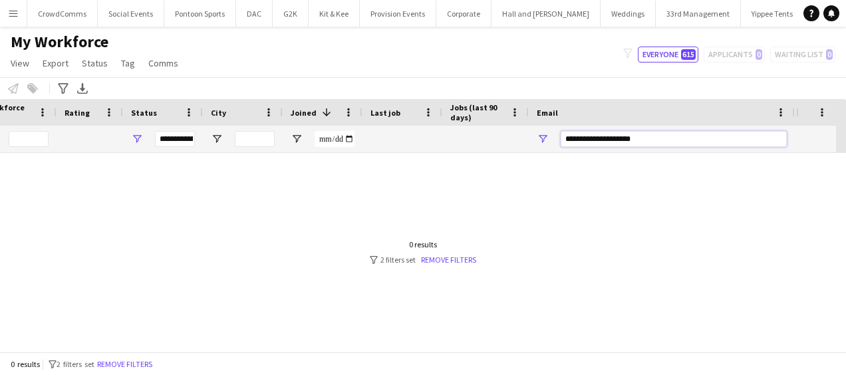
type input "**********"
drag, startPoint x: 647, startPoint y: 139, endPoint x: 539, endPoint y: 136, distance: 107.8
click at [539, 136] on div "**********" at bounding box center [662, 139] width 266 height 27
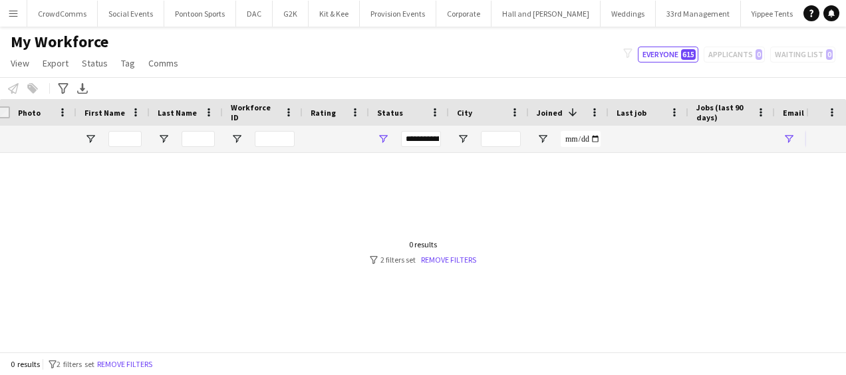
scroll to position [0, 0]
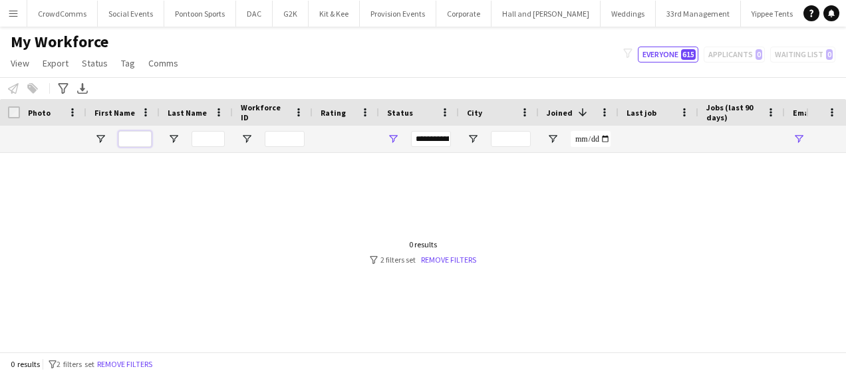
click at [140, 142] on input "First Name Filter Input" at bounding box center [134, 139] width 33 height 16
type input "***"
click at [436, 141] on div "**********" at bounding box center [431, 139] width 40 height 16
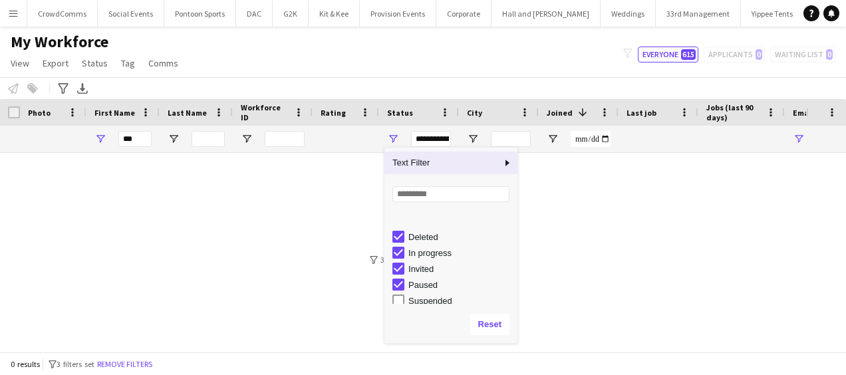
scroll to position [84, 0]
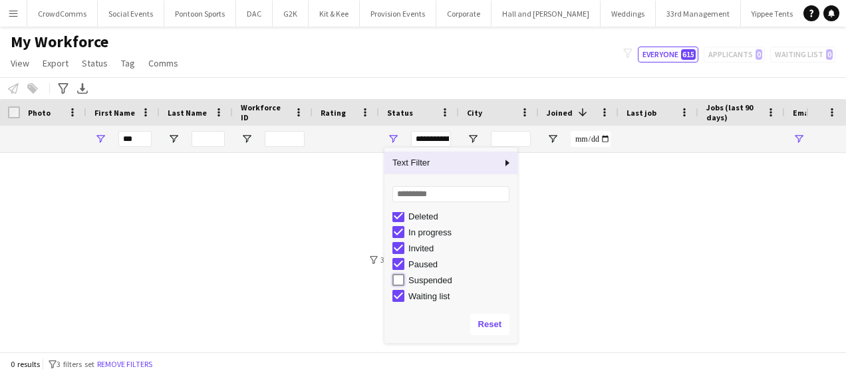
type input "**********"
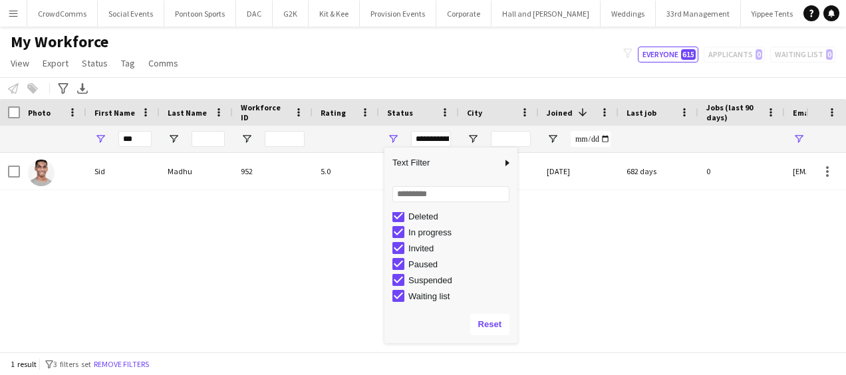
click at [563, 51] on div "My Workforce View Views Default view Language New view Update view Delete view …" at bounding box center [423, 54] width 846 height 45
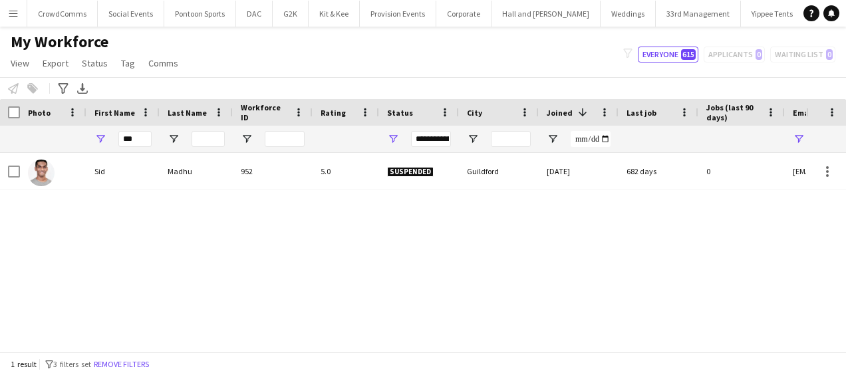
click at [532, 183] on div "Guildford" at bounding box center [499, 171] width 80 height 37
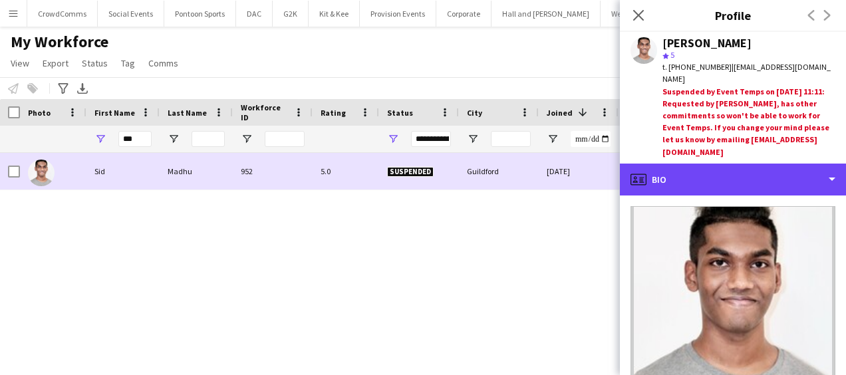
click at [782, 164] on div "profile Bio" at bounding box center [733, 180] width 226 height 32
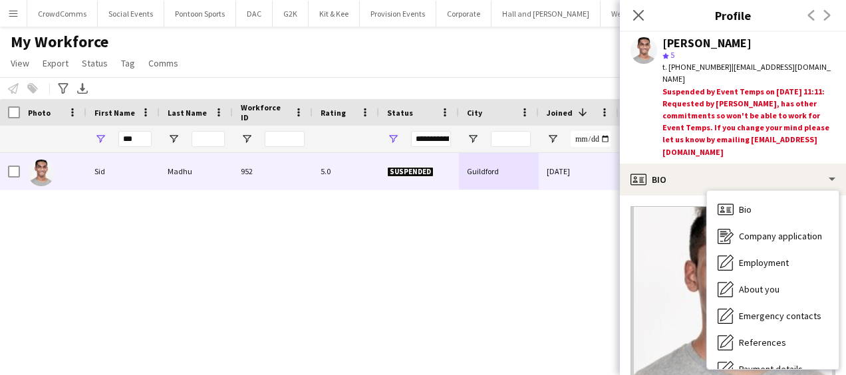
click at [790, 249] on div "Employment Employment" at bounding box center [773, 262] width 132 height 27
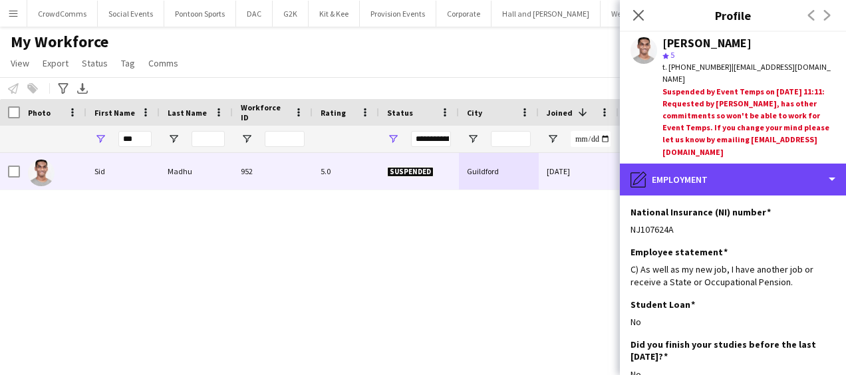
click at [796, 164] on div "pencil4 Employment" at bounding box center [733, 180] width 226 height 32
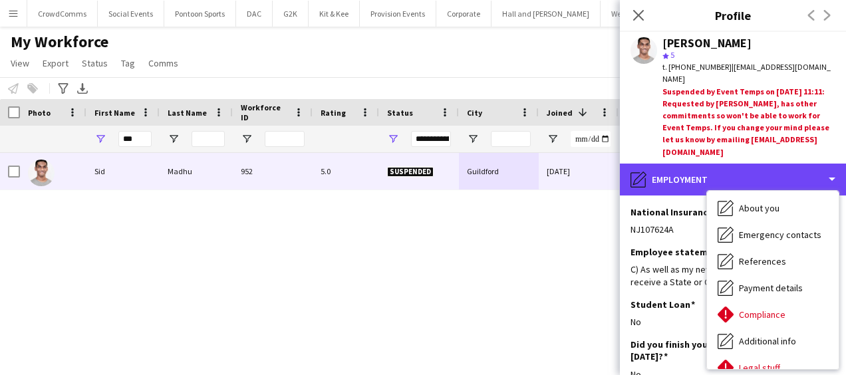
scroll to position [92, 0]
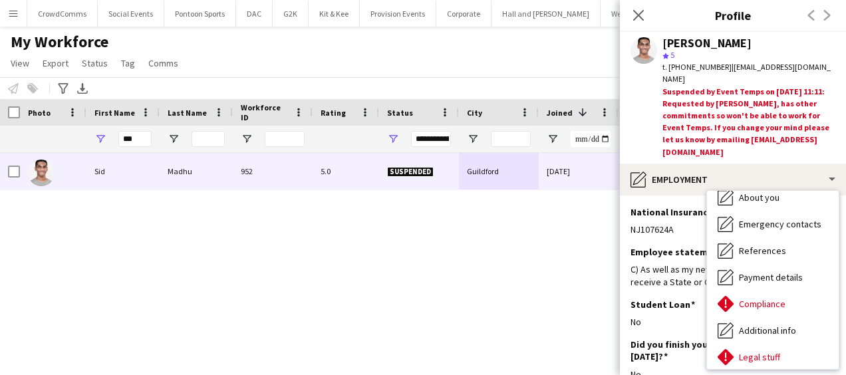
click at [795, 291] on div "Compliance Compliance" at bounding box center [773, 304] width 132 height 27
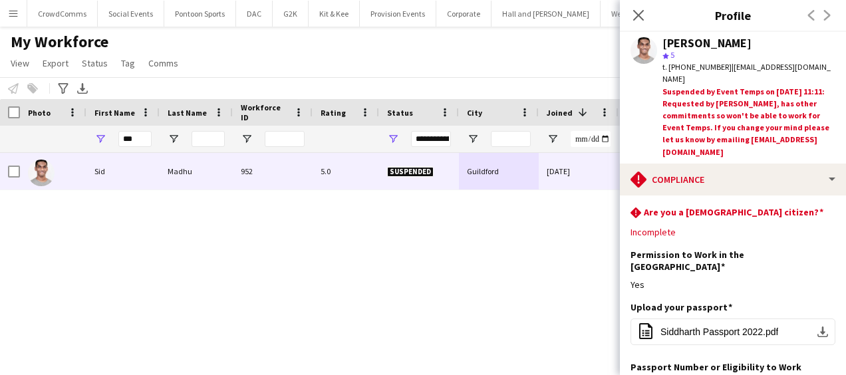
click at [735, 206] on div "rhombus-alert Are you a UK citizen? Edit this field" at bounding box center [732, 213] width 205 height 15
click at [825, 206] on app-icon "Edit this field" at bounding box center [830, 211] width 11 height 11
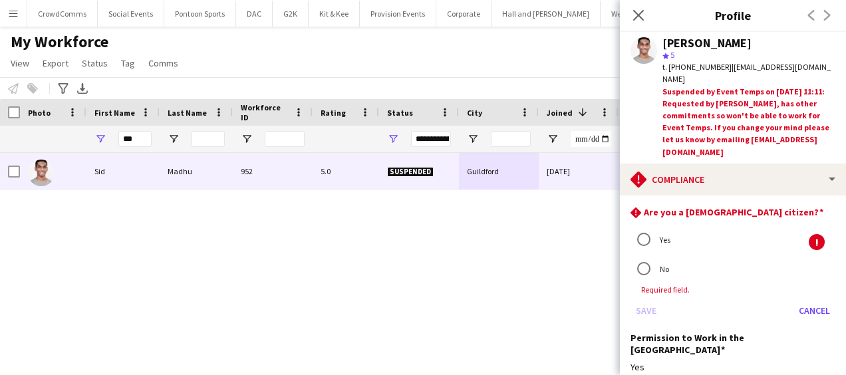
click at [710, 226] on mat-radio-button "Yes" at bounding box center [727, 239] width 194 height 27
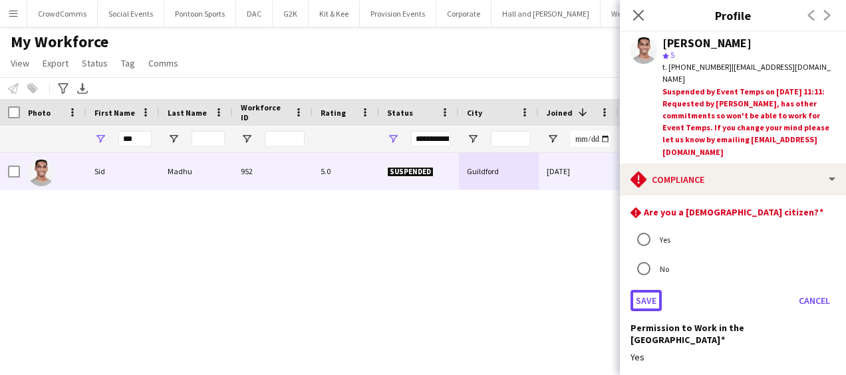
click at [647, 290] on button "Save" at bounding box center [645, 300] width 31 height 21
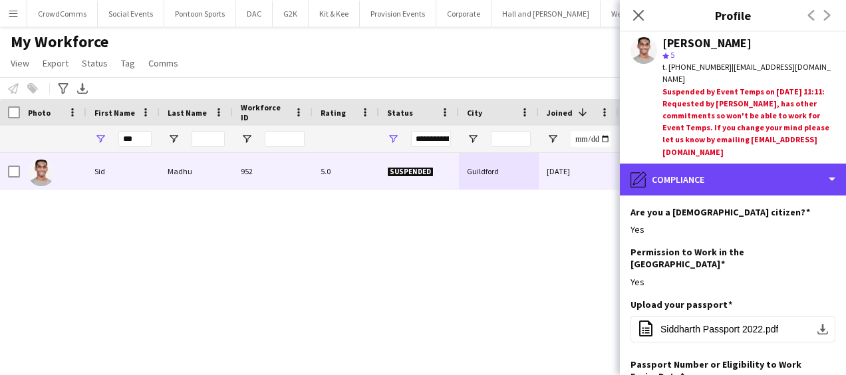
click at [767, 164] on div "pencil4 Compliance" at bounding box center [733, 180] width 226 height 32
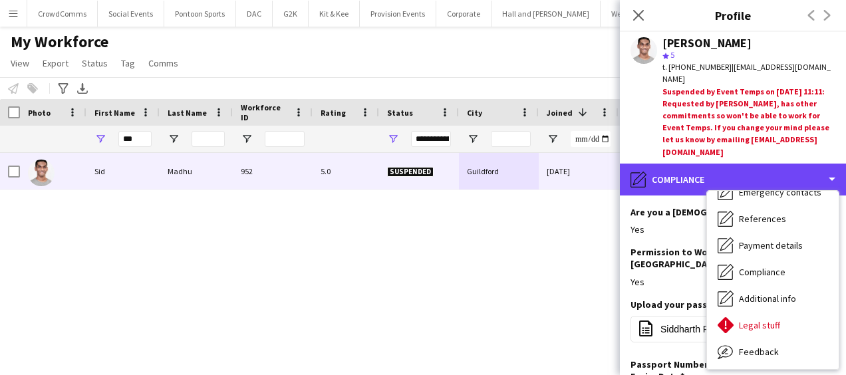
scroll to position [129, 0]
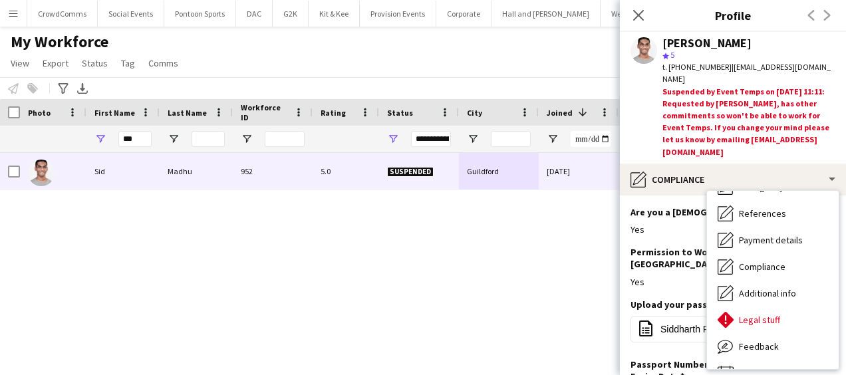
click at [789, 307] on div "Legal stuff Legal stuff" at bounding box center [773, 320] width 132 height 27
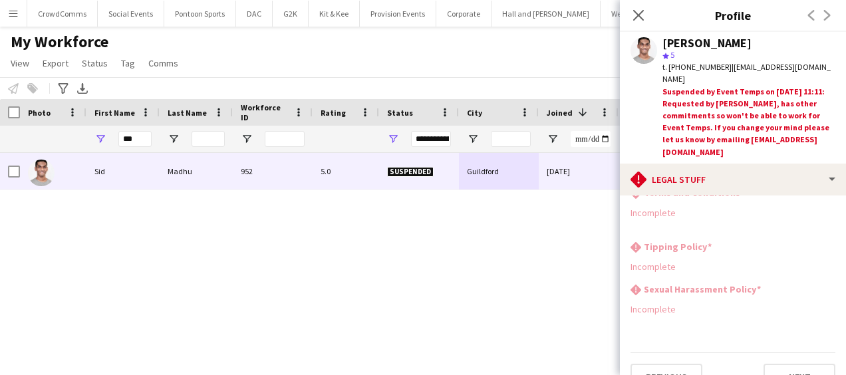
scroll to position [55, 0]
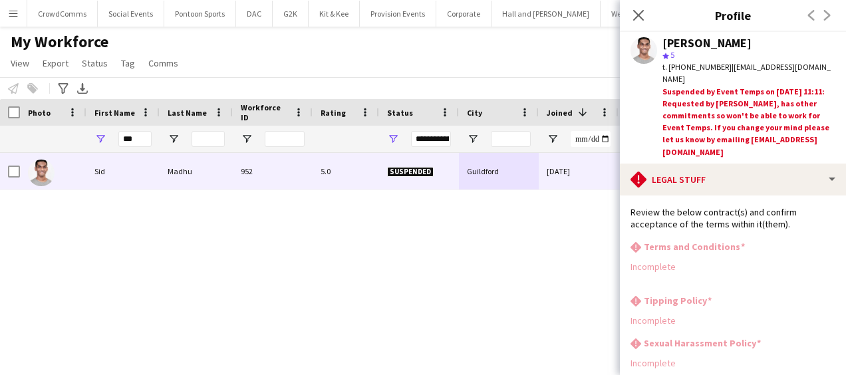
click at [639, 19] on icon "Close pop-in" at bounding box center [638, 15] width 11 height 11
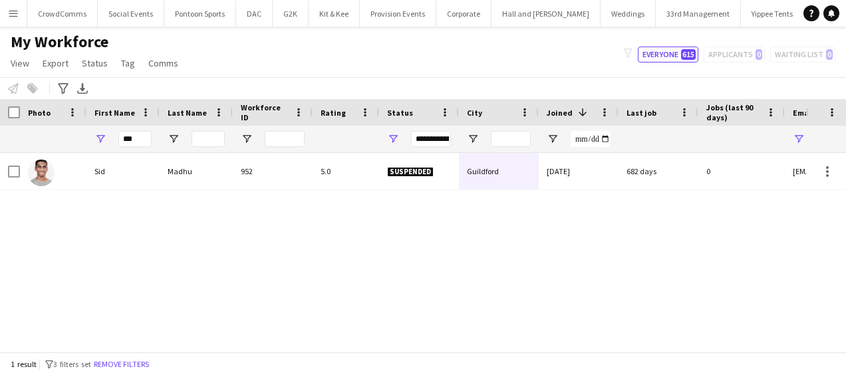
click at [701, 173] on div "0" at bounding box center [741, 171] width 86 height 37
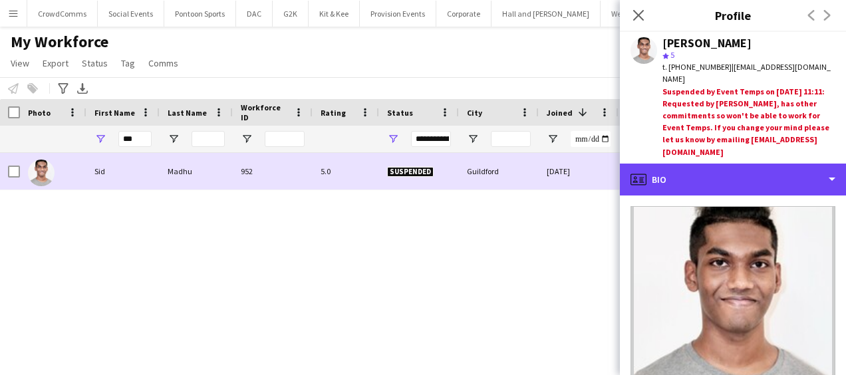
click at [745, 164] on div "profile Bio" at bounding box center [733, 180] width 226 height 32
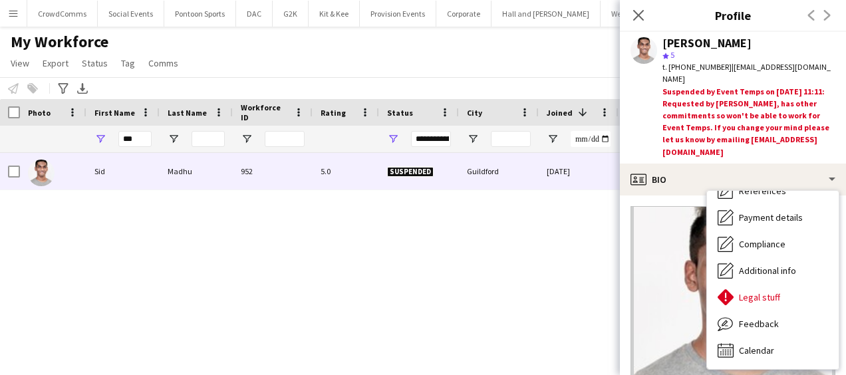
click at [787, 337] on div "Calendar Calendar" at bounding box center [773, 350] width 132 height 27
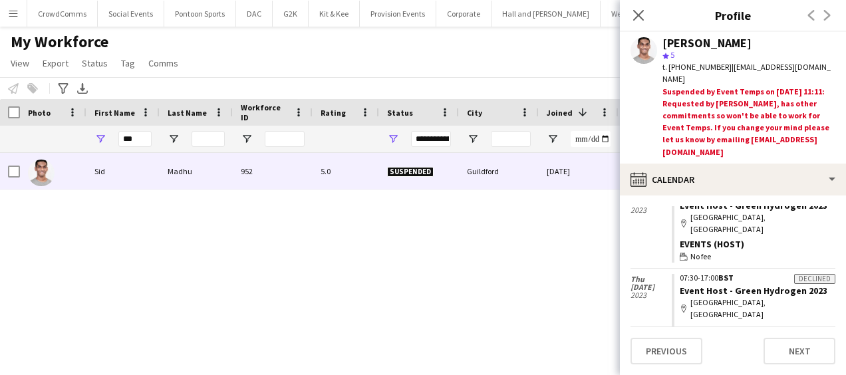
click at [807, 364] on link "Event Host - Green Hydrogen 2023" at bounding box center [754, 370] width 148 height 12
click at [642, 12] on icon at bounding box center [638, 15] width 11 height 11
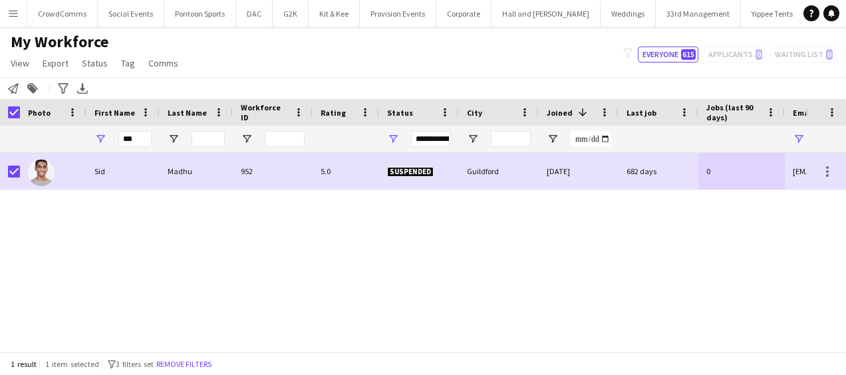
click at [98, 66] on span "Status" at bounding box center [95, 63] width 26 height 12
click at [110, 94] on link "Edit" at bounding box center [122, 92] width 93 height 28
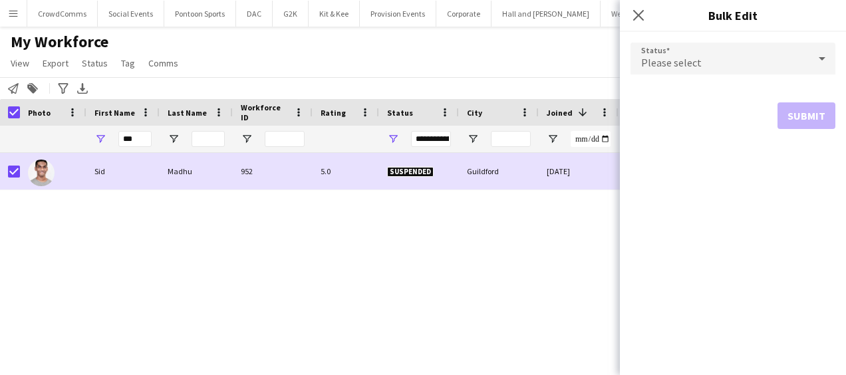
click at [783, 62] on div "Please select" at bounding box center [719, 59] width 178 height 32
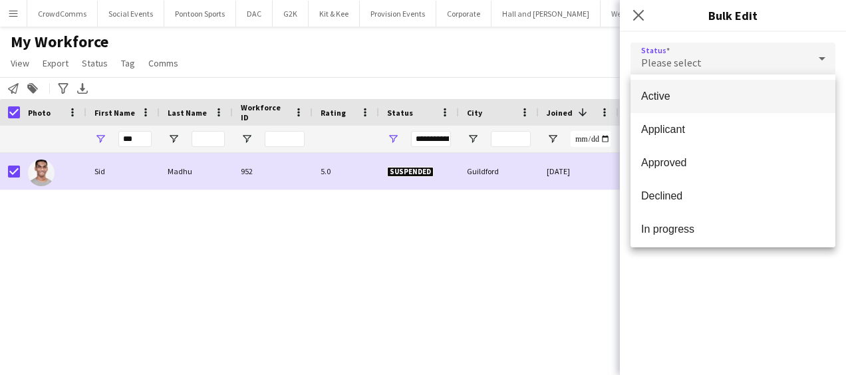
click at [735, 97] on span "Active" at bounding box center [733, 96] width 184 height 13
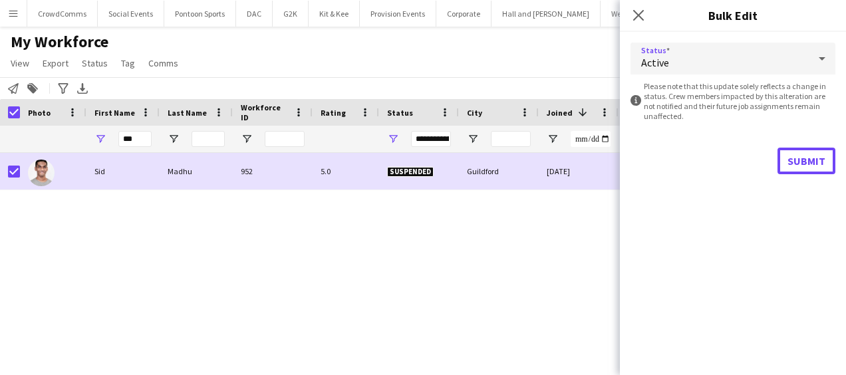
click at [805, 166] on button "Submit" at bounding box center [806, 161] width 58 height 27
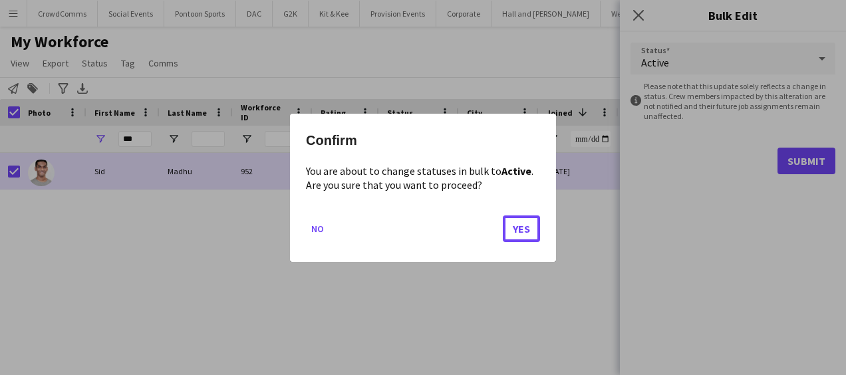
click at [521, 239] on button "Yes" at bounding box center [521, 228] width 37 height 27
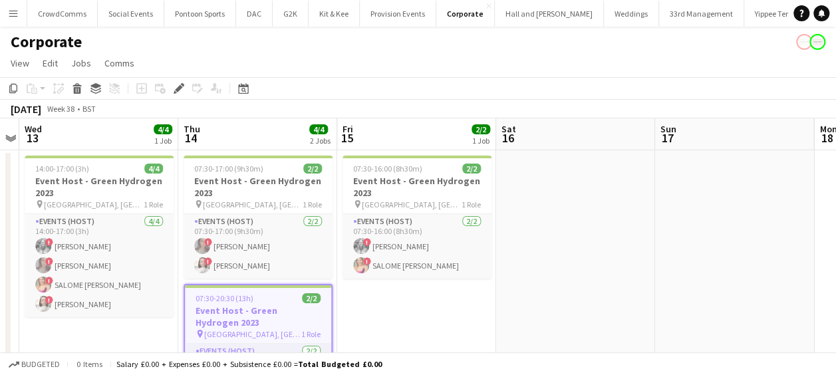
click at [17, 16] on app-icon "Menu" at bounding box center [13, 13] width 11 height 11
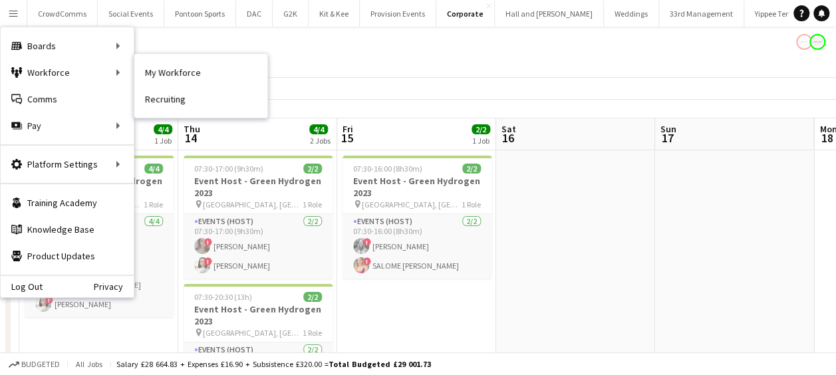
click at [162, 73] on link "My Workforce" at bounding box center [200, 72] width 133 height 27
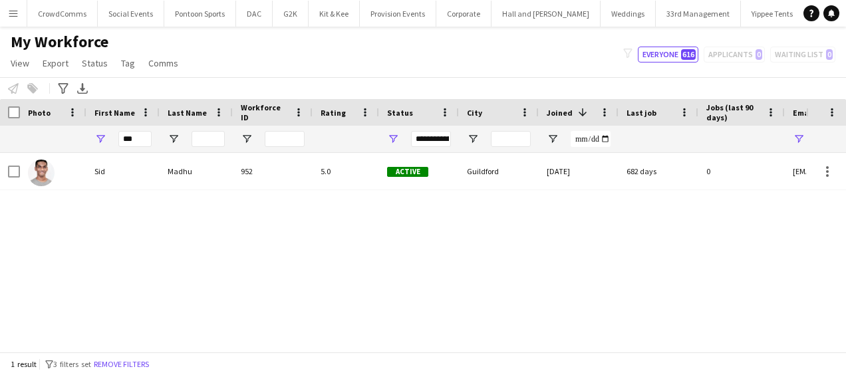
click at [440, 140] on div "**********" at bounding box center [431, 139] width 40 height 16
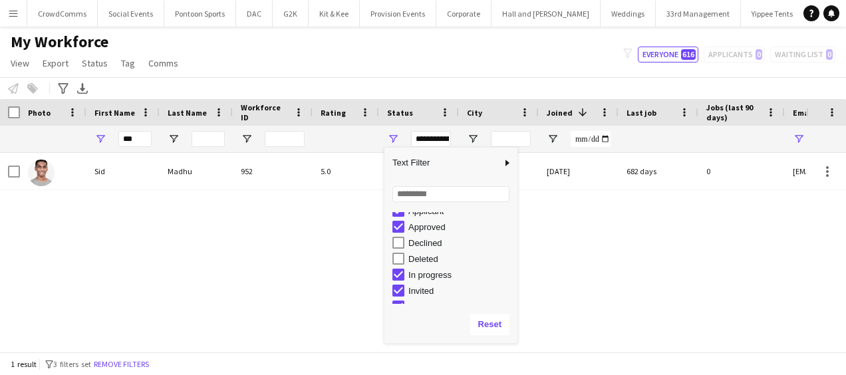
scroll to position [84, 0]
type input "**********"
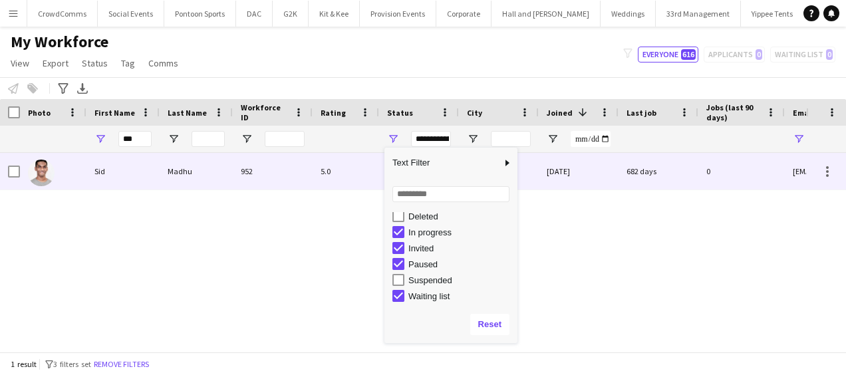
click at [274, 213] on div "[PERSON_NAME] 952 5.0 Active [GEOGRAPHIC_DATA] [DATE] 682 days 0 [EMAIL_ADDRESS…" at bounding box center [403, 247] width 806 height 189
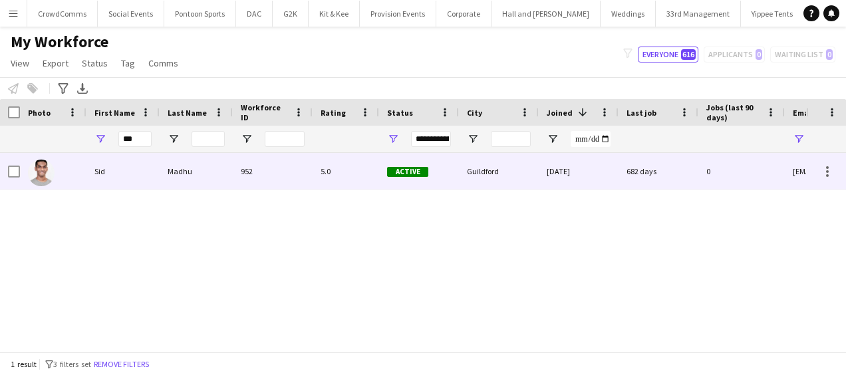
click at [283, 180] on div "952" at bounding box center [273, 171] width 80 height 37
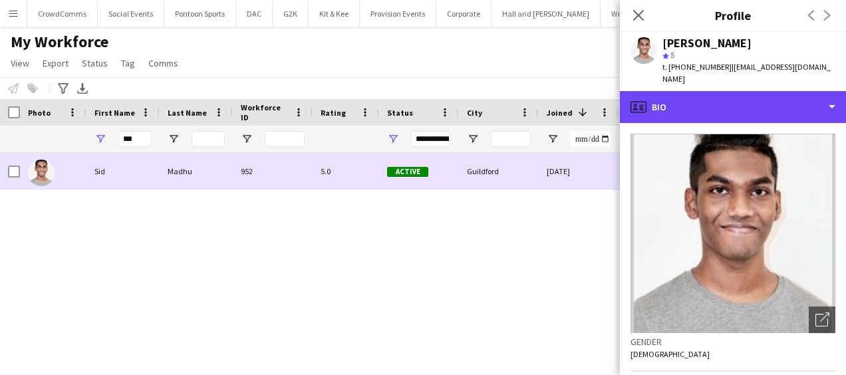
click at [754, 101] on div "profile Bio" at bounding box center [733, 107] width 226 height 32
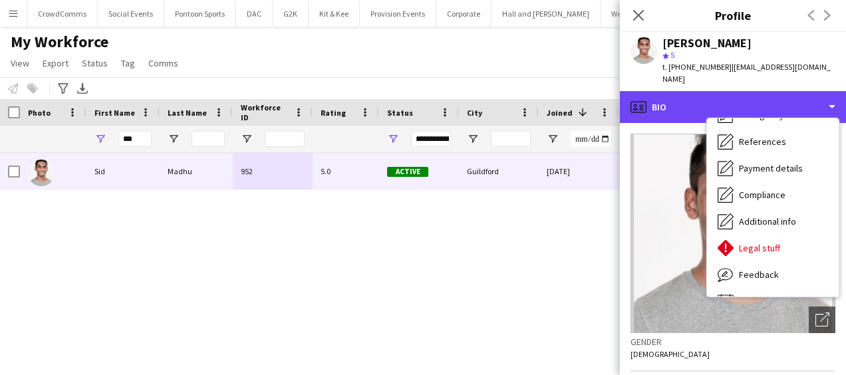
scroll to position [152, 0]
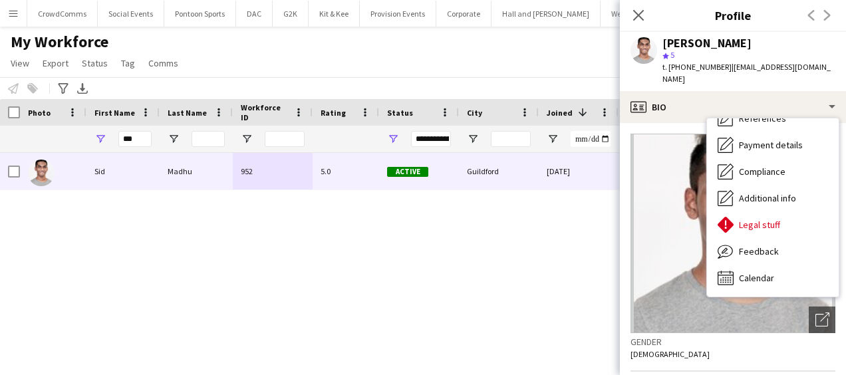
click at [795, 247] on div "Feedback Feedback" at bounding box center [773, 251] width 132 height 27
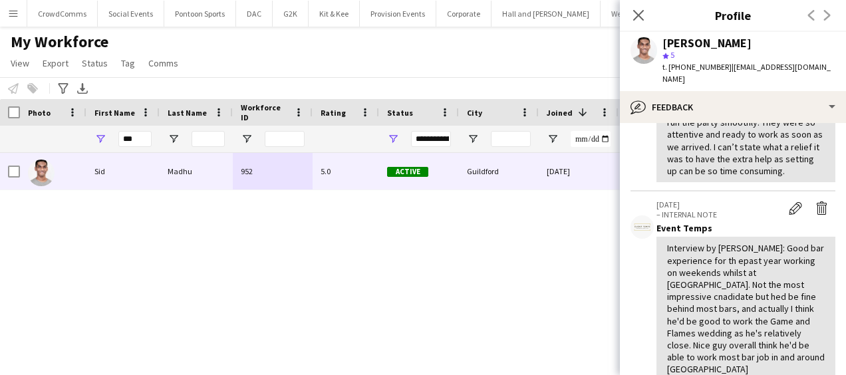
scroll to position [150, 0]
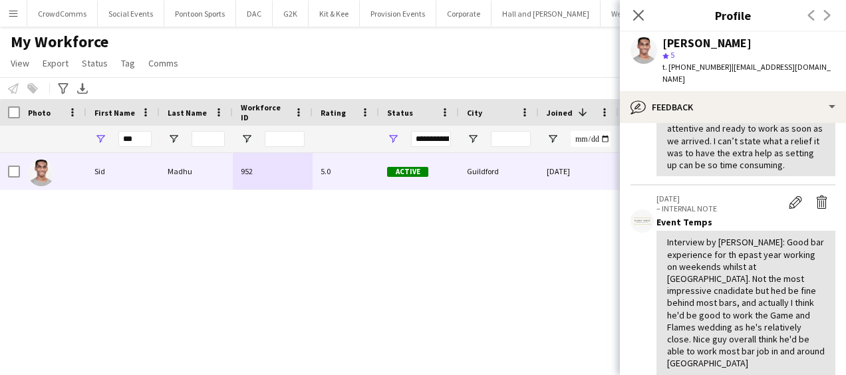
click at [637, 19] on icon "Close pop-in" at bounding box center [638, 15] width 11 height 11
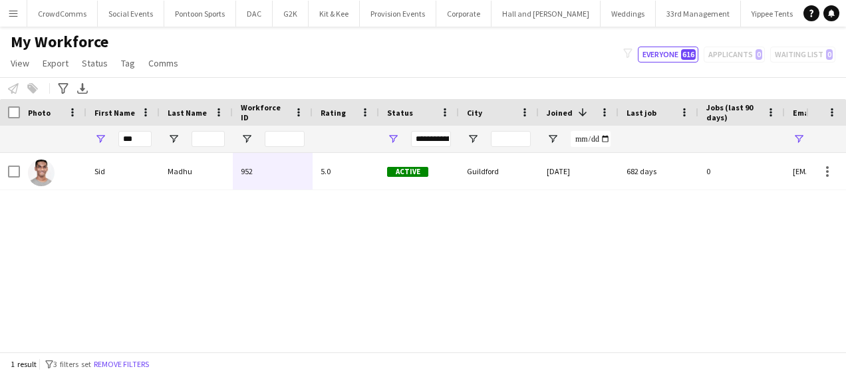
click at [4, 13] on button "Menu" at bounding box center [13, 13] width 27 height 27
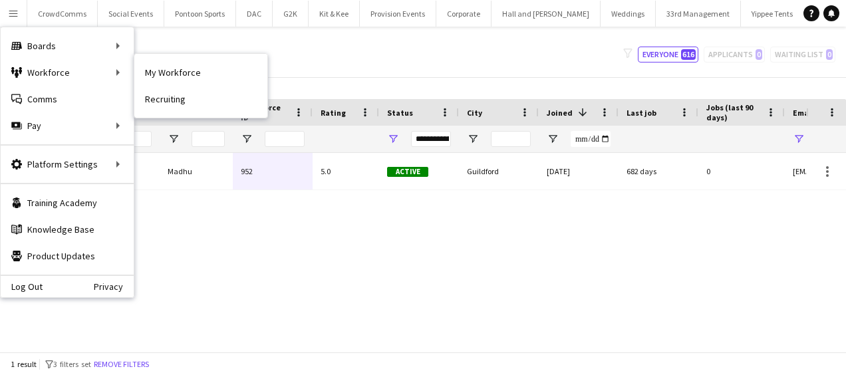
click at [144, 76] on link "My Workforce" at bounding box center [200, 72] width 133 height 27
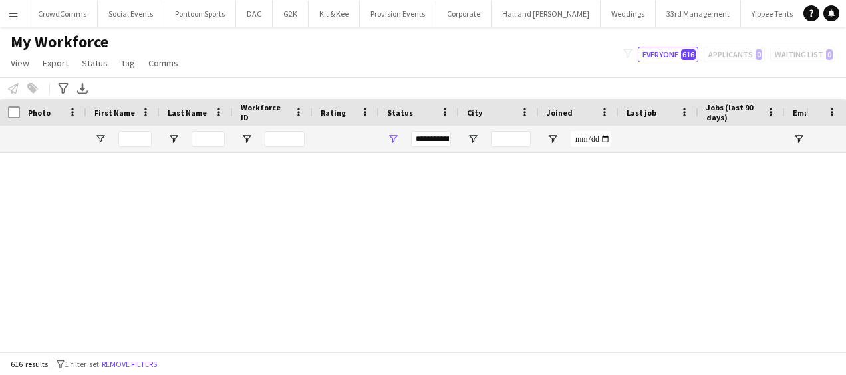
type input "***"
type input "**********"
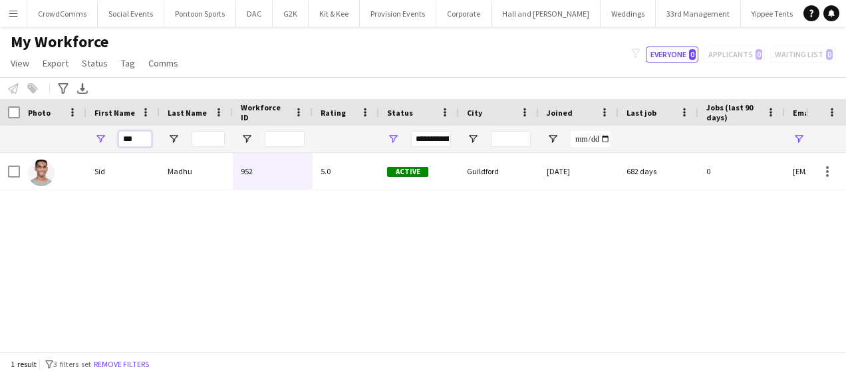
click at [140, 138] on input "***" at bounding box center [134, 139] width 33 height 16
type input "*"
click at [18, 24] on button "Menu" at bounding box center [13, 13] width 27 height 27
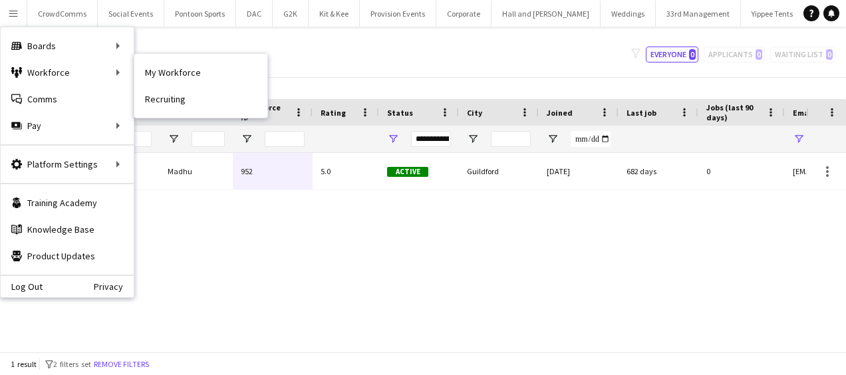
click at [140, 70] on link "My Workforce" at bounding box center [200, 72] width 133 height 27
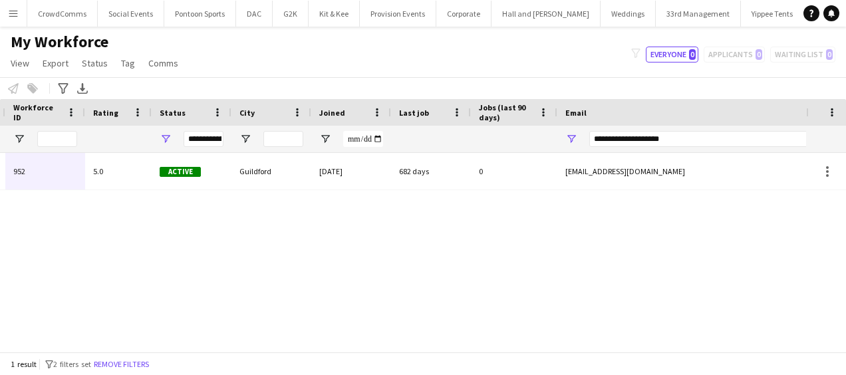
scroll to position [0, 0]
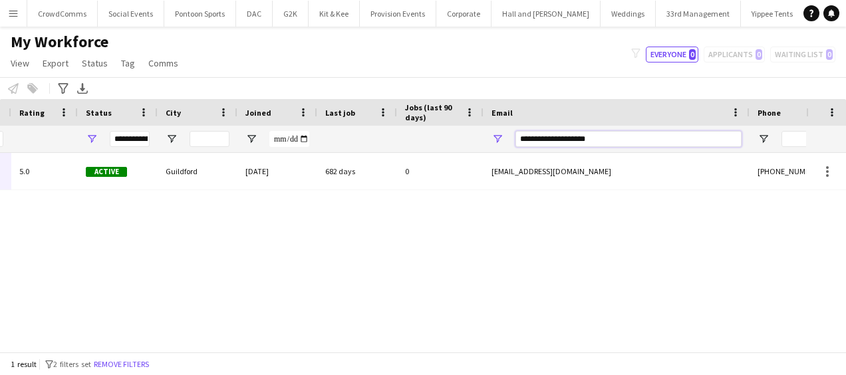
click at [602, 141] on input "**********" at bounding box center [628, 139] width 226 height 16
type input "*"
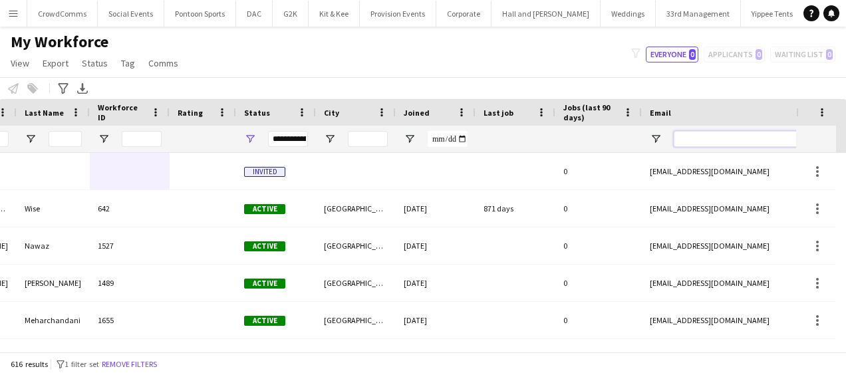
scroll to position [0, 37]
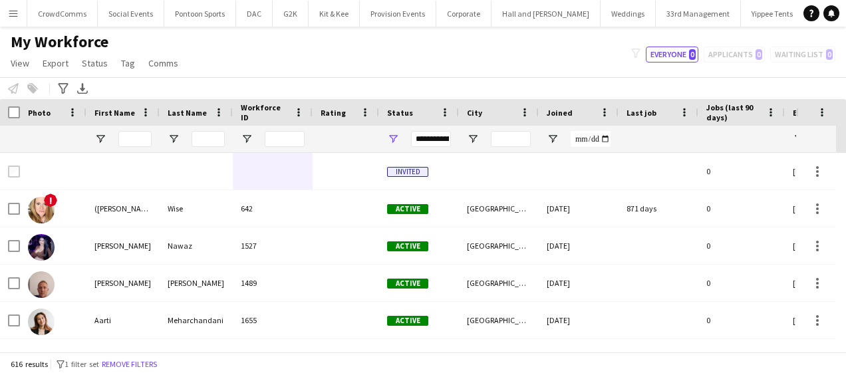
click at [559, 122] on div "Joined" at bounding box center [579, 112] width 64 height 27
click at [554, 110] on span "Joined" at bounding box center [560, 113] width 26 height 10
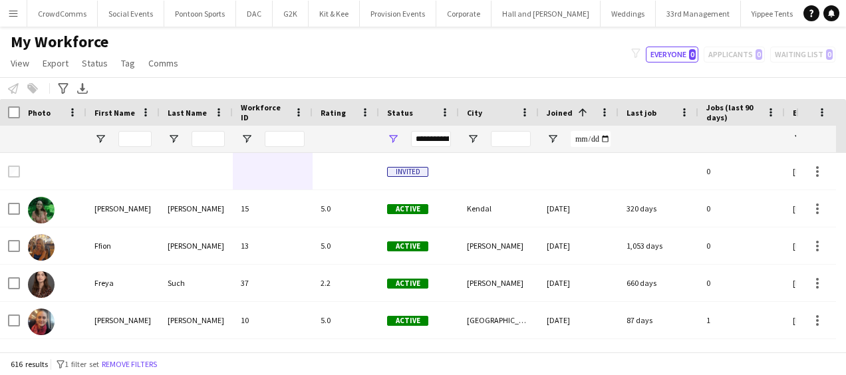
click at [37, 243] on img at bounding box center [41, 247] width 27 height 27
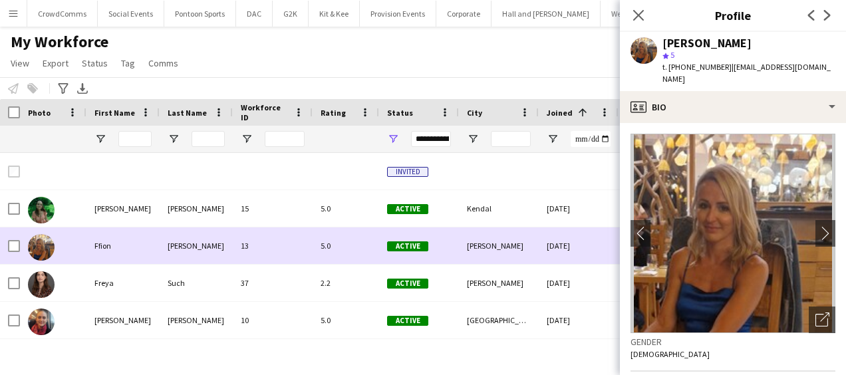
click at [637, 12] on icon "Close pop-in" at bounding box center [638, 15] width 11 height 11
